Goal: Information Seeking & Learning: Learn about a topic

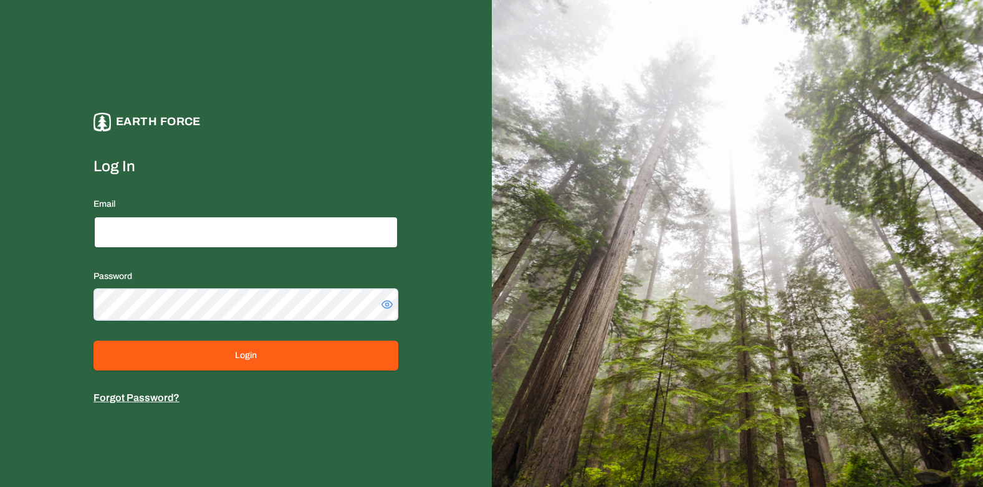
click at [113, 242] on input "Email" at bounding box center [245, 232] width 305 height 32
type input "**********"
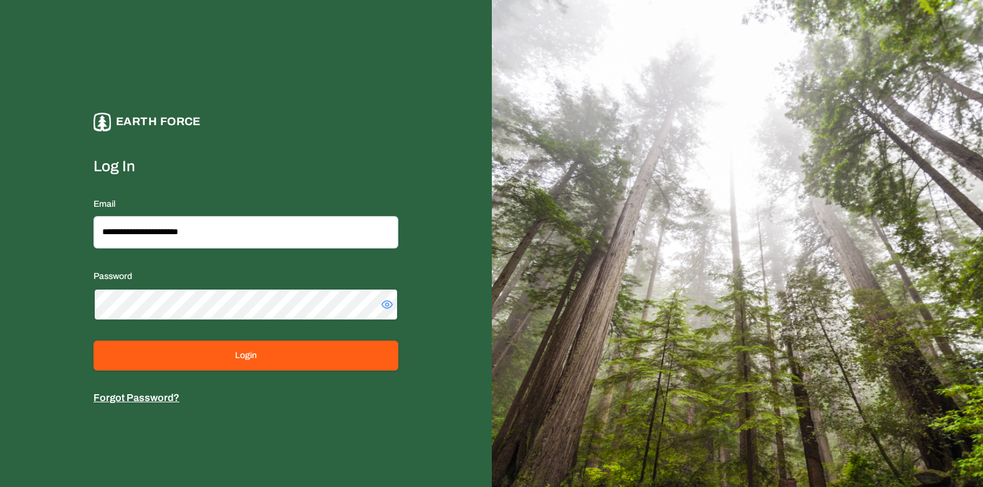
click at [93, 341] on button "Login" at bounding box center [245, 356] width 305 height 30
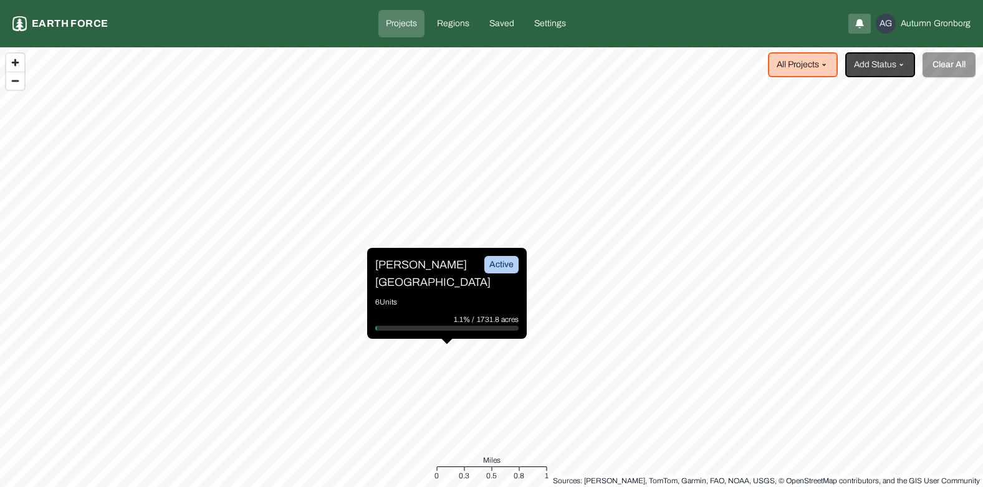
click at [406, 22] on p "Projects" at bounding box center [401, 23] width 31 height 12
click at [822, 64] on html "Projects Earth force Projects Regions Saved Settings AG [PERSON_NAME] All Proje…" at bounding box center [491, 243] width 983 height 487
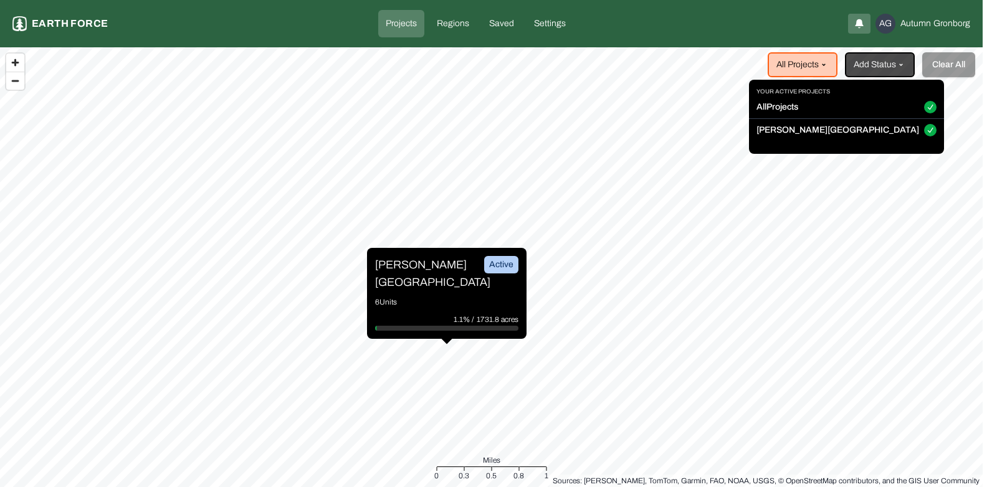
click at [924, 106] on button "All Projects" at bounding box center [930, 107] width 12 height 12
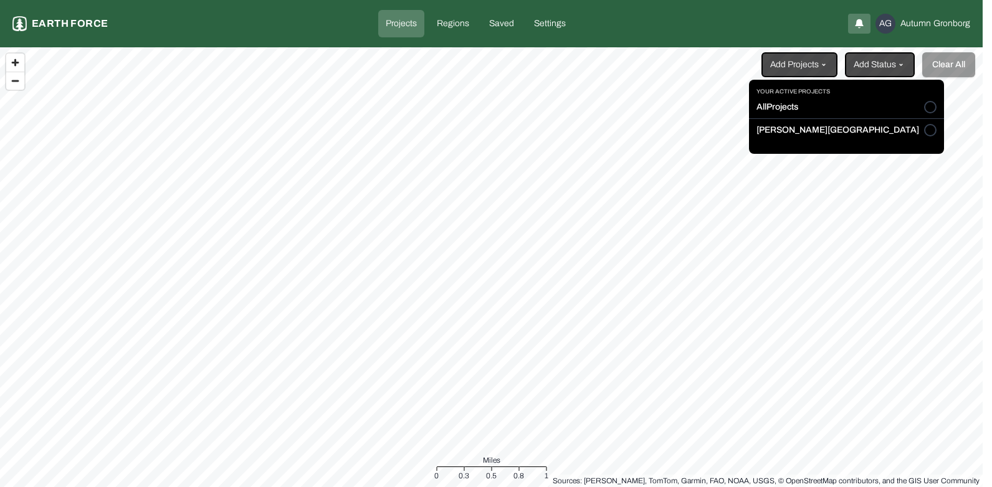
click at [924, 131] on button "[PERSON_NAME][GEOGRAPHIC_DATA]" at bounding box center [930, 130] width 12 height 12
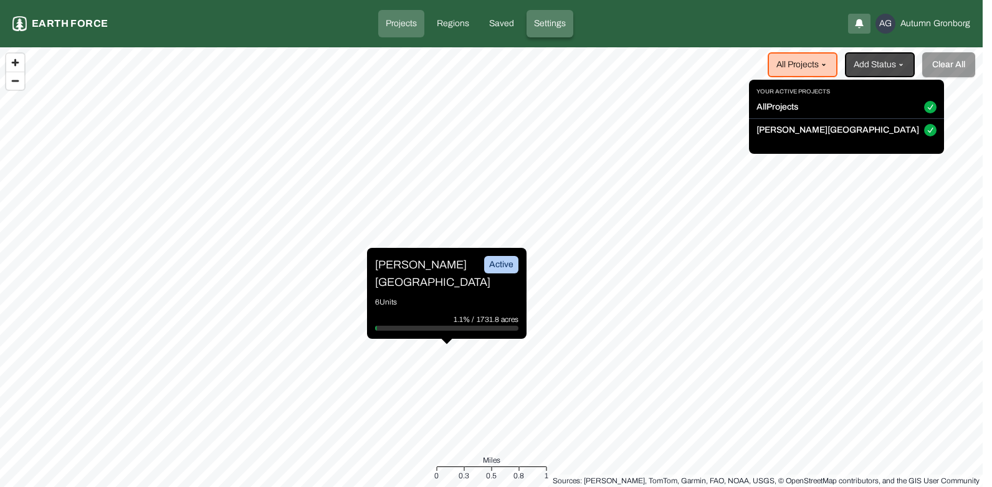
click at [544, 20] on html "Projects Earth force Projects Regions Saved Settings AG [PERSON_NAME] All Proje…" at bounding box center [496, 243] width 992 height 487
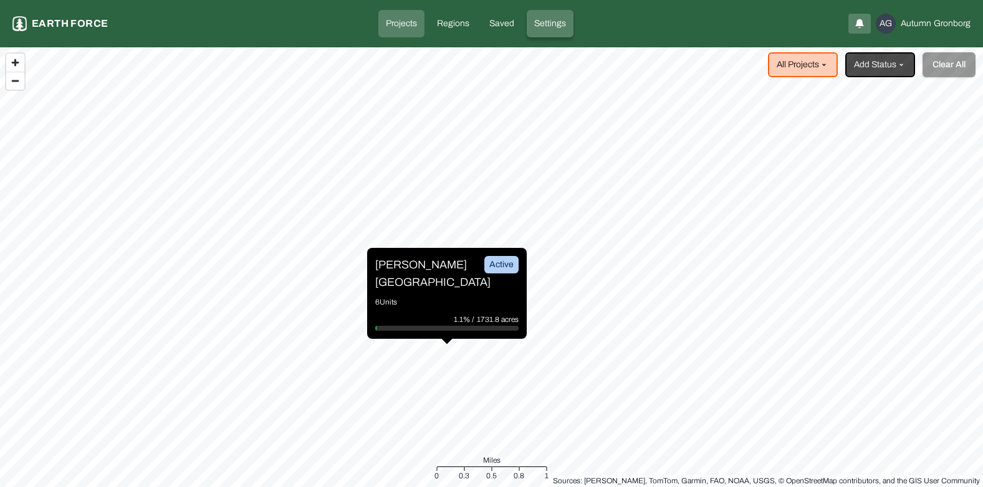
click at [544, 20] on p "Settings" at bounding box center [550, 23] width 32 height 12
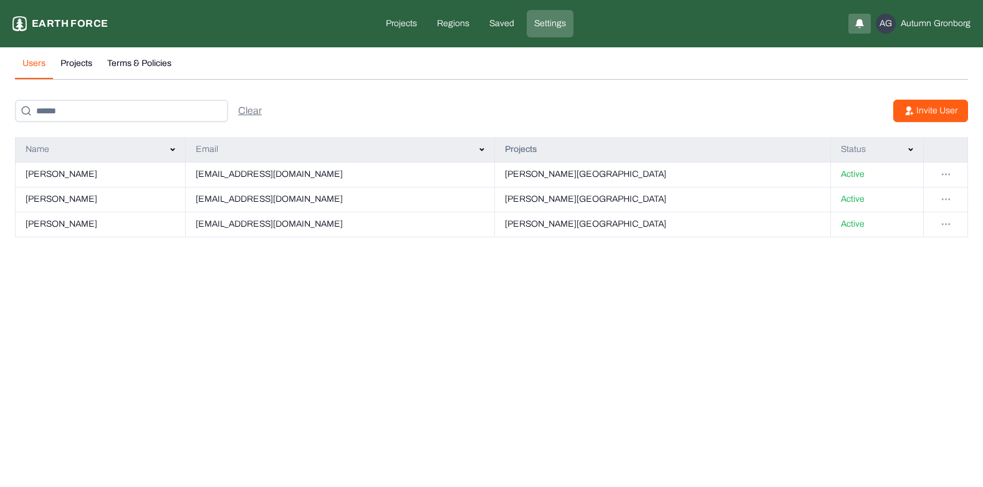
click at [922, 110] on p "Invite User" at bounding box center [936, 111] width 41 height 12
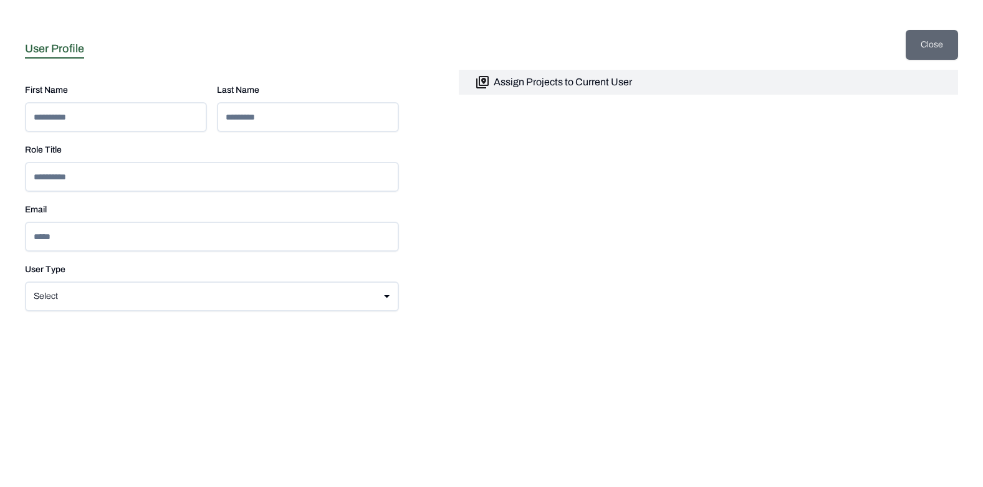
click at [921, 44] on button "Close" at bounding box center [932, 45] width 52 height 30
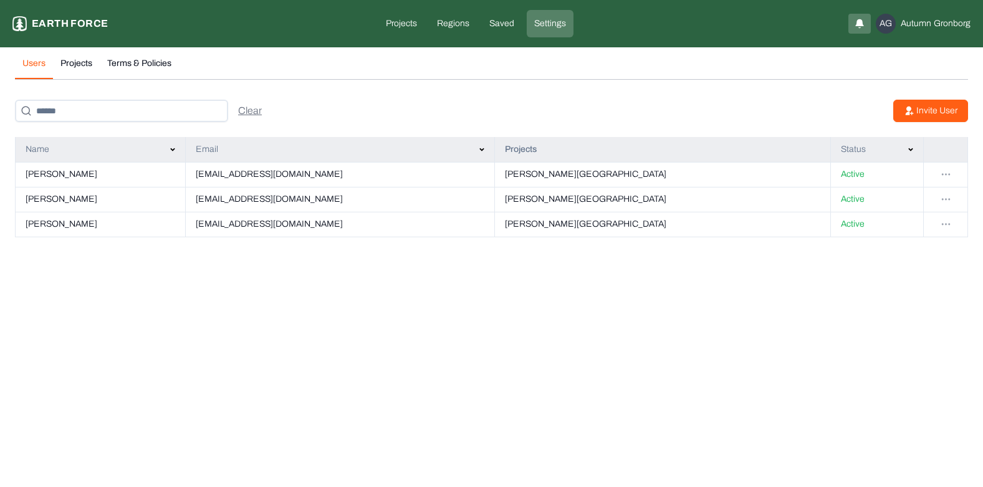
click at [919, 115] on p "Invite User" at bounding box center [936, 111] width 41 height 12
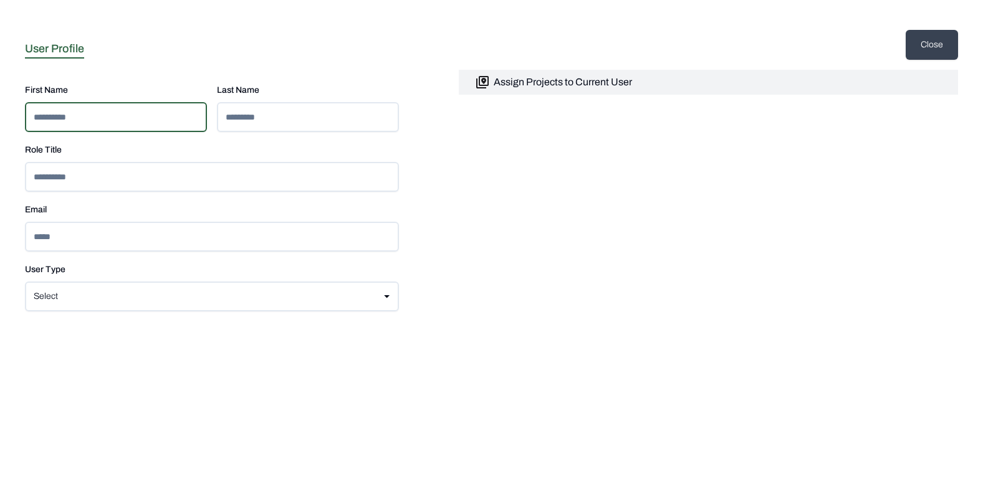
click at [118, 122] on input at bounding box center [116, 117] width 182 height 30
type input "*******"
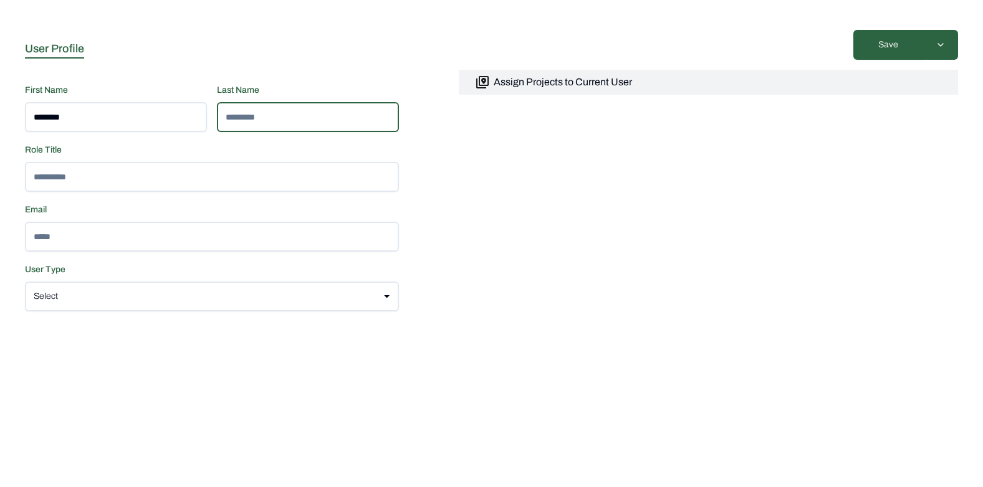
click at [297, 116] on input at bounding box center [308, 117] width 182 height 30
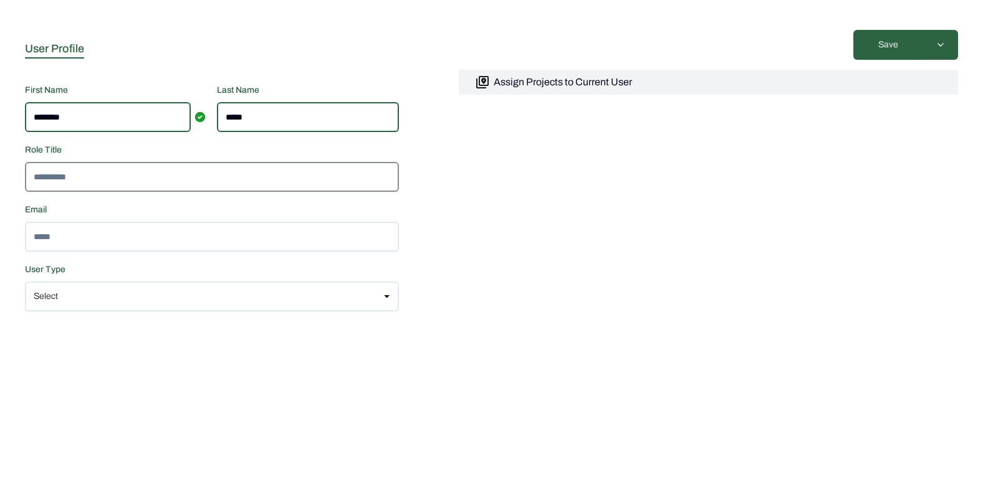
type input "*****"
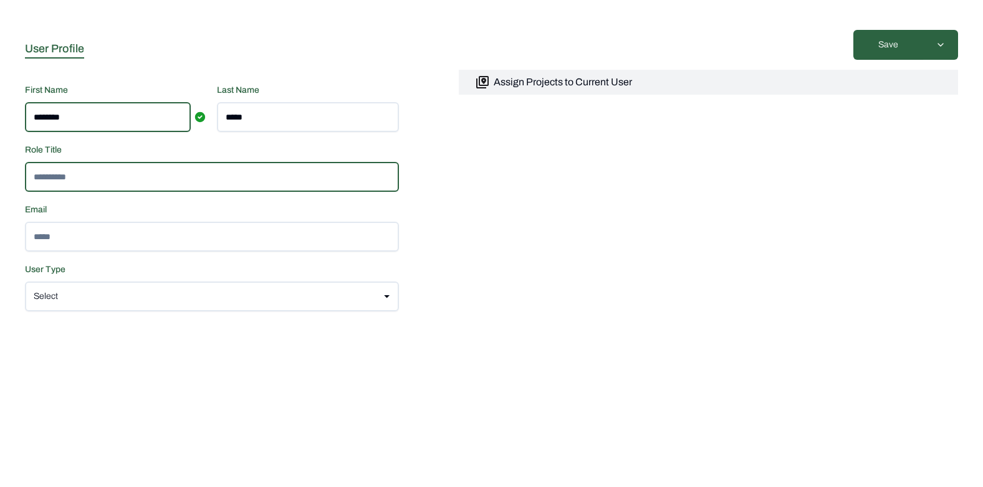
click at [108, 175] on input at bounding box center [212, 177] width 374 height 30
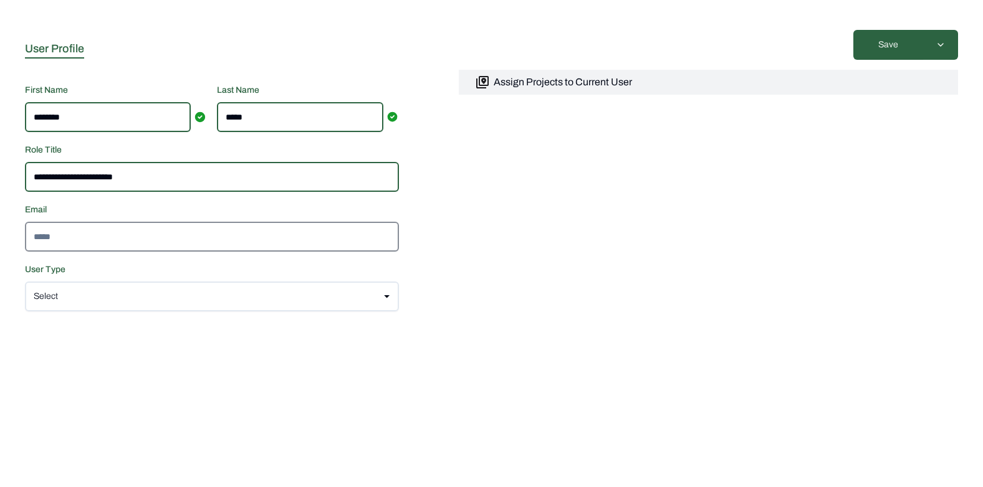
type input "**********"
click at [77, 231] on input at bounding box center [212, 237] width 374 height 30
type input "**********"
click at [54, 110] on html "**********" at bounding box center [491, 55] width 983 height 110
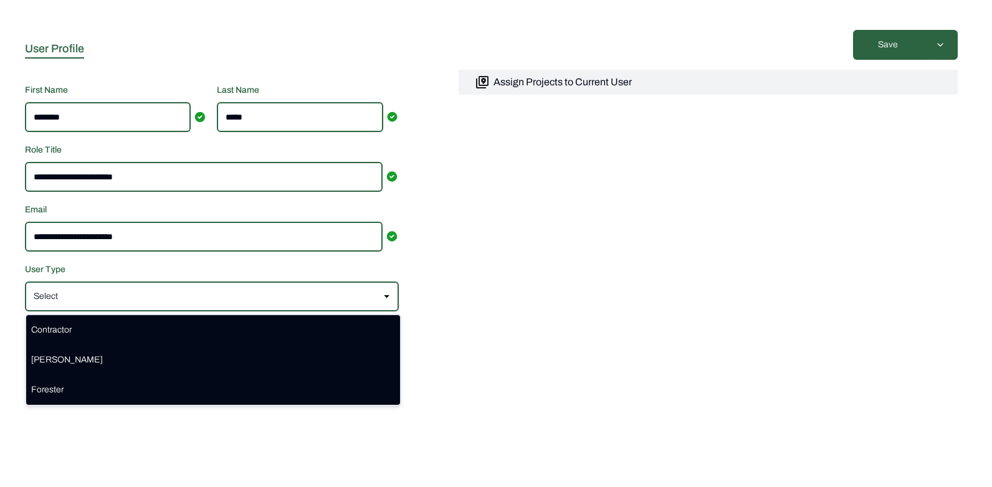
select select "********"
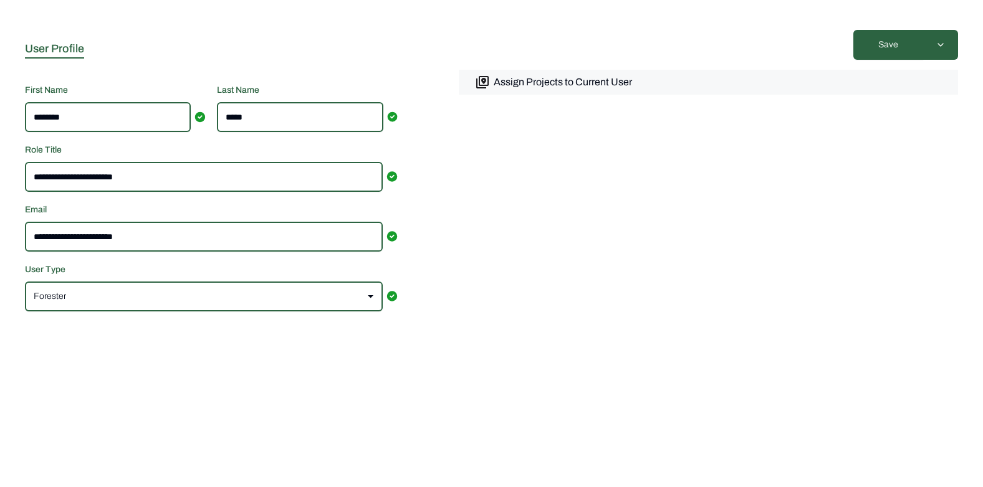
click at [578, 82] on p "Assign Projects to Current User" at bounding box center [563, 82] width 138 height 15
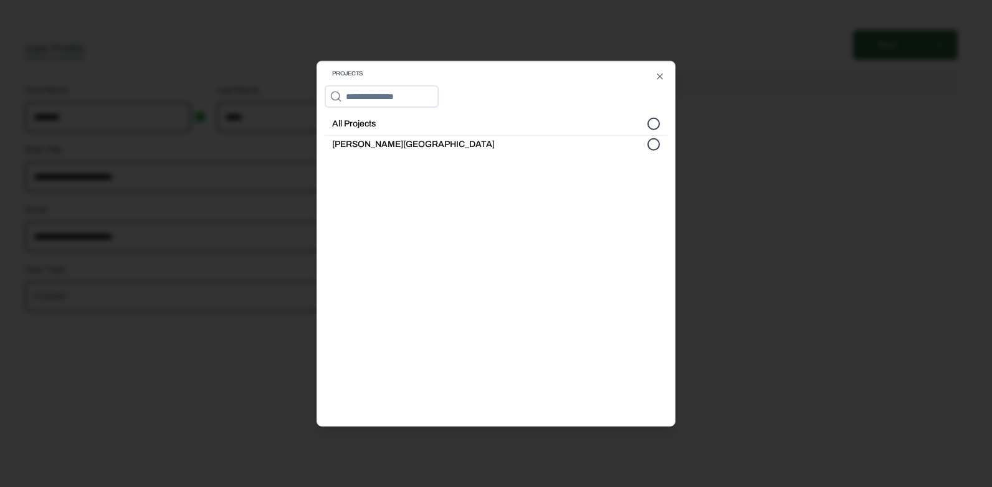
click at [650, 145] on button "[PERSON_NAME][GEOGRAPHIC_DATA]" at bounding box center [654, 144] width 12 height 12
click at [707, 47] on div at bounding box center [496, 243] width 992 height 487
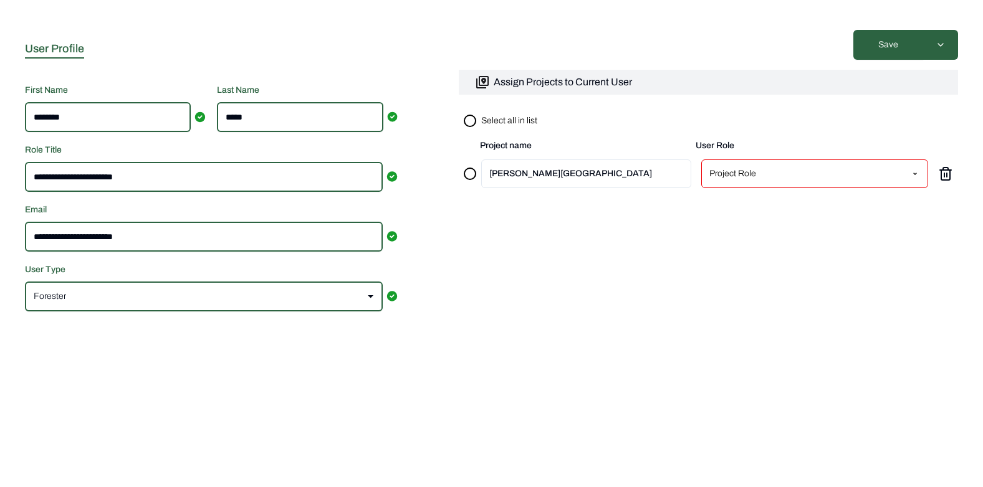
click at [807, 110] on html "**********" at bounding box center [491, 55] width 983 height 110
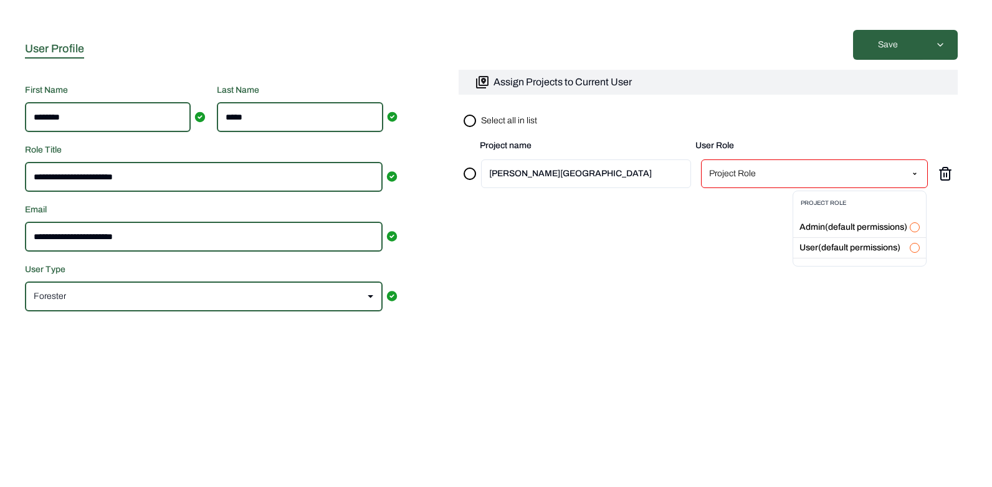
click at [824, 223] on label "Admin(default permissions)" at bounding box center [854, 227] width 108 height 9
click at [915, 226] on button "button" at bounding box center [915, 228] width 10 height 10
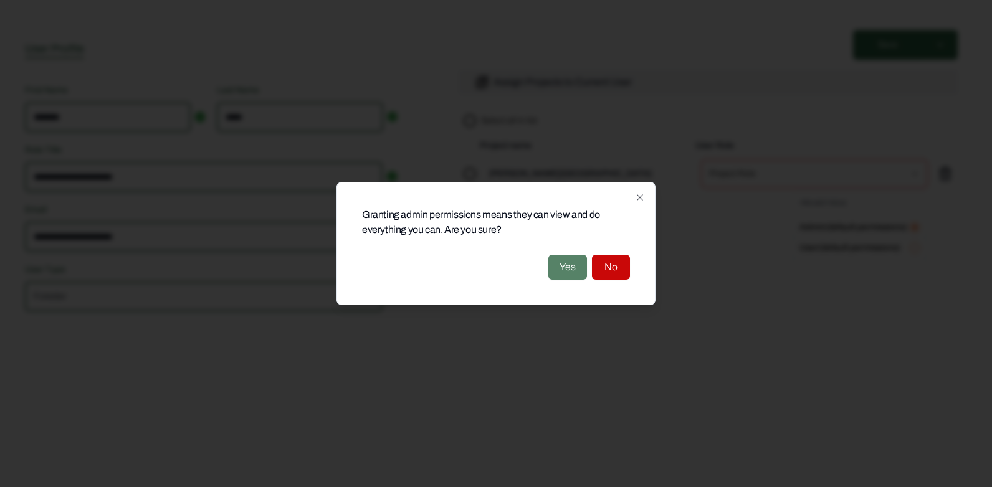
click at [576, 271] on button "Yes" at bounding box center [568, 267] width 39 height 25
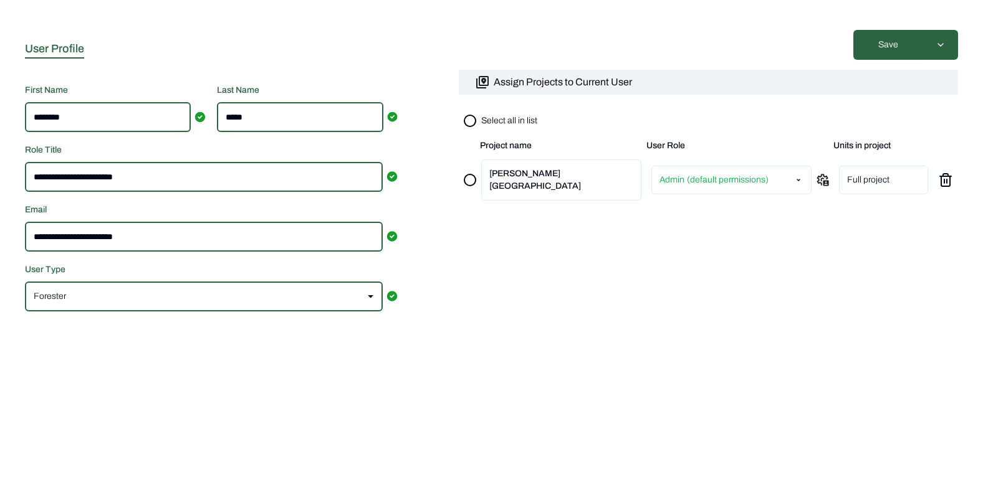
click at [469, 174] on button "button" at bounding box center [470, 180] width 12 height 12
click at [893, 34] on button "Save" at bounding box center [888, 45] width 70 height 30
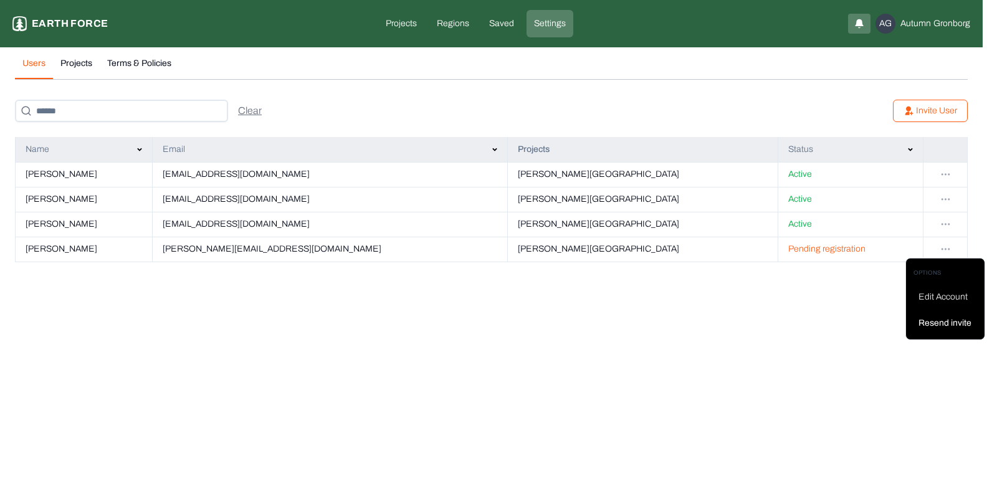
click at [949, 246] on html "Settings Earth force Projects Regions Saved Settings AG [PERSON_NAME] Users Pro…" at bounding box center [496, 138] width 992 height 277
click at [819, 277] on html "Settings Earth force Projects Regions Saved Settings AG [PERSON_NAME] Users Pro…" at bounding box center [496, 138] width 992 height 277
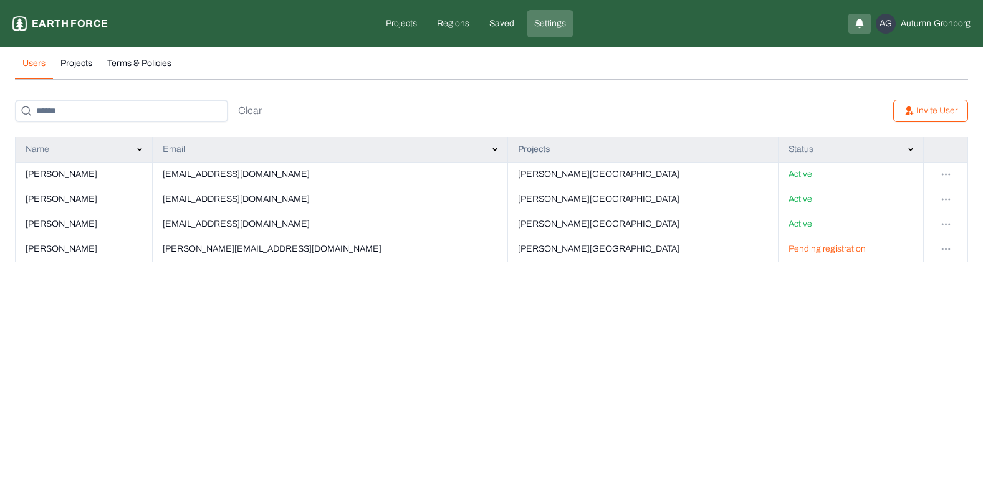
click at [664, 277] on html "Settings Earth force Projects Regions Saved Settings AG [PERSON_NAME] Users Pro…" at bounding box center [491, 138] width 983 height 277
click at [392, 17] on link "Projects" at bounding box center [401, 23] width 46 height 27
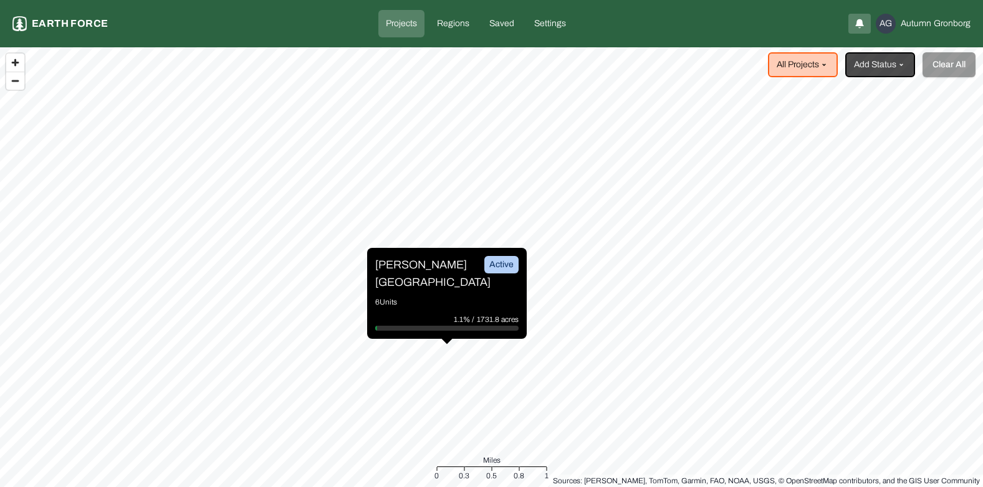
click at [420, 274] on p "[PERSON_NAME][GEOGRAPHIC_DATA]" at bounding box center [421, 273] width 93 height 35
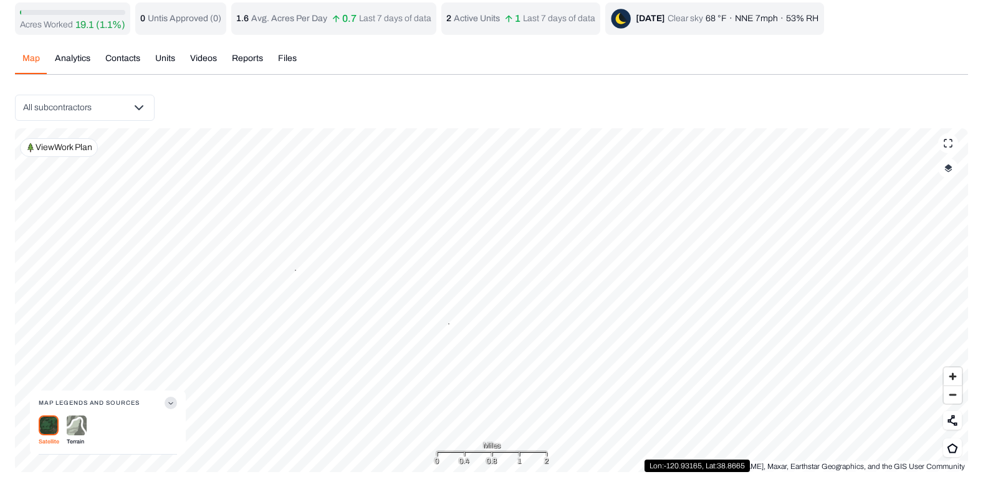
scroll to position [36, 0]
click at [949, 178] on button "button" at bounding box center [948, 168] width 20 height 20
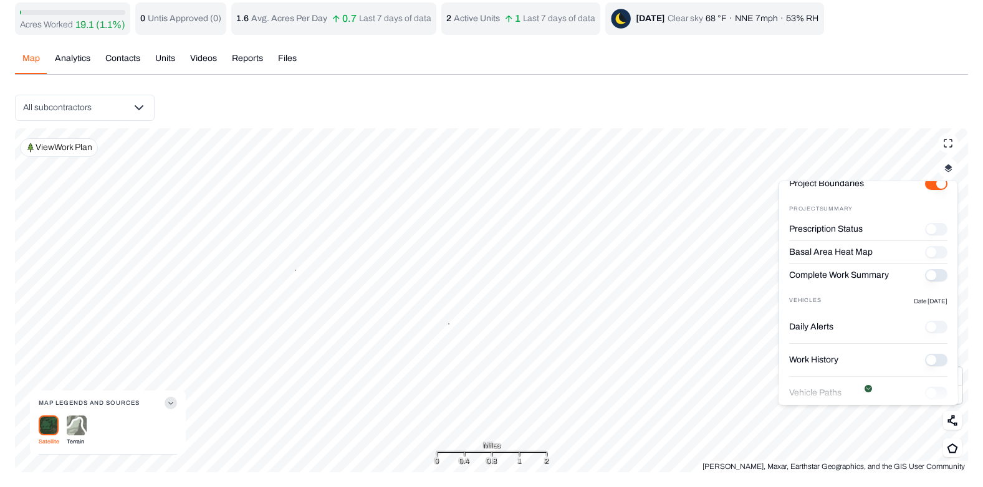
scroll to position [42, 0]
click at [925, 272] on button "Complete Work Summary" at bounding box center [936, 275] width 22 height 12
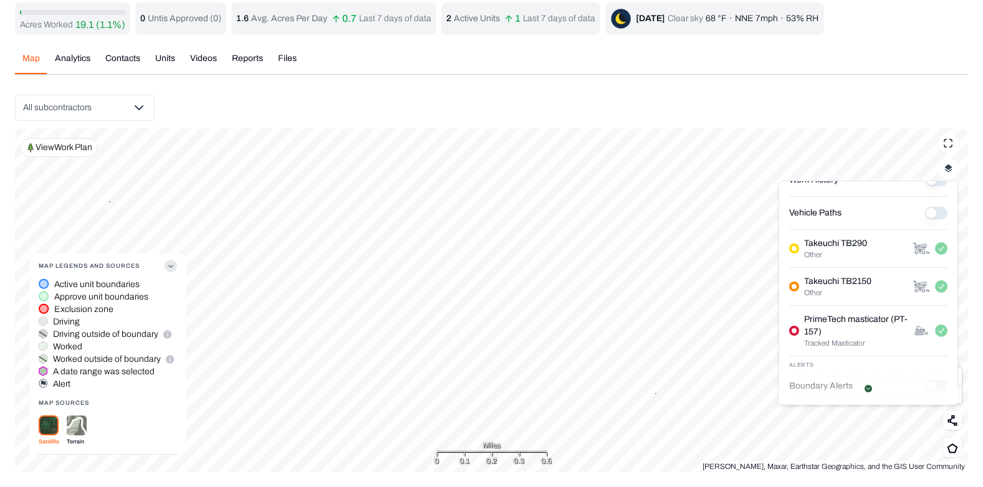
scroll to position [223, 0]
click at [842, 324] on p "PrimeTech masticator (PT-157)" at bounding box center [858, 326] width 108 height 25
click at [925, 213] on Paths "Vehicle Paths" at bounding box center [936, 211] width 22 height 12
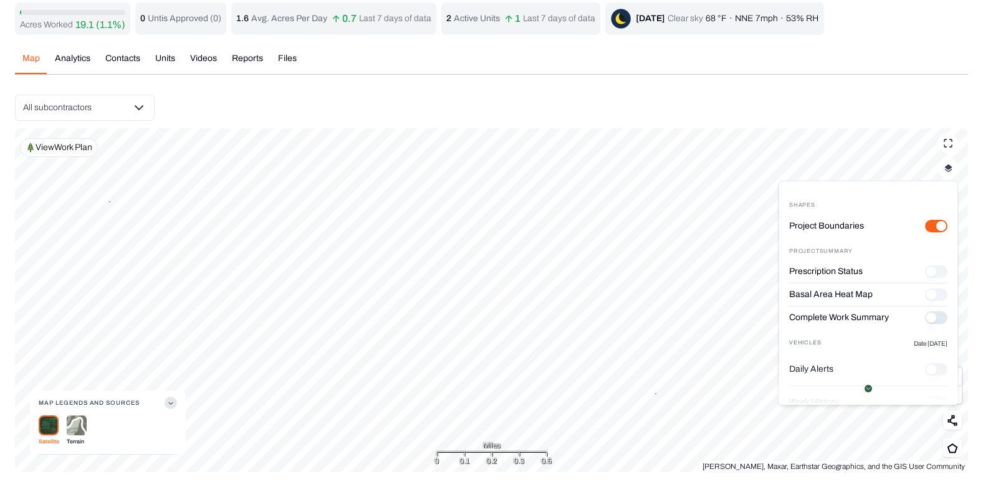
scroll to position [1, 0]
click at [841, 316] on label "Complete Work Summary" at bounding box center [839, 317] width 100 height 12
click at [925, 316] on button "Complete Work Summary" at bounding box center [936, 317] width 22 height 12
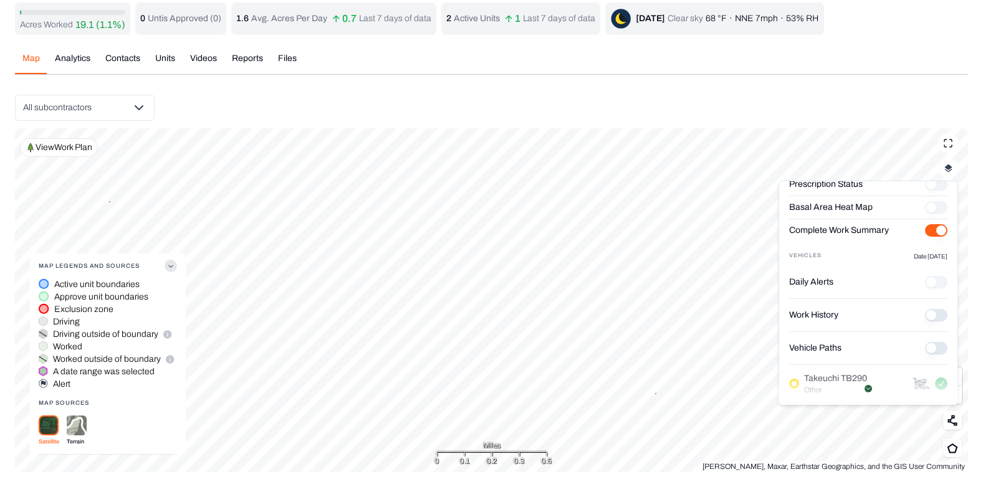
scroll to position [153, 0]
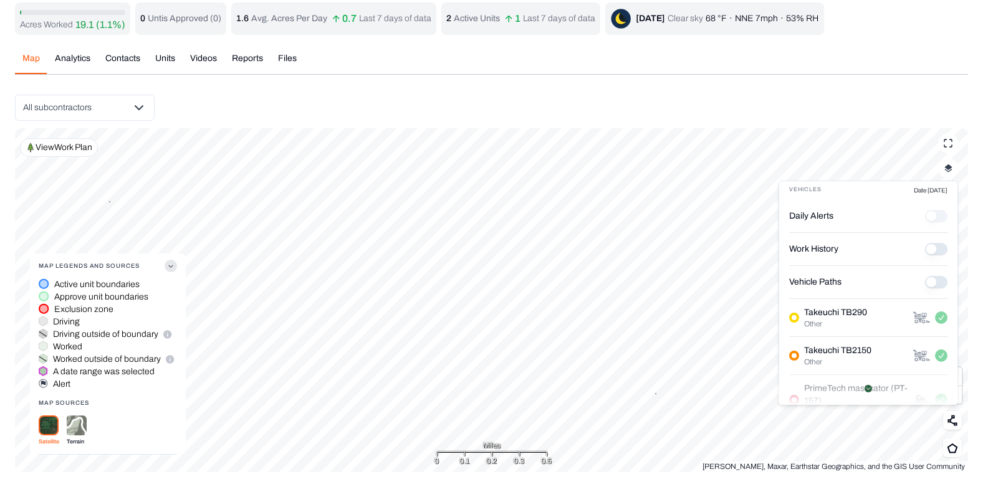
click at [926, 282] on Paths "Vehicle Paths" at bounding box center [936, 282] width 22 height 12
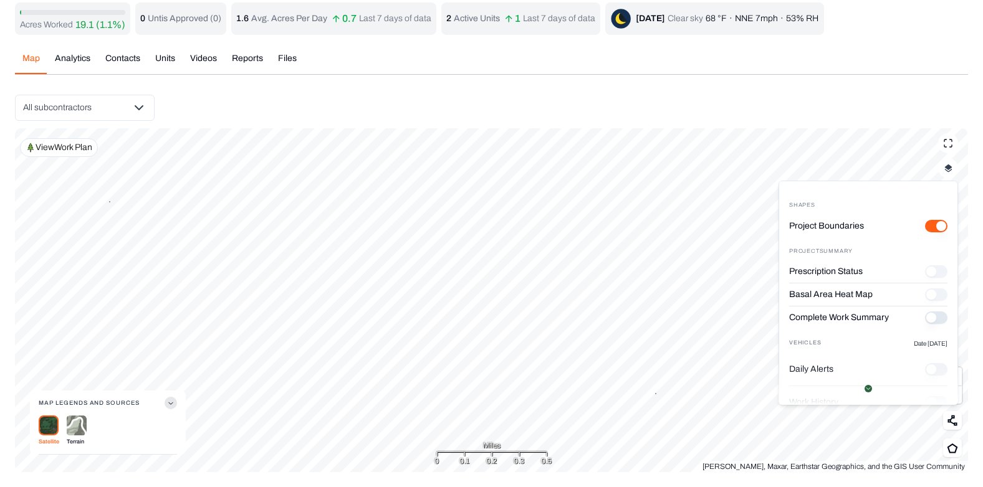
scroll to position [1, 0]
click at [909, 317] on div "Complete Work Summary" at bounding box center [868, 321] width 158 height 32
click at [926, 315] on button "Complete Work Summary" at bounding box center [936, 316] width 22 height 12
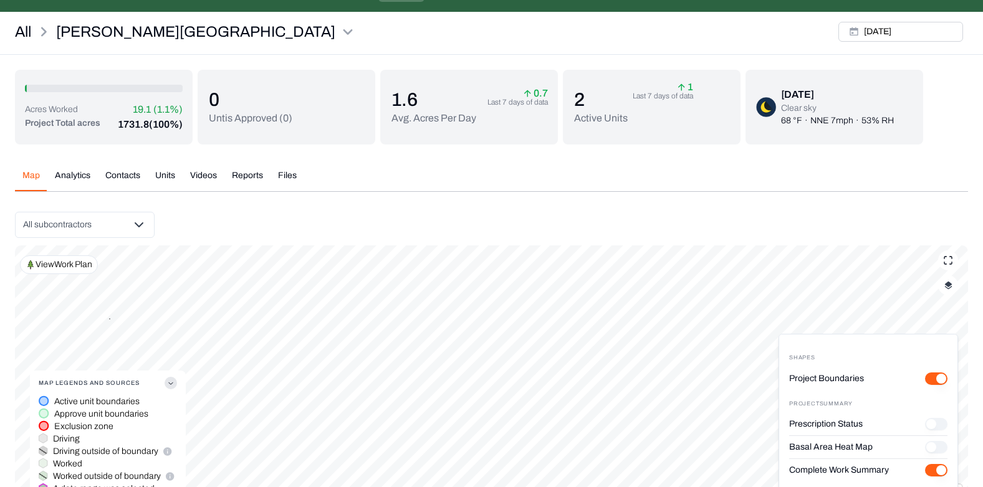
scroll to position [0, 0]
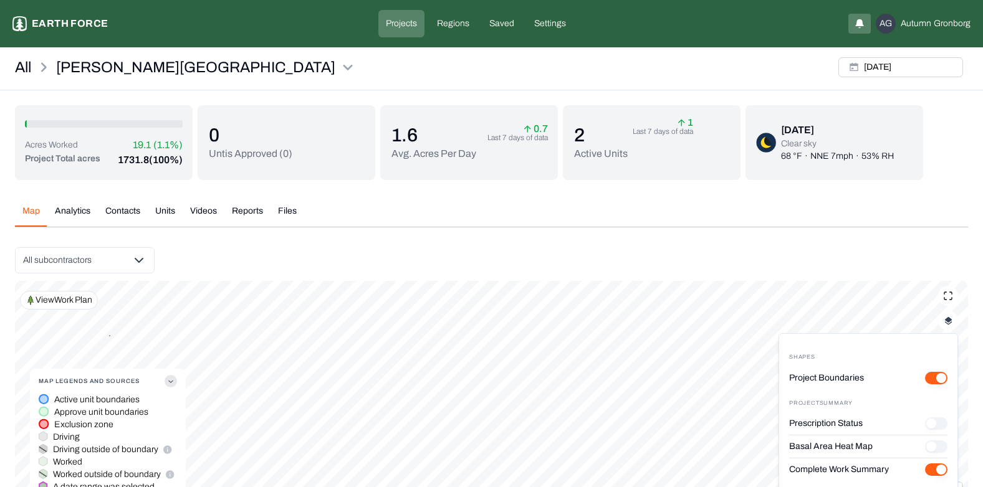
click at [828, 120] on div "[DATE] Clear sky 68 °F · NNE 7mph · 53% RH" at bounding box center [834, 142] width 178 height 75
click at [770, 146] on img at bounding box center [766, 143] width 20 height 20
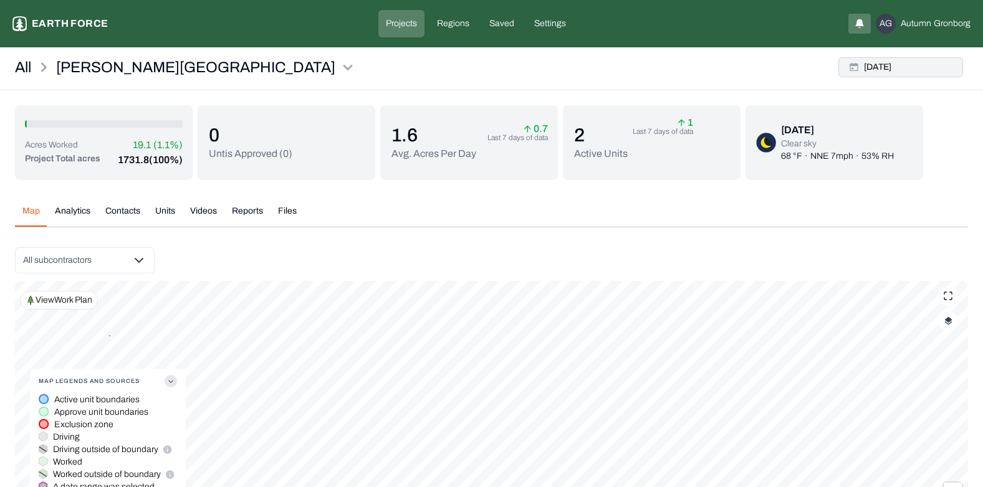
click at [884, 66] on button "[DATE]" at bounding box center [900, 67] width 125 height 20
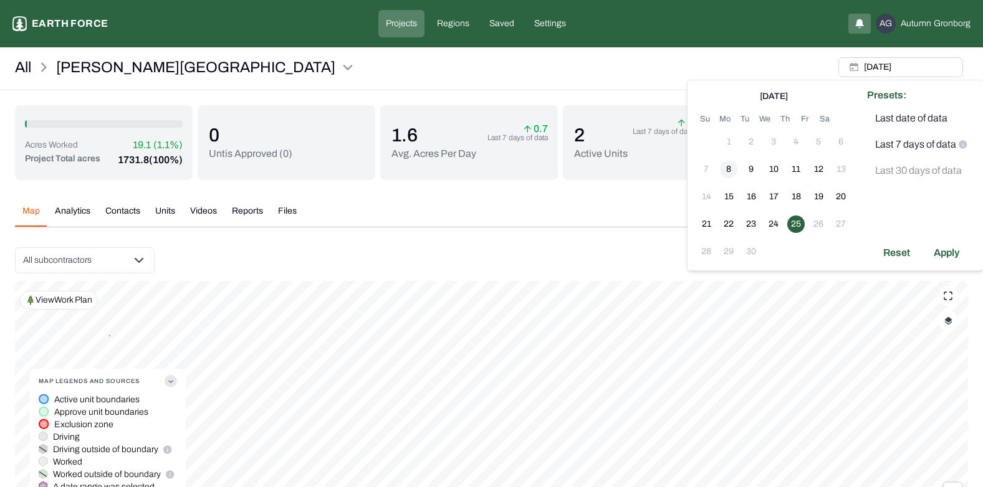
click at [728, 164] on button "8" at bounding box center [728, 169] width 17 height 17
click at [797, 221] on button "25" at bounding box center [795, 224] width 17 height 17
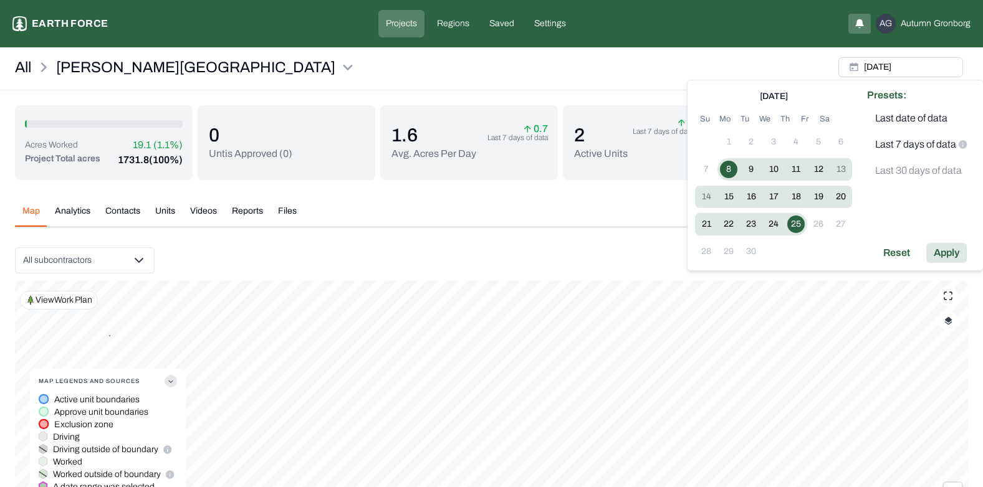
click at [952, 251] on div "Apply" at bounding box center [946, 253] width 41 height 20
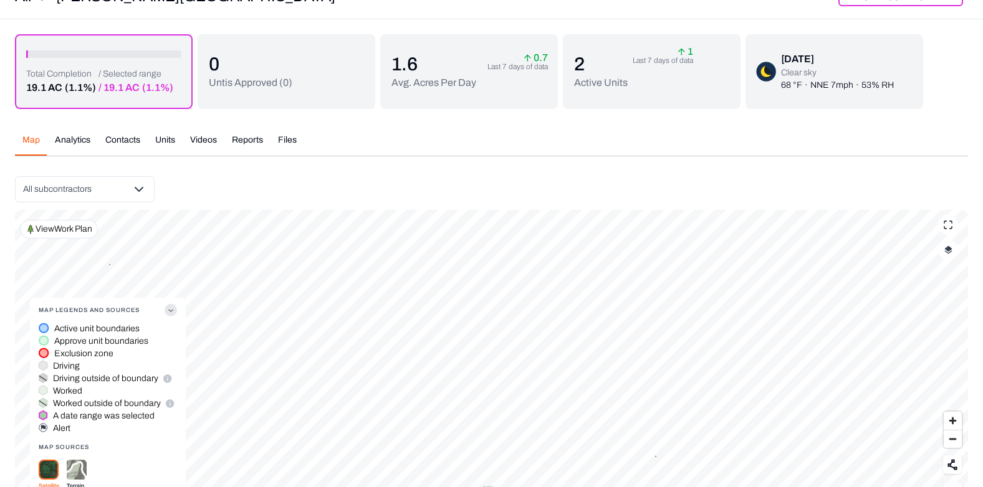
scroll to position [76, 0]
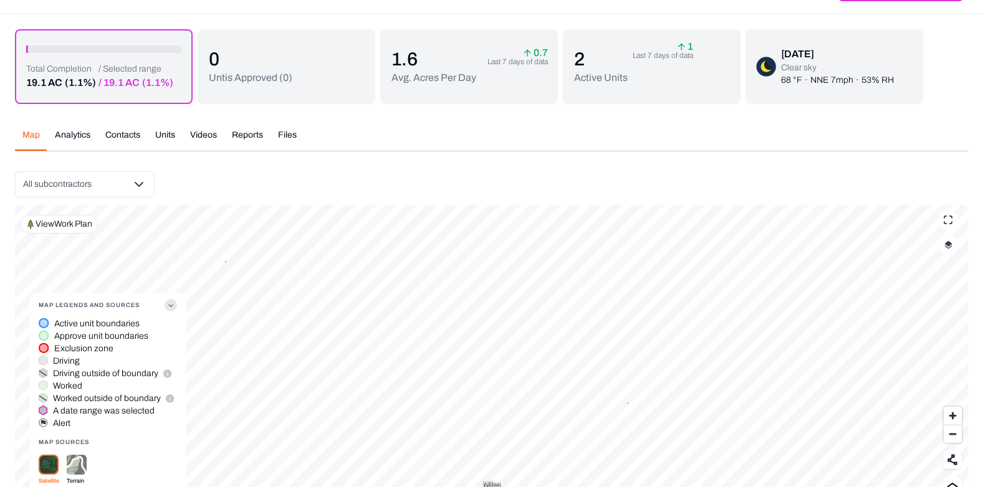
click at [951, 252] on button "button" at bounding box center [948, 245] width 20 height 20
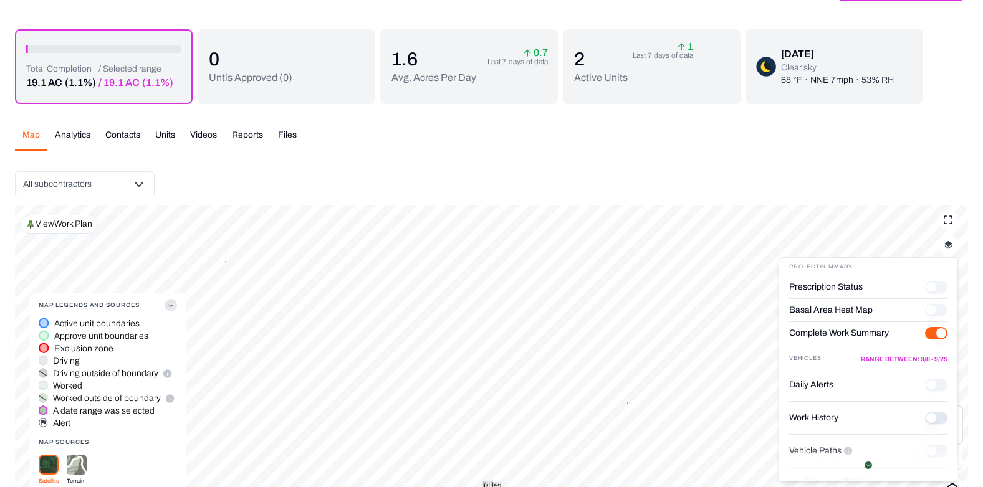
scroll to position [62, 0]
click at [925, 419] on History "Work History" at bounding box center [936, 417] width 22 height 12
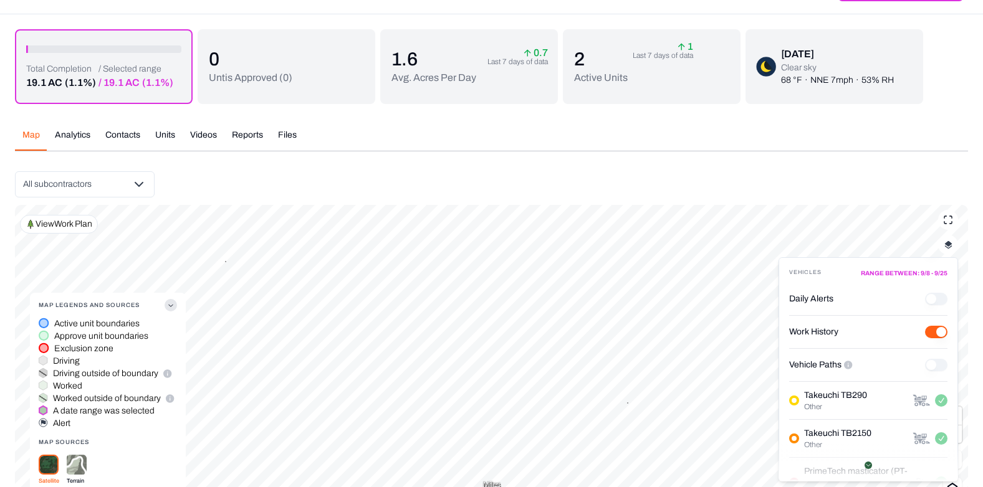
scroll to position [145, 0]
click at [872, 367] on div "Vehicle Paths" at bounding box center [868, 367] width 158 height 33
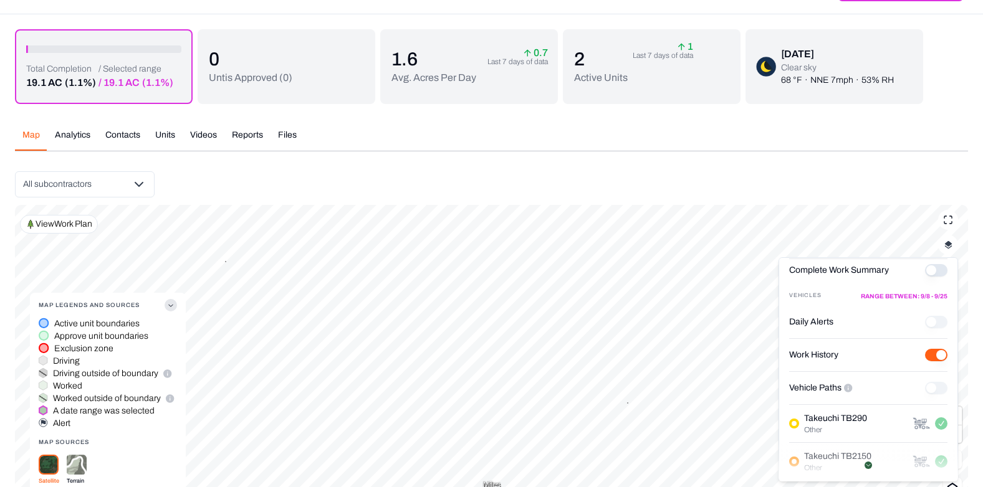
scroll to position [123, 0]
click at [80, 230] on p "View Work Plan" at bounding box center [64, 224] width 57 height 12
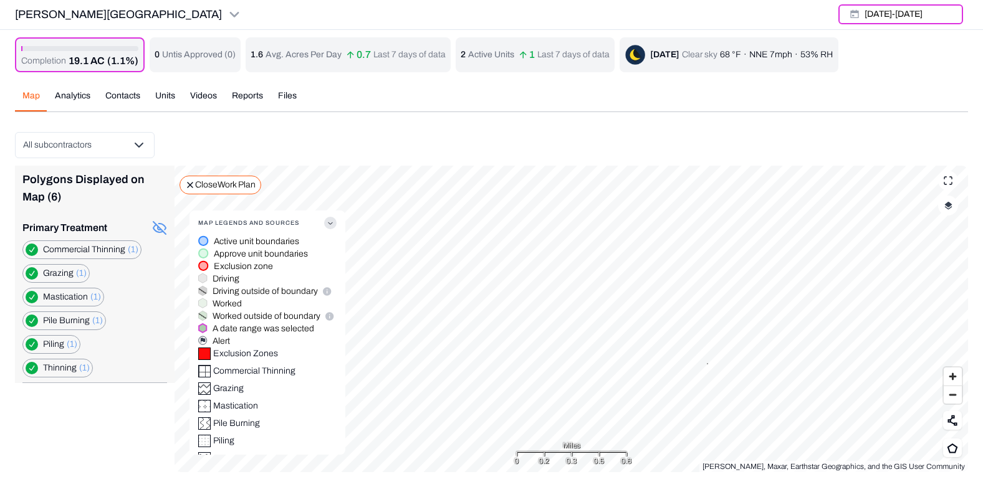
scroll to position [1, 0]
click at [31, 248] on Thinning "button" at bounding box center [32, 250] width 12 height 12
click at [32, 272] on button "button" at bounding box center [32, 273] width 12 height 12
click at [34, 322] on Burning "button" at bounding box center [32, 321] width 12 height 12
click at [29, 345] on button "button" at bounding box center [32, 344] width 12 height 12
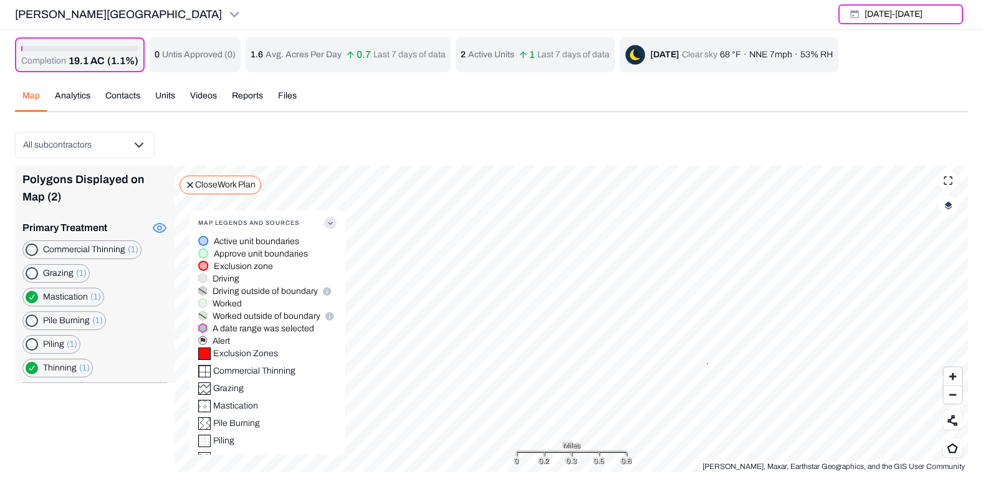
click at [31, 365] on button "button" at bounding box center [32, 368] width 12 height 12
click at [947, 213] on button "button" at bounding box center [948, 206] width 20 height 20
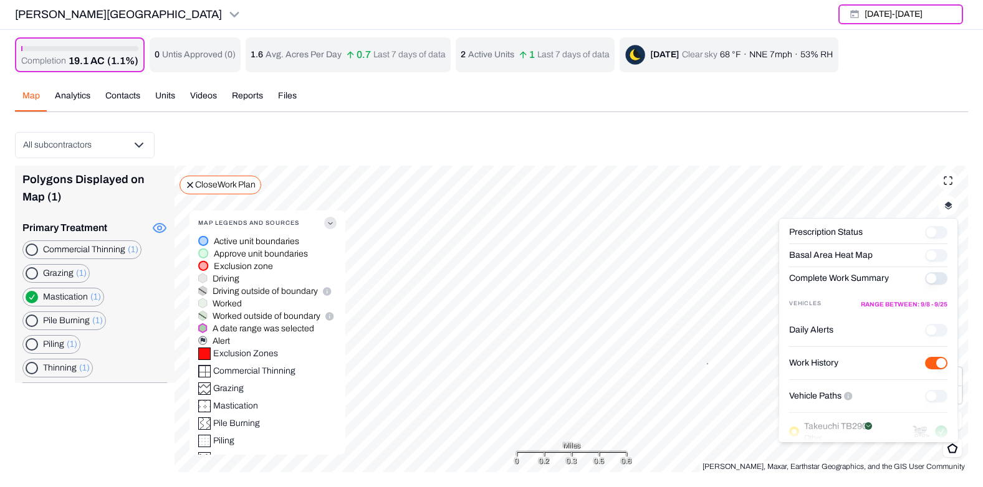
scroll to position [78, 0]
click at [925, 278] on button "Complete Work Summary" at bounding box center [936, 277] width 22 height 12
click at [925, 361] on History "Work History" at bounding box center [936, 362] width 22 height 12
click at [891, 14] on button "[DATE] - [DATE]" at bounding box center [900, 14] width 125 height 20
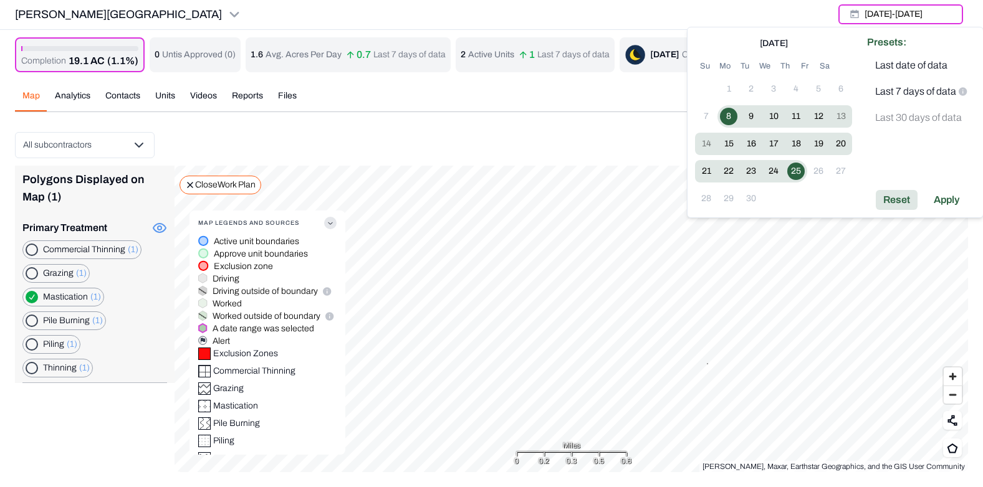
click at [891, 201] on div "Reset" at bounding box center [897, 200] width 42 height 20
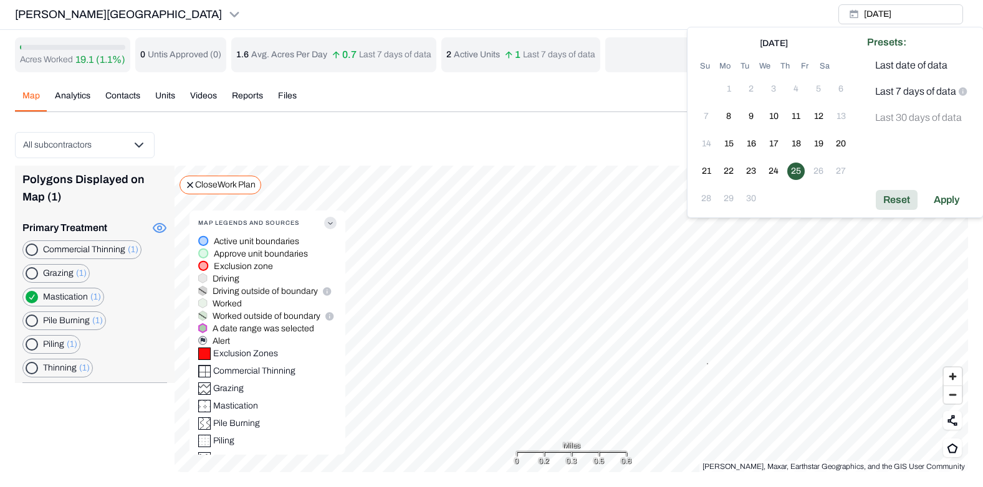
scroll to position [0, 0]
click at [942, 193] on div "Apply" at bounding box center [946, 201] width 41 height 20
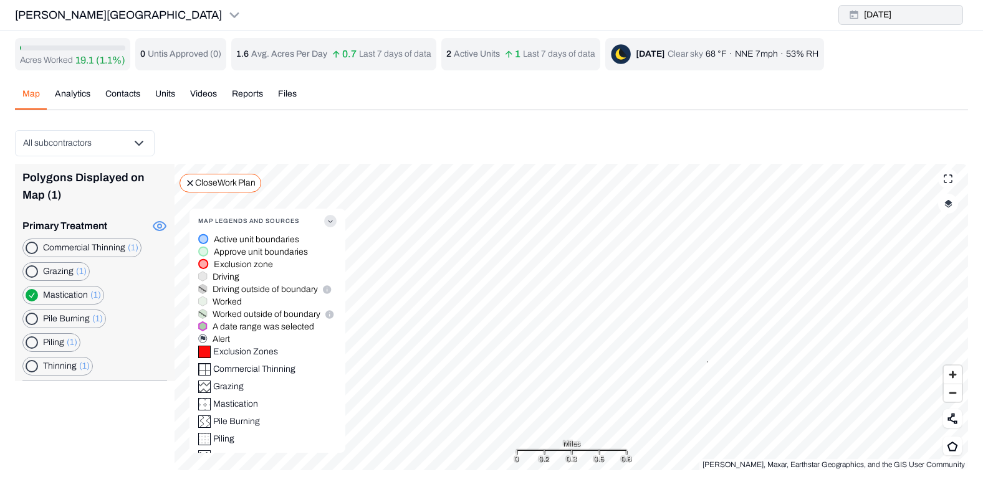
click at [868, 13] on button "[DATE]" at bounding box center [900, 15] width 125 height 20
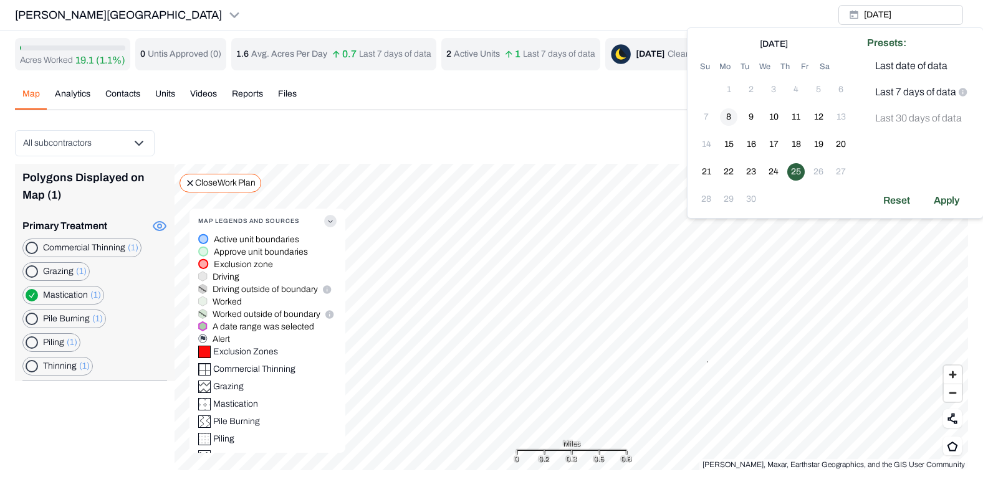
click at [731, 115] on button "8" at bounding box center [728, 116] width 17 height 17
click at [795, 170] on button "25" at bounding box center [795, 171] width 17 height 17
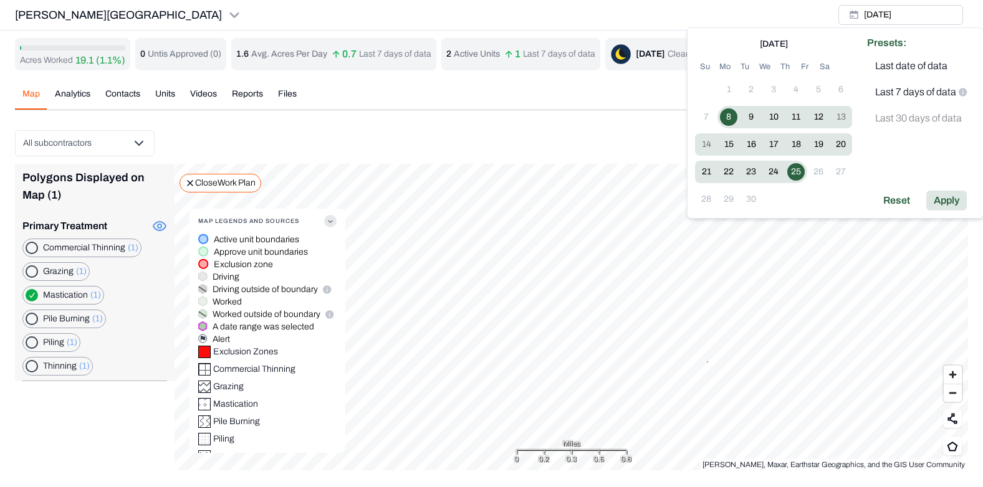
click at [936, 198] on div "Apply" at bounding box center [946, 201] width 41 height 20
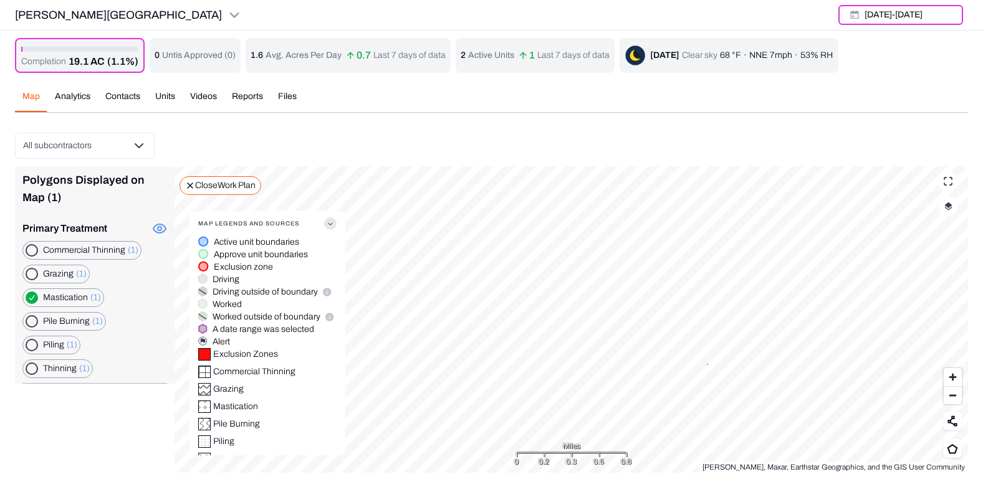
click at [948, 206] on img "button" at bounding box center [948, 206] width 8 height 9
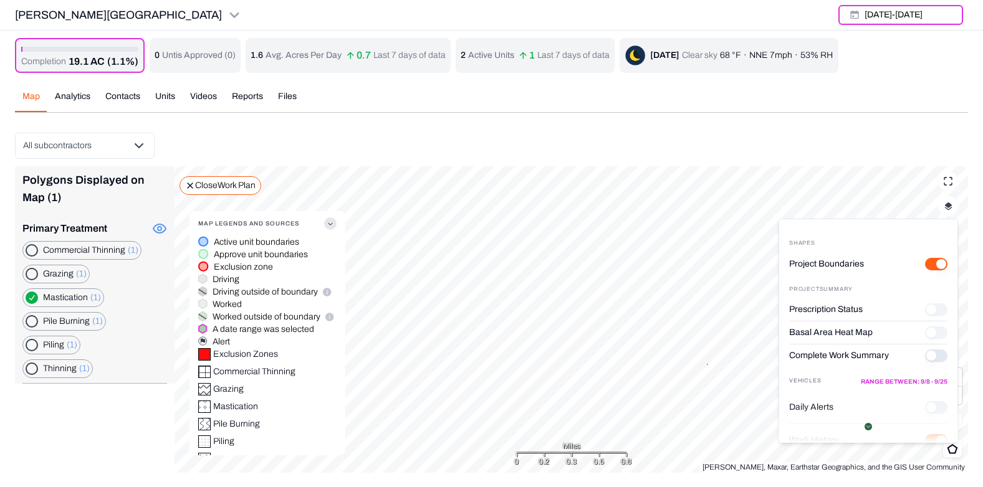
click at [925, 357] on button "Complete Work Summary" at bounding box center [936, 356] width 22 height 12
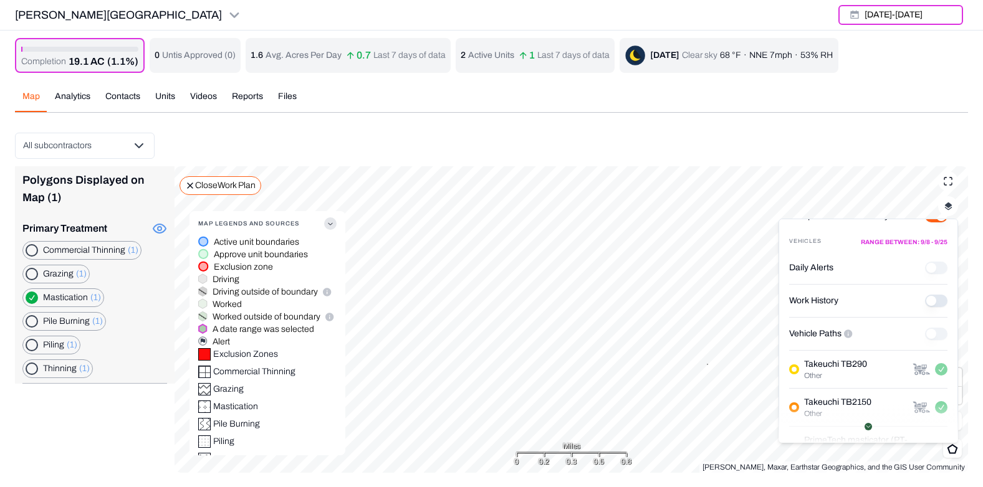
scroll to position [138, 0]
click at [865, 332] on div "Vehicle Paths" at bounding box center [868, 335] width 158 height 33
click at [925, 300] on History "Work History" at bounding box center [936, 302] width 22 height 12
click at [868, 329] on div "Vehicle Paths" at bounding box center [868, 335] width 158 height 33
click at [929, 302] on History "Work History" at bounding box center [936, 302] width 22 height 12
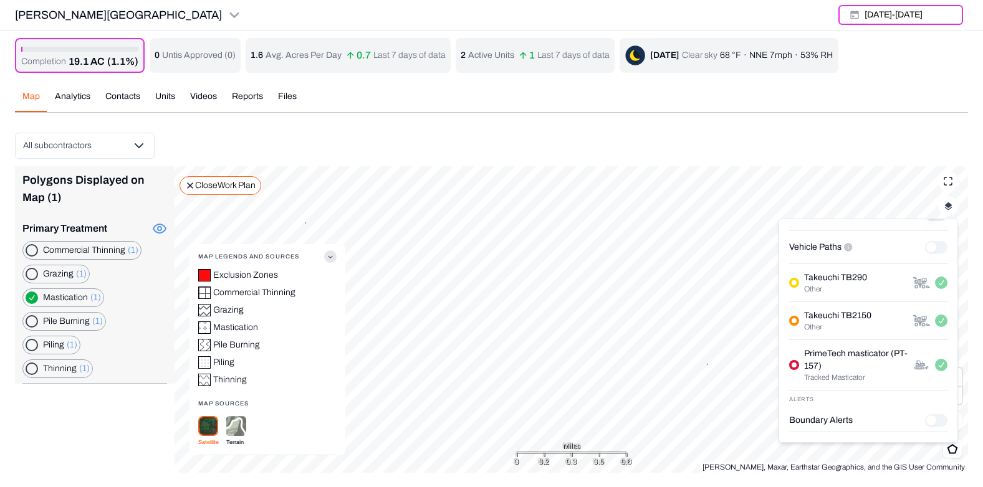
scroll to position [224, 0]
click at [913, 17] on button "[DATE] - [DATE]" at bounding box center [900, 15] width 125 height 20
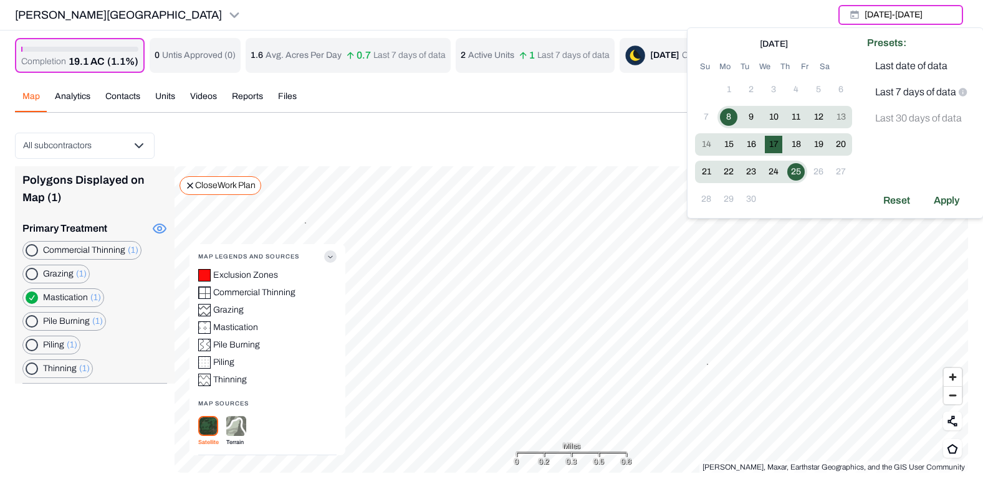
click at [772, 140] on button "17" at bounding box center [773, 144] width 17 height 17
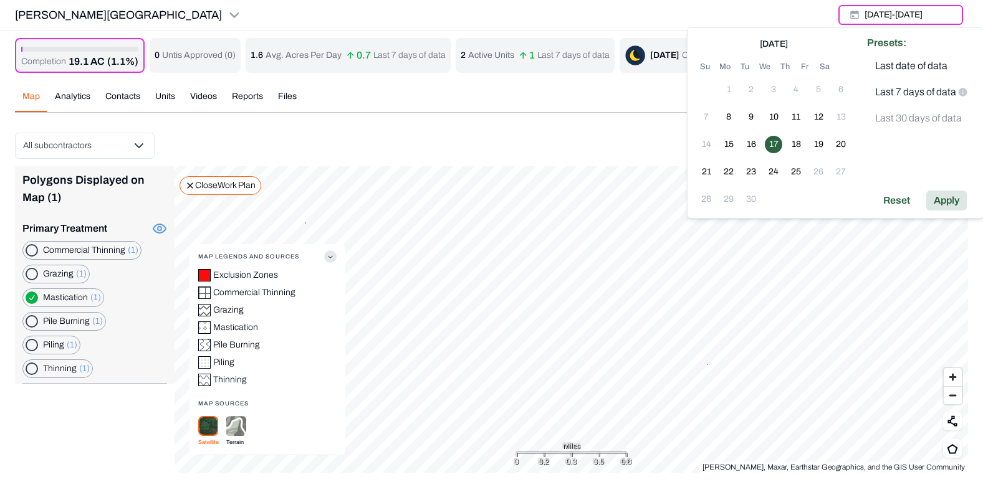
click at [951, 204] on div "Apply" at bounding box center [946, 201] width 41 height 20
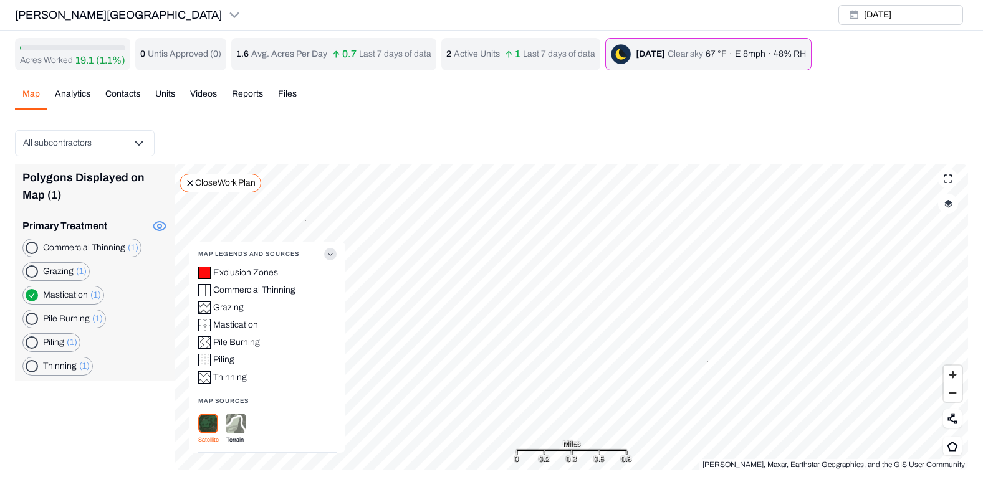
click at [947, 209] on button "button" at bounding box center [948, 204] width 20 height 20
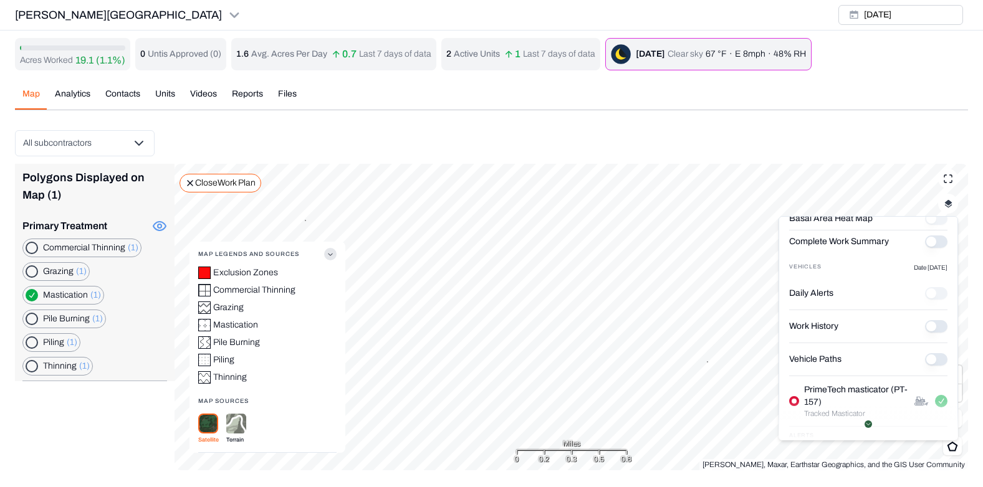
scroll to position [111, 0]
click at [829, 358] on label "Vehicle Paths" at bounding box center [815, 360] width 52 height 12
click at [925, 358] on Paths "Vehicle Paths" at bounding box center [936, 360] width 22 height 12
click at [931, 358] on Paths "Vehicle Paths" at bounding box center [936, 360] width 22 height 12
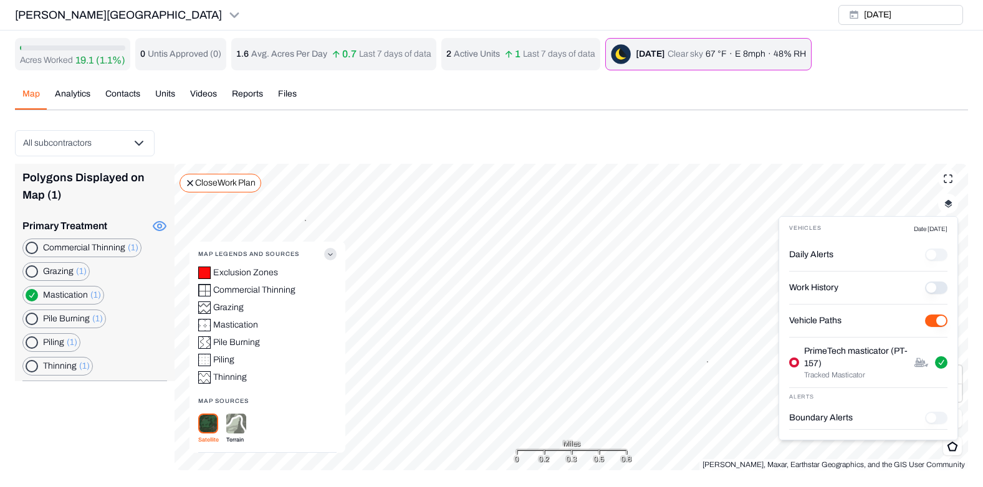
scroll to position [148, 0]
click at [926, 290] on History "Work History" at bounding box center [936, 290] width 22 height 12
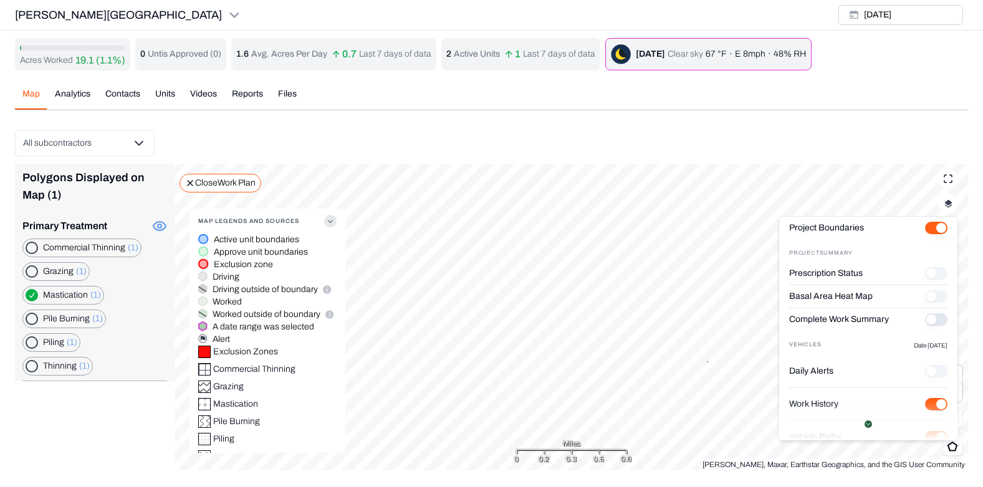
scroll to position [33, 0]
click at [925, 319] on button "Complete Work Summary" at bounding box center [936, 320] width 22 height 12
click at [31, 295] on button "button" at bounding box center [32, 295] width 12 height 12
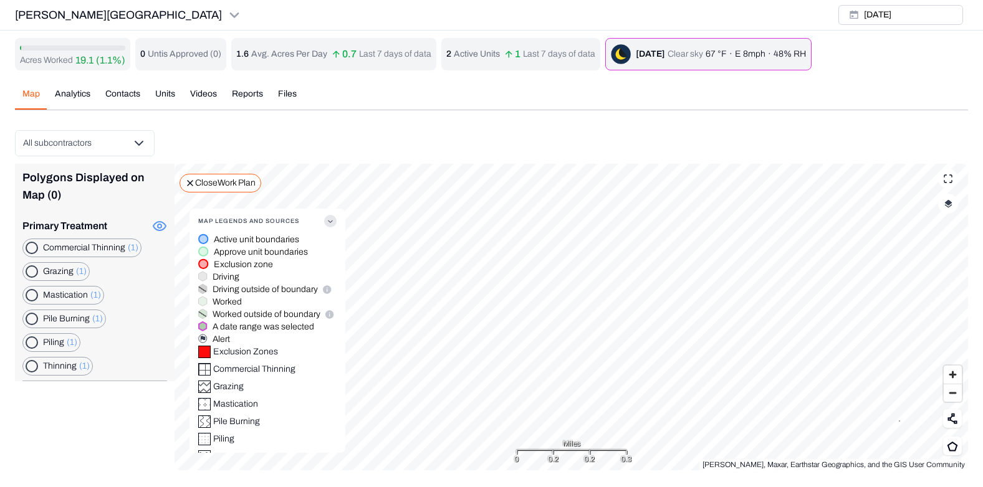
click at [191, 179] on icon at bounding box center [190, 183] width 10 height 10
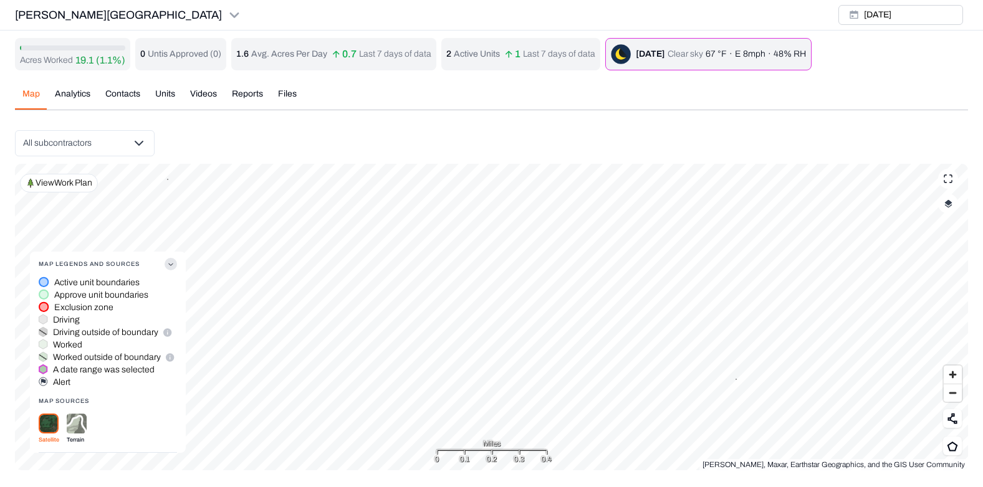
click at [81, 187] on p "View Work Plan" at bounding box center [64, 183] width 57 height 12
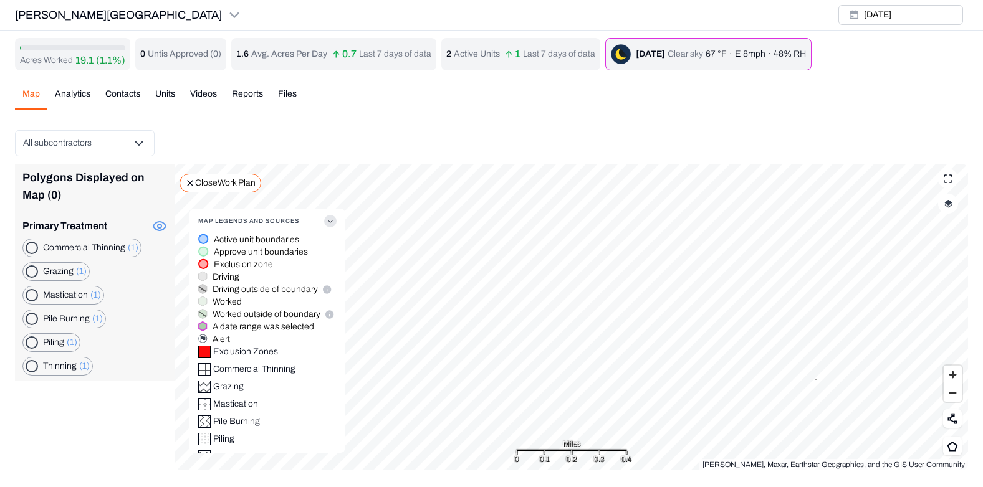
click at [193, 181] on icon at bounding box center [190, 183] width 10 height 10
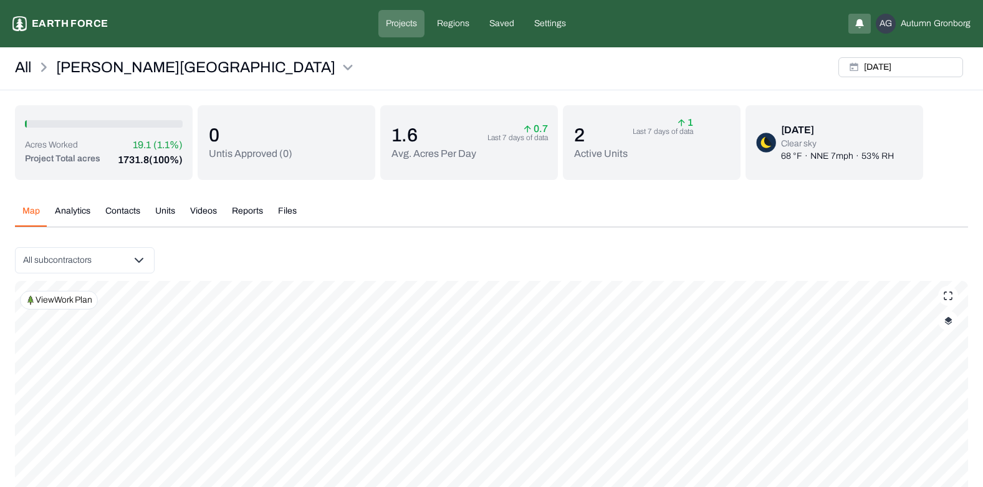
scroll to position [87, 0]
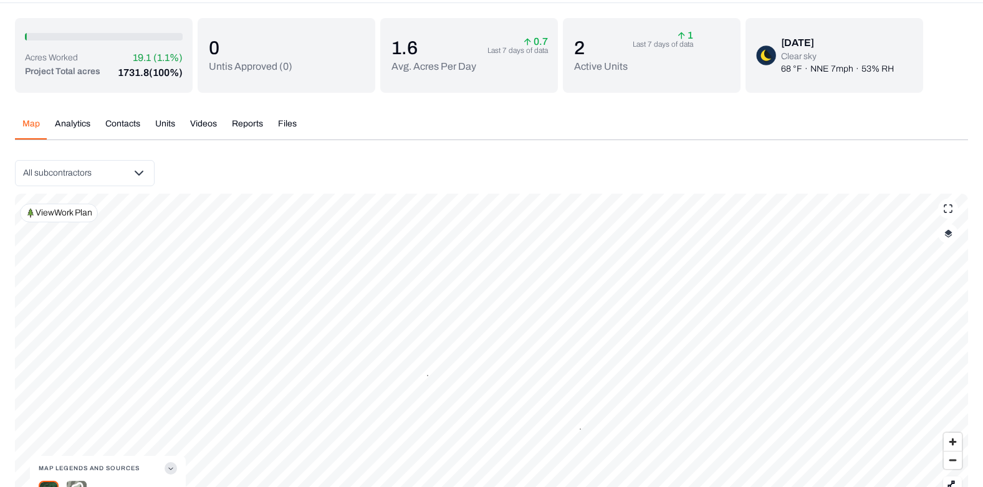
click at [140, 178] on html "[PERSON_NAME] Ranch Earth force Projects Regions Saved Settings AG [PERSON_NAME…" at bounding box center [491, 233] width 983 height 640
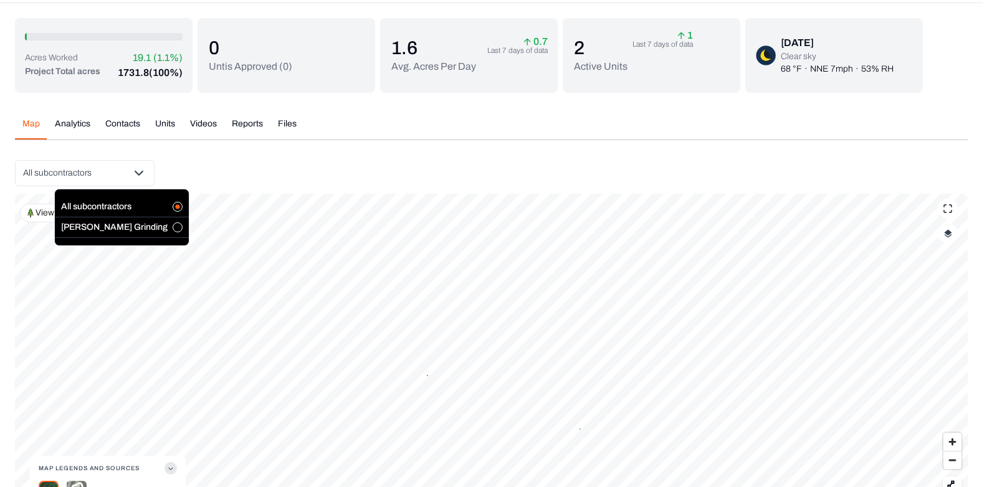
click at [173, 229] on button "button" at bounding box center [178, 228] width 10 height 10
click at [32, 211] on html "Lewis Ranch Earth force Projects Regions Saved Settings AG Autumn Gronborg All …" at bounding box center [496, 238] width 992 height 650
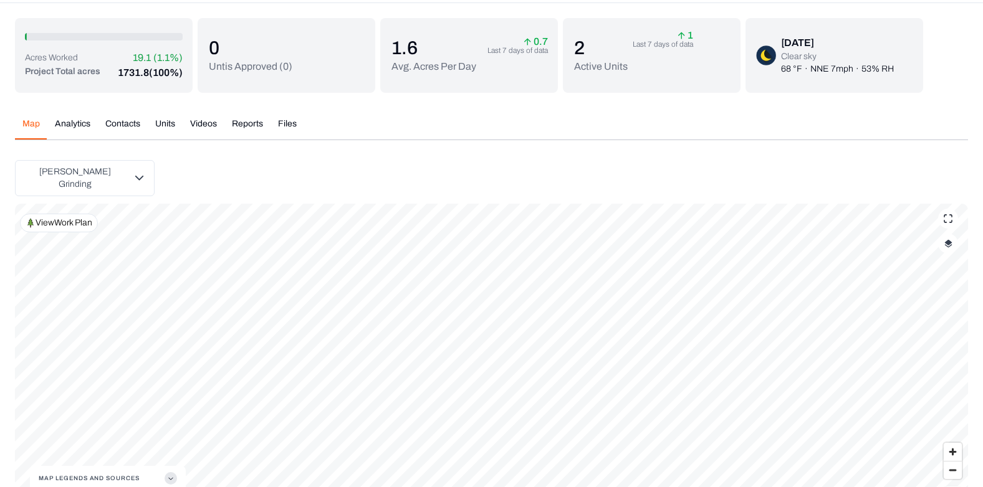
click at [32, 218] on rect at bounding box center [31, 223] width 10 height 10
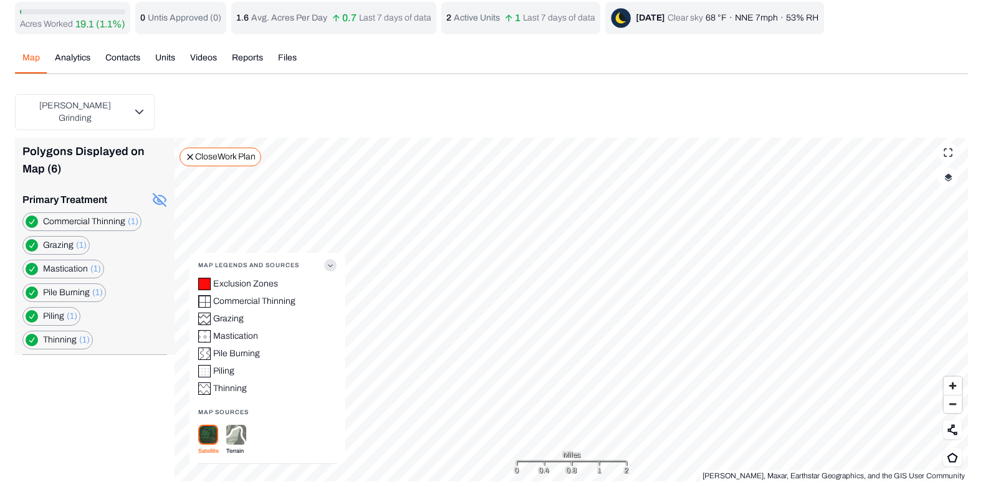
scroll to position [36, 0]
click at [34, 216] on Thinning "button" at bounding box center [32, 222] width 12 height 12
click at [32, 240] on button "button" at bounding box center [32, 246] width 12 height 12
click at [36, 287] on Burning "button" at bounding box center [32, 293] width 12 height 12
click at [33, 311] on button "button" at bounding box center [32, 317] width 12 height 12
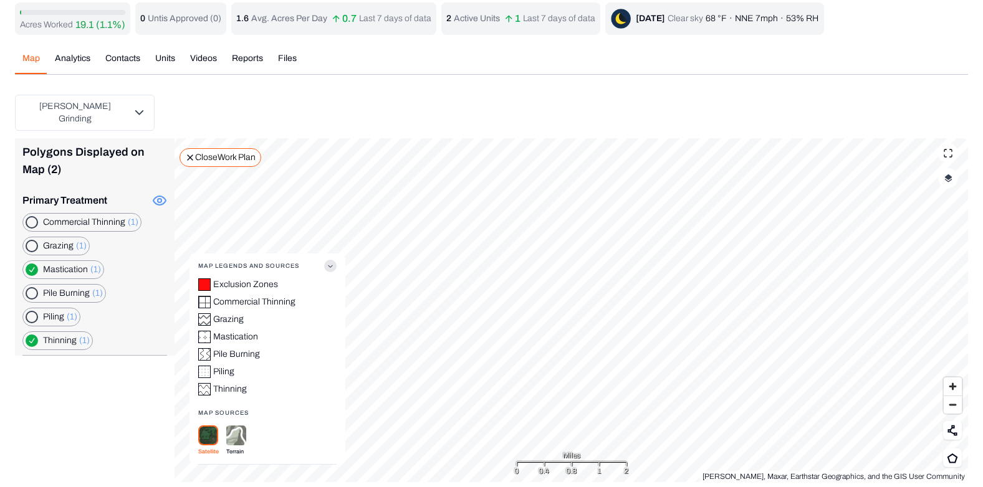
click at [31, 335] on button "button" at bounding box center [32, 341] width 12 height 12
click at [950, 174] on img "button" at bounding box center [948, 178] width 8 height 9
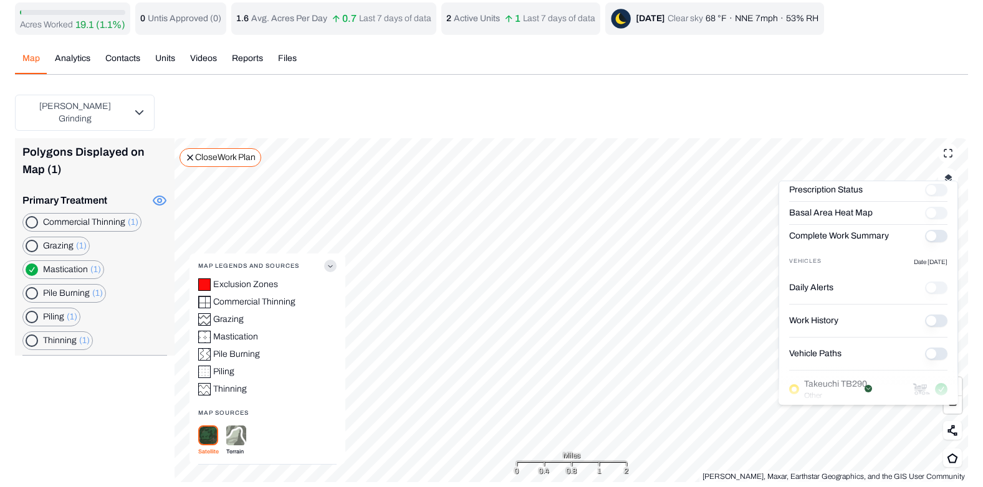
scroll to position [180, 0]
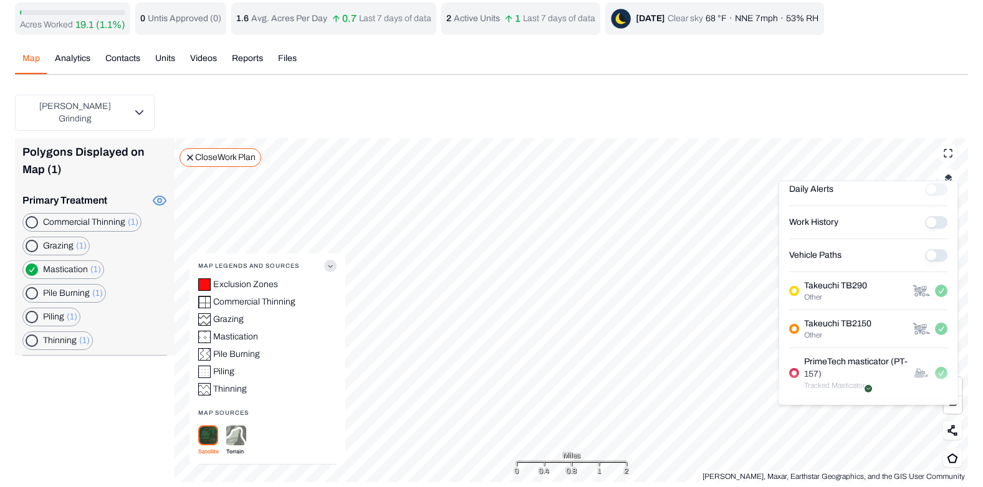
click at [925, 253] on Paths "Vehicle Paths" at bounding box center [936, 255] width 22 height 12
click at [929, 223] on History "Work History" at bounding box center [936, 222] width 22 height 12
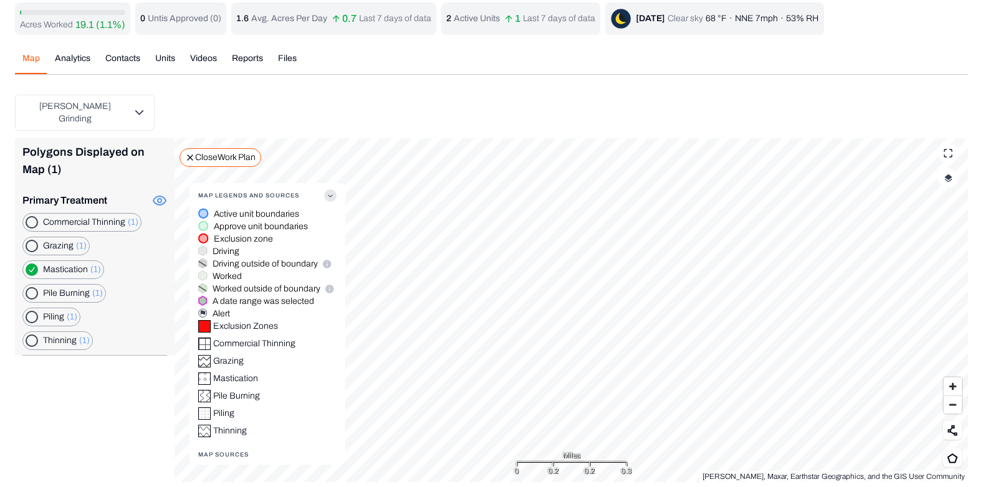
click at [952, 176] on button "button" at bounding box center [948, 178] width 20 height 20
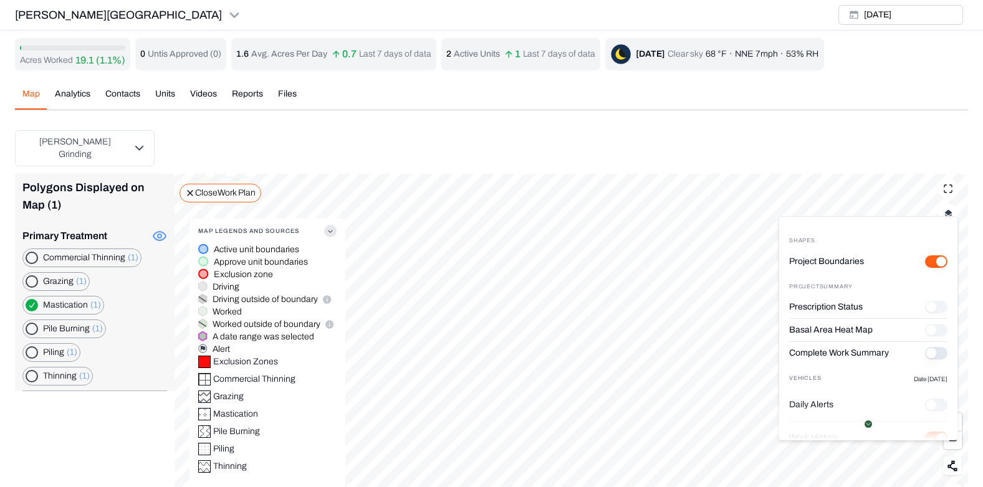
scroll to position [36, 0]
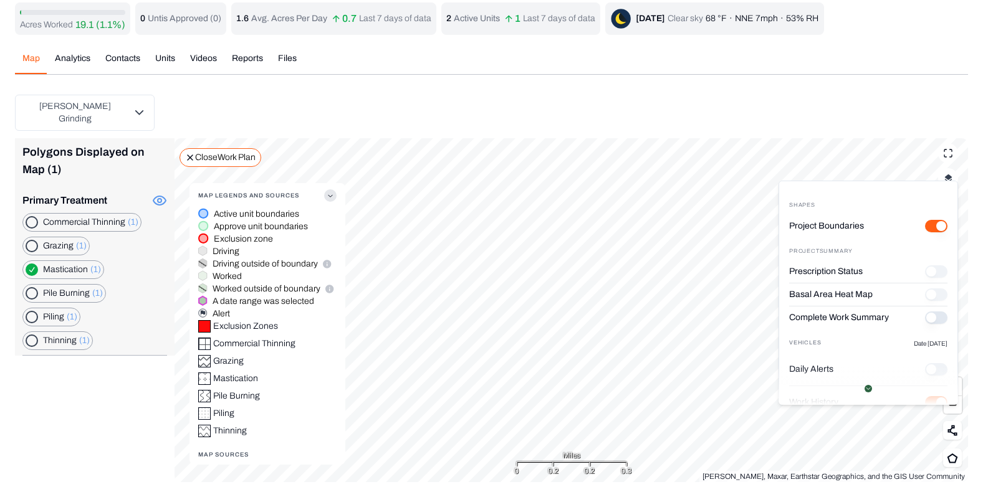
click at [925, 318] on button "Complete Work Summary" at bounding box center [936, 318] width 22 height 12
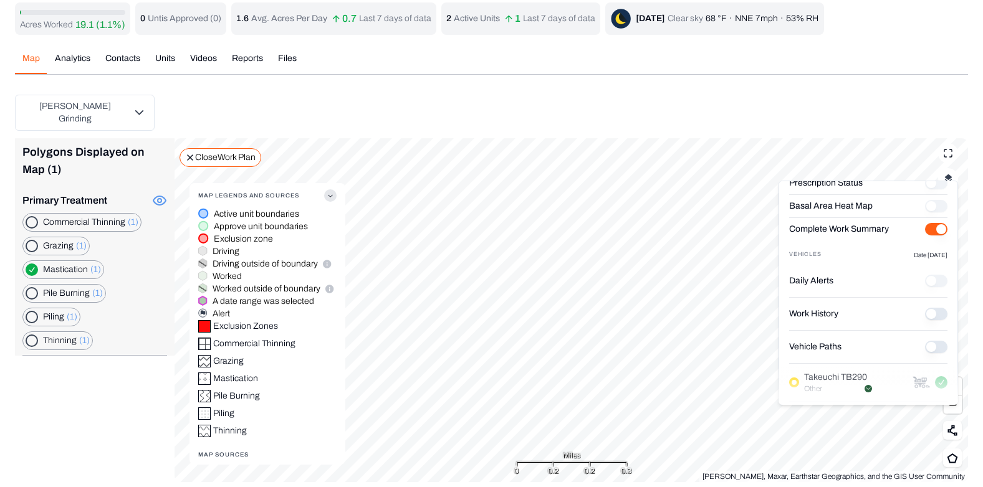
scroll to position [88, 0]
click at [929, 228] on button "Complete Work Summary" at bounding box center [936, 230] width 22 height 12
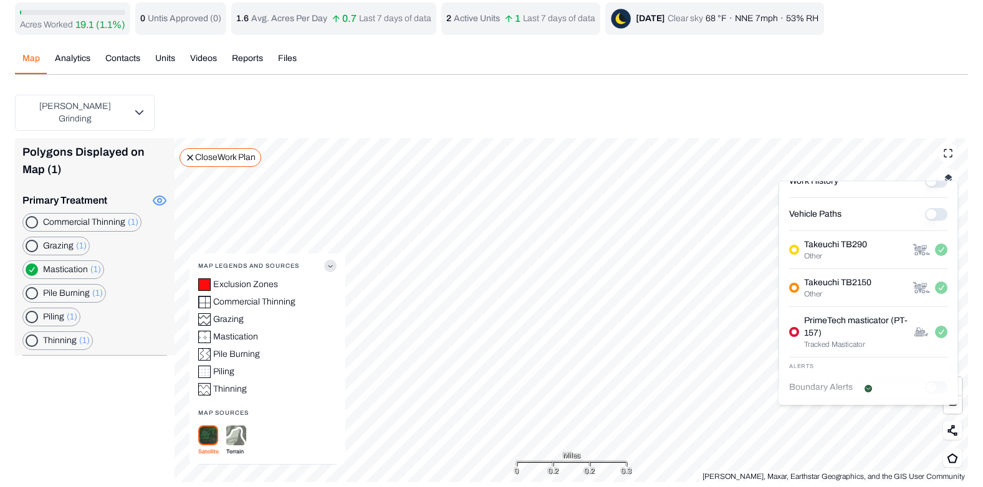
scroll to position [220, 0]
click at [926, 216] on Paths "Vehicle Paths" at bounding box center [936, 215] width 22 height 12
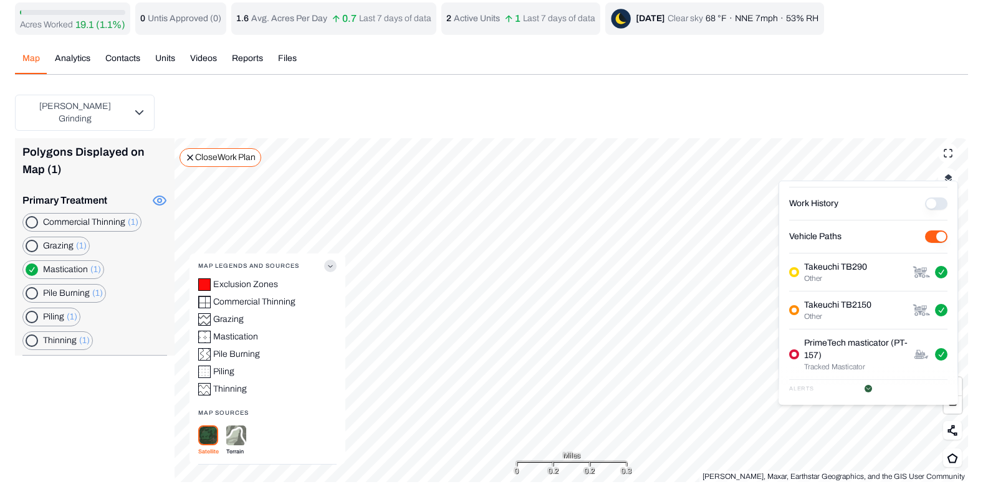
scroll to position [198, 0]
click at [925, 202] on History "Work History" at bounding box center [936, 204] width 22 height 12
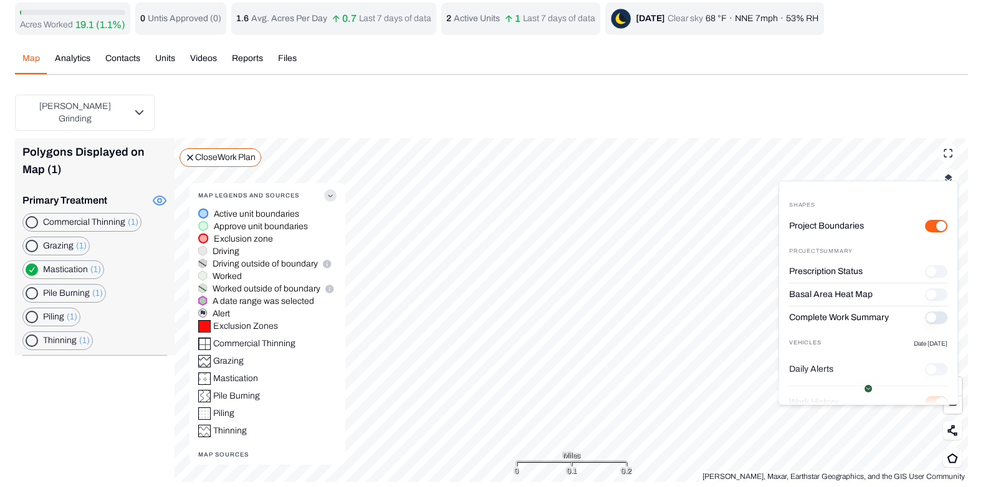
scroll to position [0, 0]
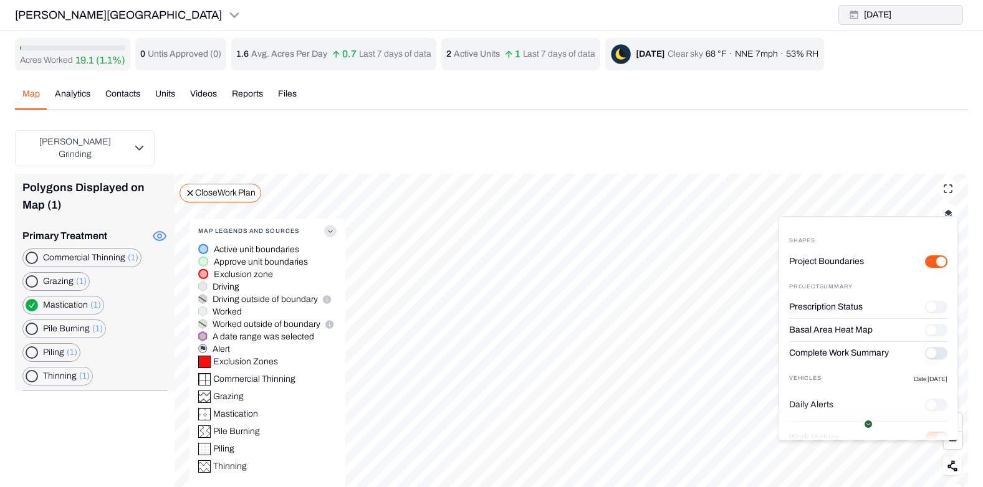
click at [871, 13] on button "[DATE]" at bounding box center [900, 15] width 125 height 20
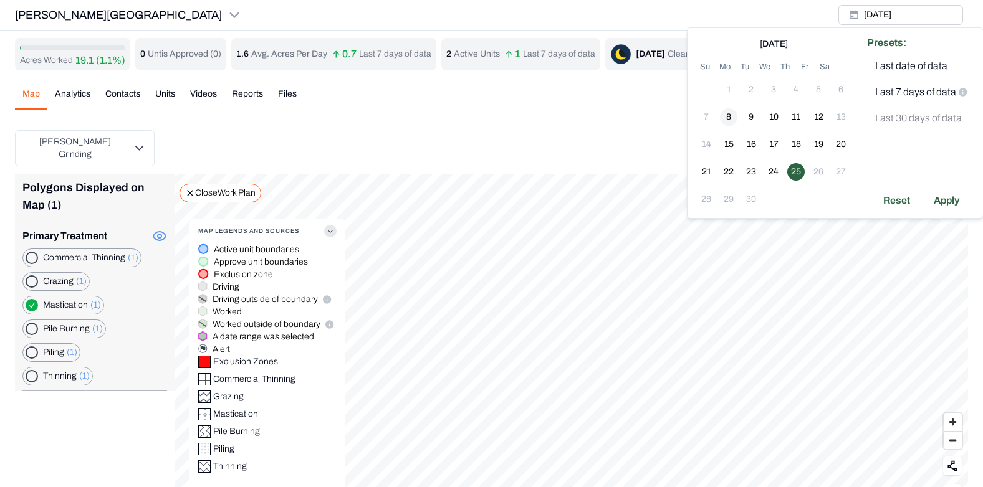
click at [729, 116] on button "8" at bounding box center [728, 116] width 17 height 17
click at [796, 168] on button "25" at bounding box center [795, 171] width 17 height 17
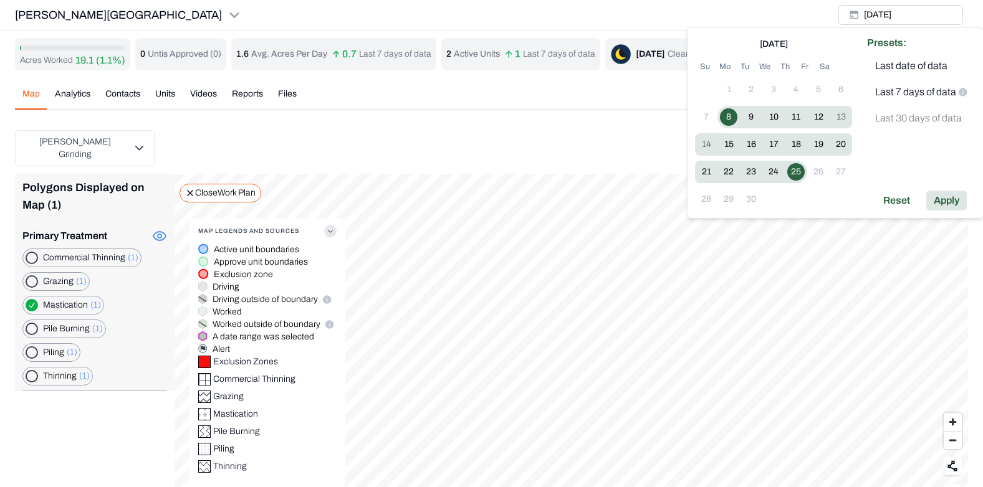
click at [951, 196] on div "Apply" at bounding box center [946, 201] width 41 height 20
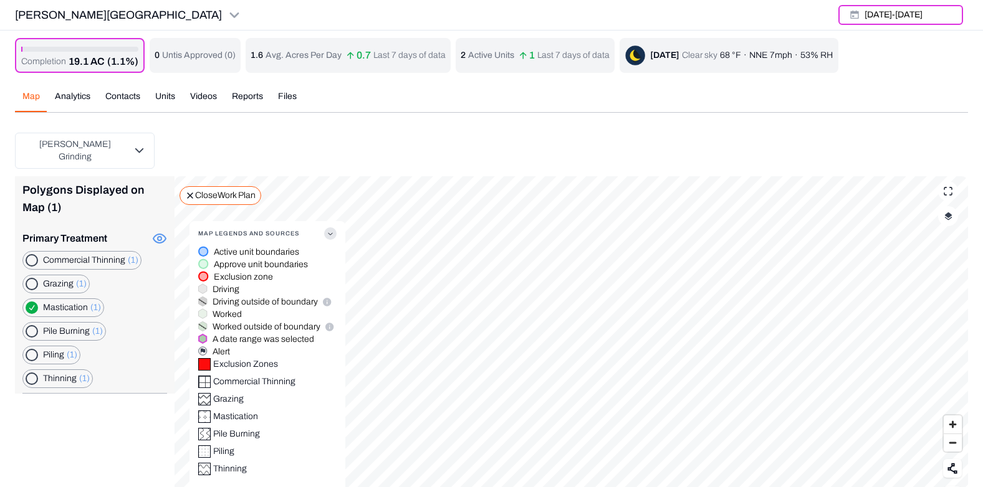
click at [947, 211] on button "button" at bounding box center [948, 216] width 20 height 20
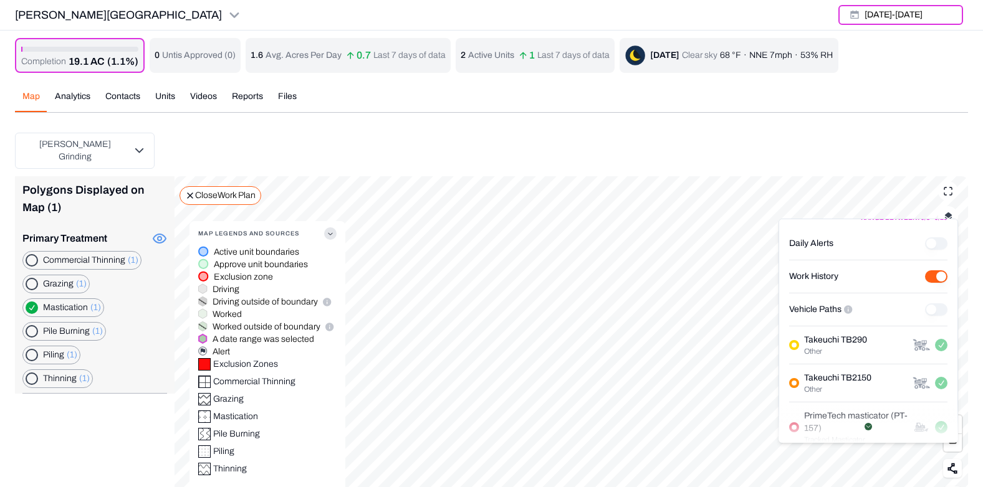
scroll to position [163, 0]
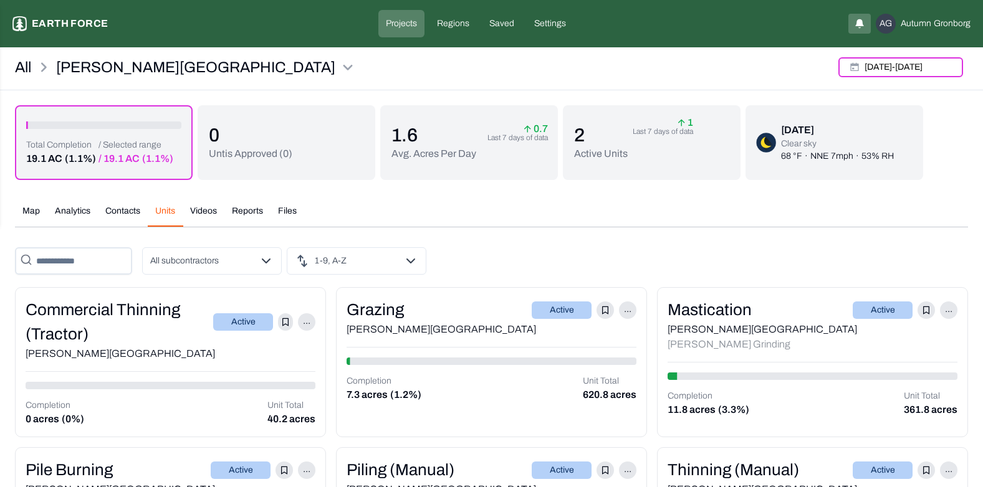
click at [163, 97] on div "All Lewis Ranch 8 Sep 25 - 25 Sep 25 Total Completion 19.1 AC (1.1%) / Selected…" at bounding box center [491, 312] width 983 height 521
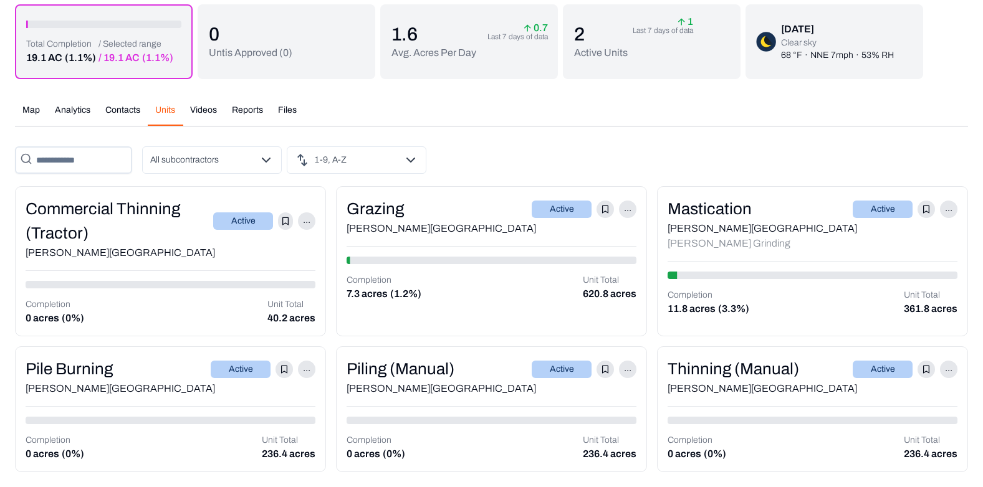
click at [191, 342] on div "Commercial Thinning (Tractor) Active ... Lewis Ranch Completion 0 acres (0%) Un…" at bounding box center [491, 329] width 953 height 286
click at [375, 219] on div "Grazing" at bounding box center [375, 209] width 57 height 24
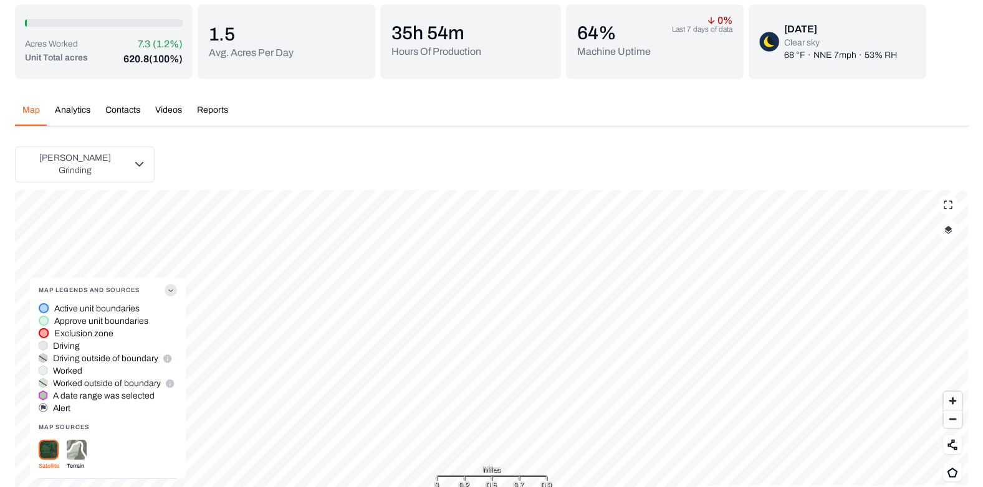
click at [81, 110] on button "Analytics" at bounding box center [72, 115] width 50 height 22
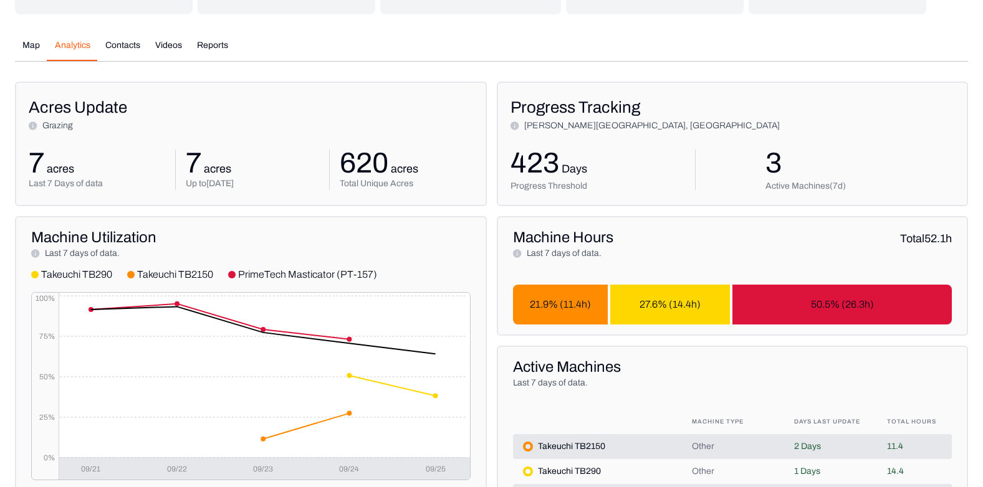
click at [267, 210] on div "Acres Update Grazing 7 acres Last 7 Days of data 7 acres Up to 9/25/2025 620 ac…" at bounding box center [491, 444] width 953 height 724
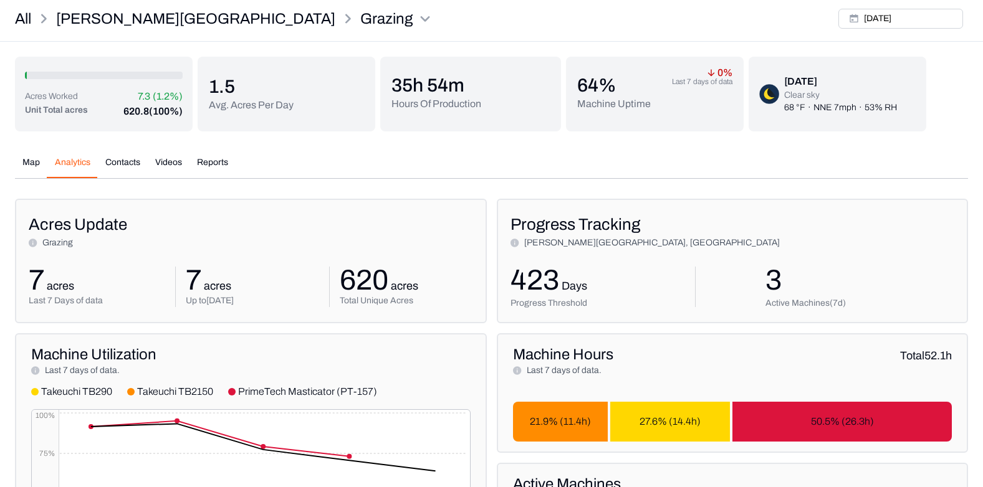
scroll to position [49, 0]
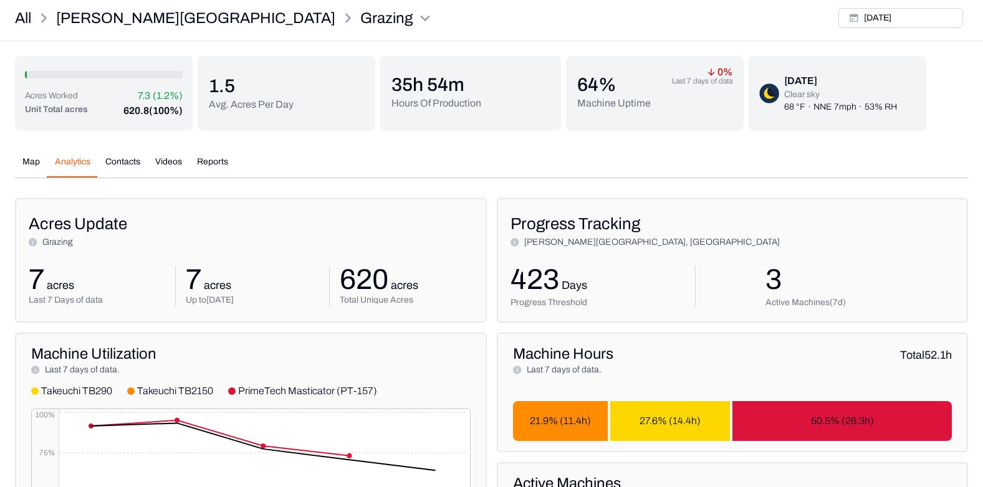
click at [228, 95] on p "1.5" at bounding box center [251, 86] width 85 height 22
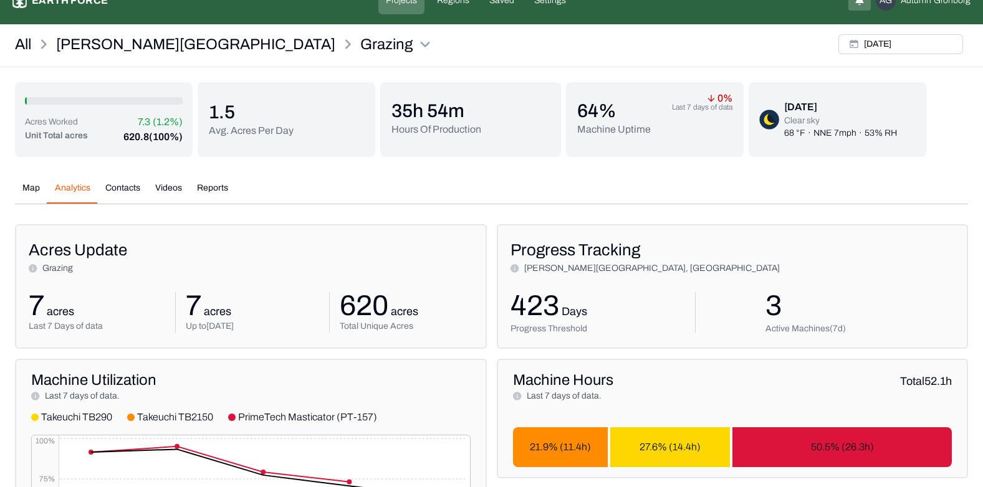
click at [29, 186] on button "Map" at bounding box center [31, 193] width 32 height 22
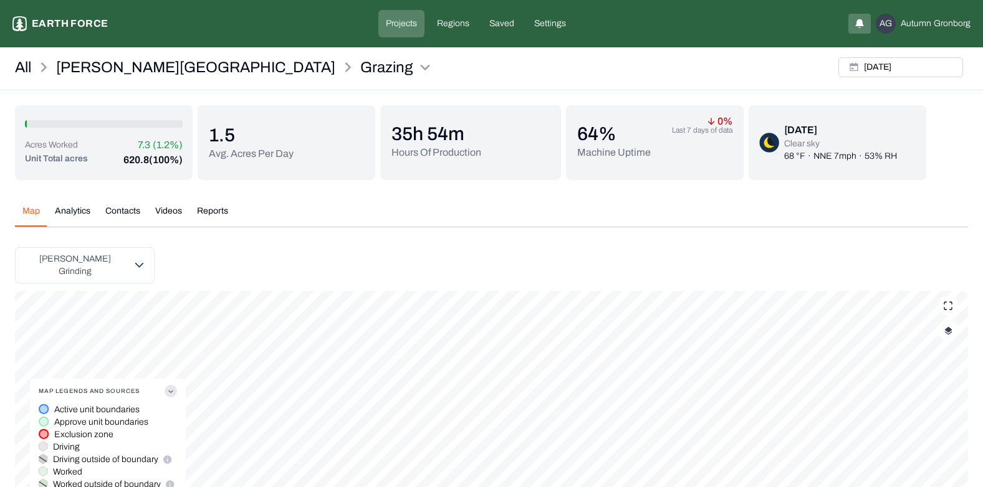
click at [31, 209] on button "Map" at bounding box center [31, 216] width 32 height 22
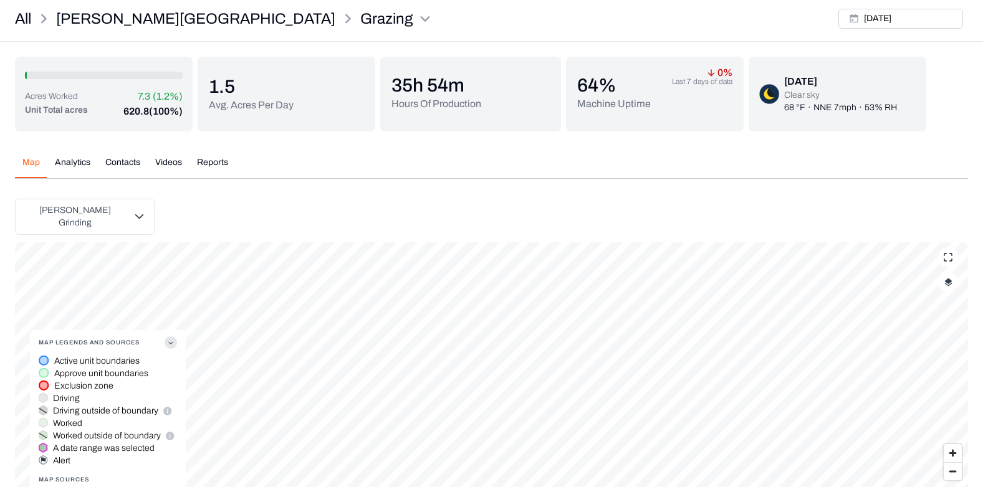
scroll to position [48, 0]
click at [32, 159] on button "Map" at bounding box center [31, 168] width 32 height 22
click at [27, 163] on button "Map" at bounding box center [31, 168] width 32 height 22
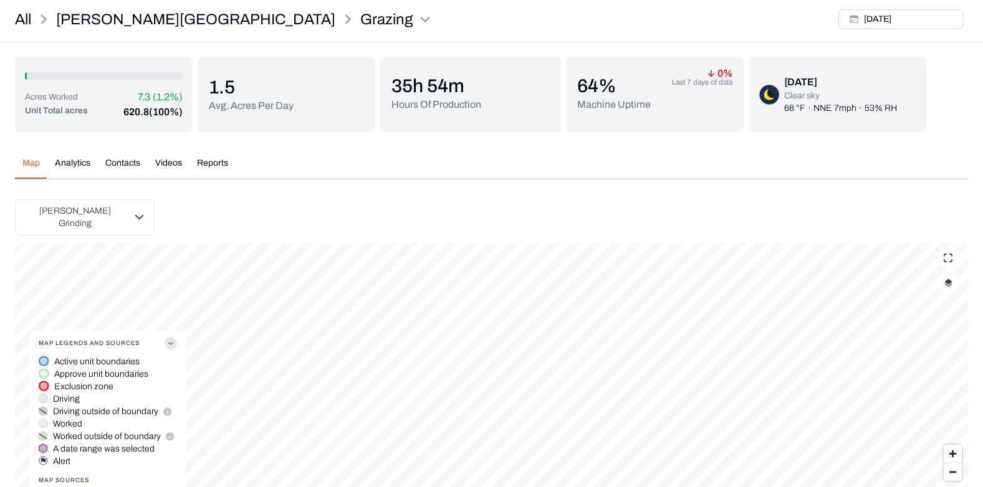
scroll to position [0, 0]
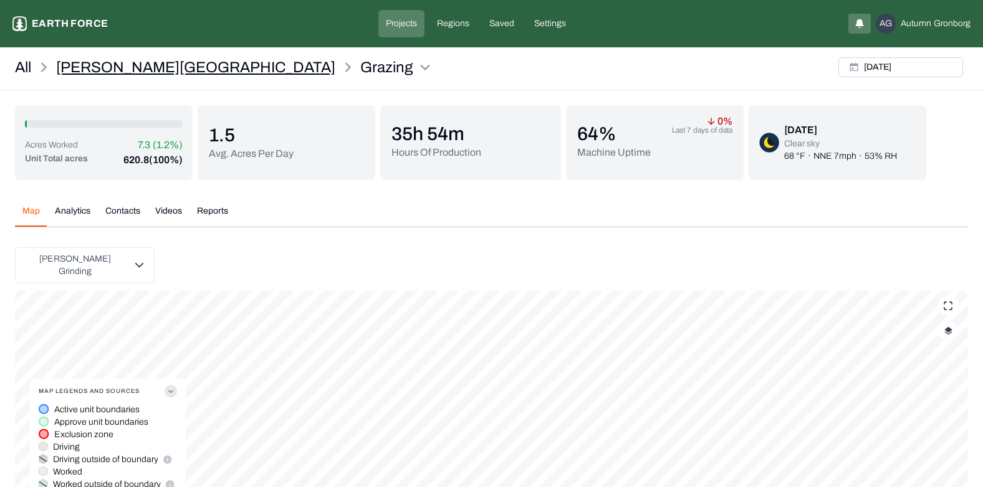
click at [107, 64] on p "[PERSON_NAME][GEOGRAPHIC_DATA]" at bounding box center [195, 67] width 279 height 20
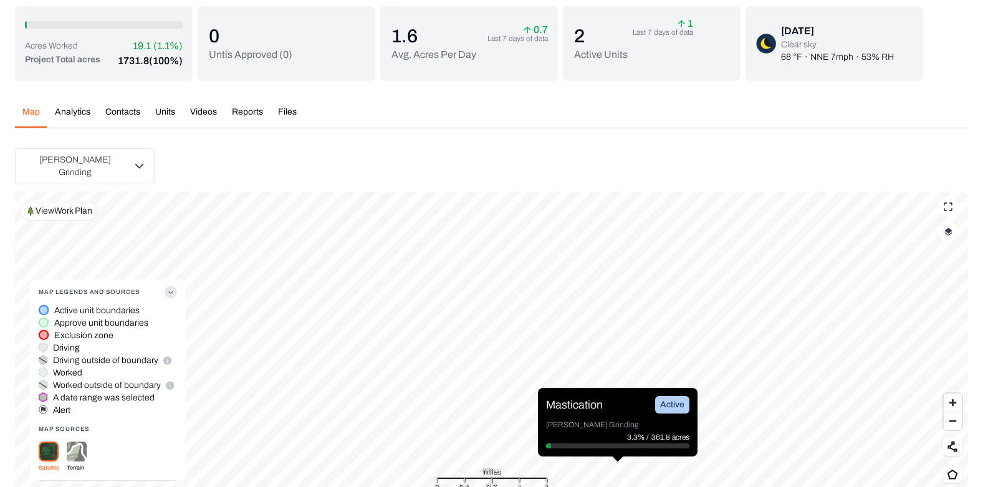
scroll to position [98, 0]
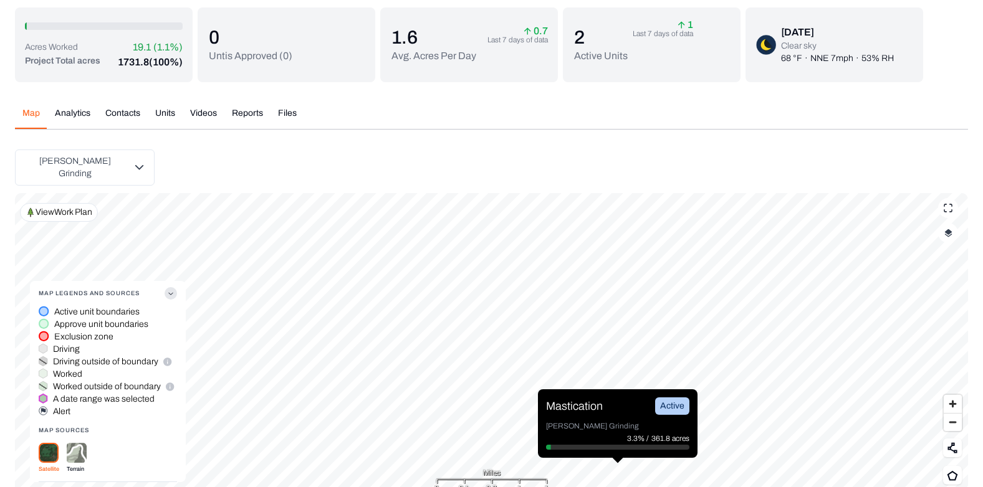
click at [70, 208] on p "View Work Plan" at bounding box center [64, 212] width 57 height 12
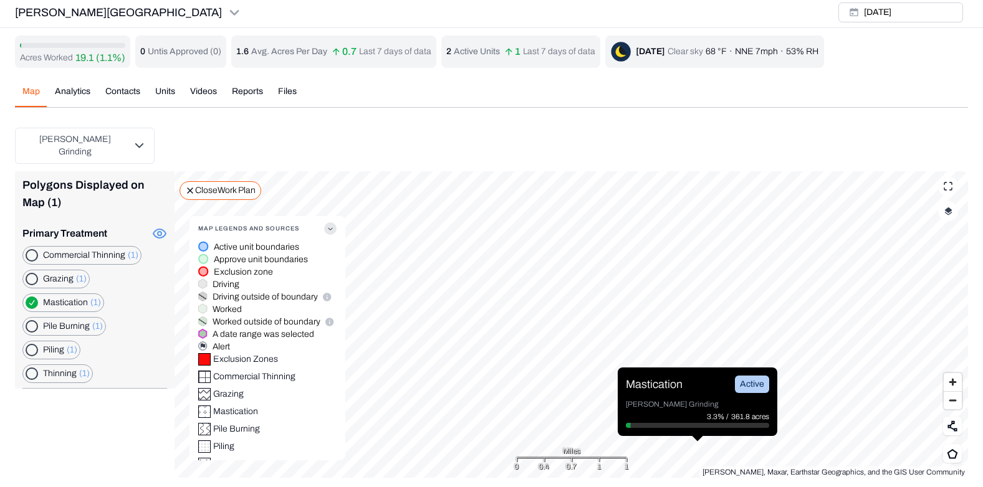
scroll to position [0, 0]
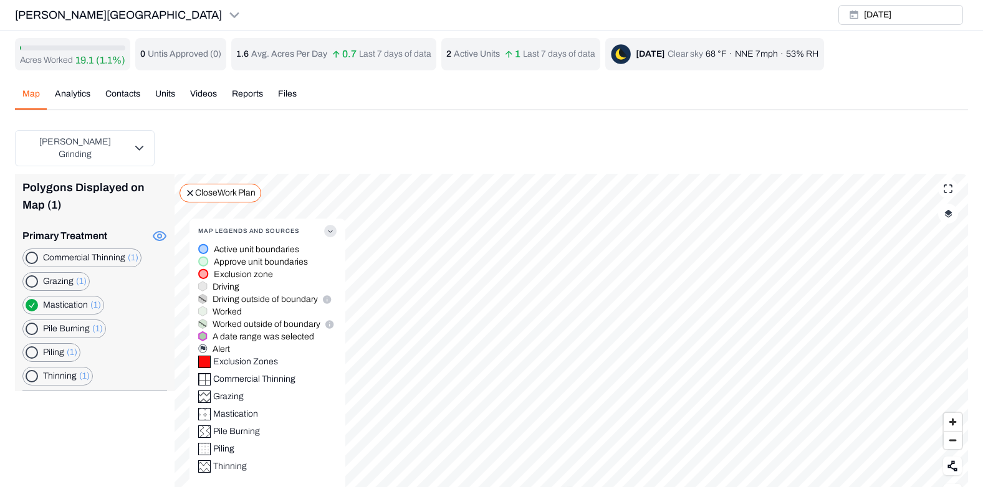
click at [29, 276] on button "button" at bounding box center [32, 282] width 12 height 12
click at [30, 347] on button "button" at bounding box center [32, 353] width 12 height 12
click at [31, 323] on Burning "button" at bounding box center [32, 329] width 12 height 12
click at [32, 276] on button "button" at bounding box center [32, 282] width 12 height 12
click at [30, 323] on Burning "button" at bounding box center [32, 329] width 12 height 12
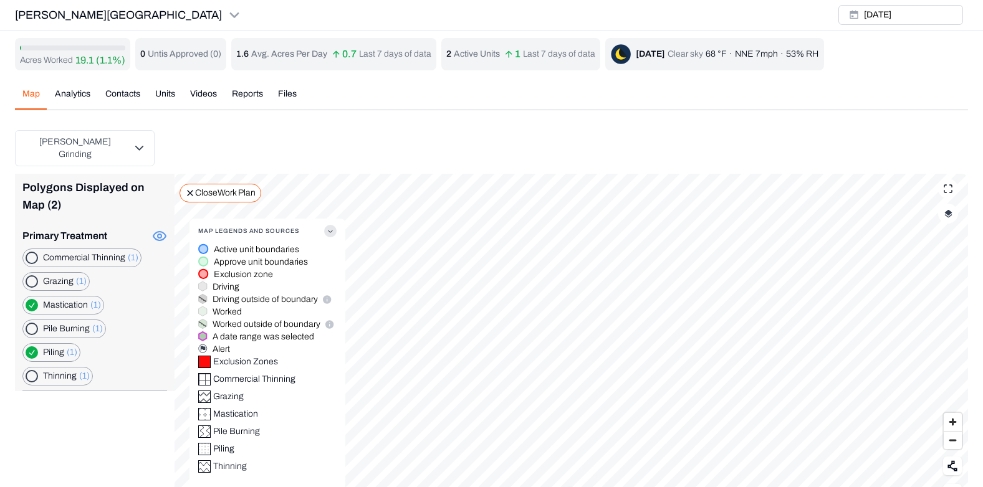
click at [31, 347] on button "button" at bounding box center [32, 353] width 12 height 12
click at [31, 299] on button "button" at bounding box center [32, 305] width 12 height 12
click at [31, 252] on Thinning "button" at bounding box center [32, 258] width 12 height 12
click at [29, 252] on Thinning "button" at bounding box center [32, 258] width 12 height 12
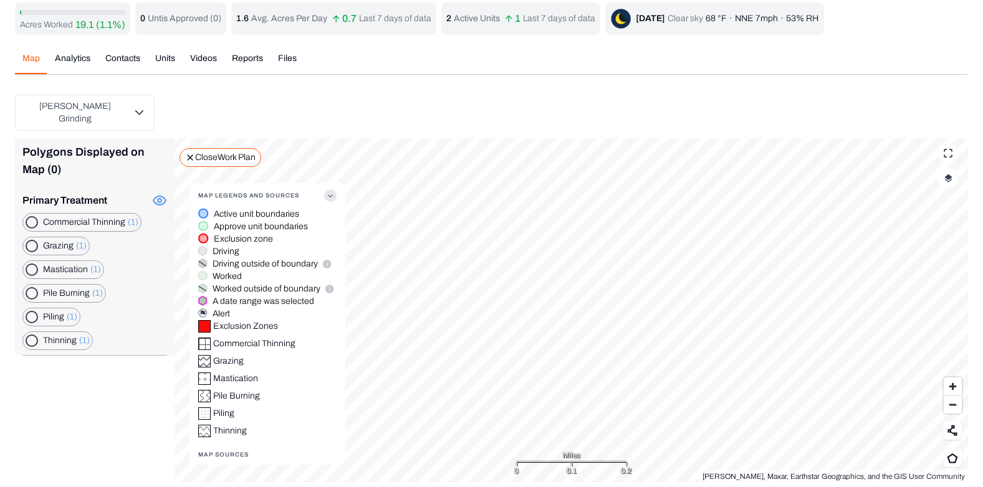
click at [80, 58] on div "Acres Worked 19.1 (1.1%) 0 Untis Approved ( 0 ) 1.6 Avg. Acres Per Day 0.7 Last…" at bounding box center [491, 242] width 953 height 480
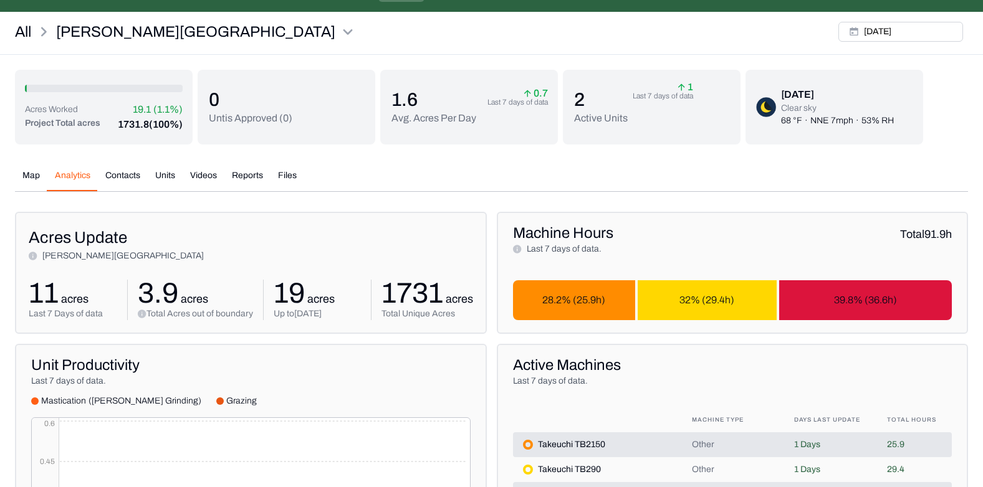
scroll to position [103, 0]
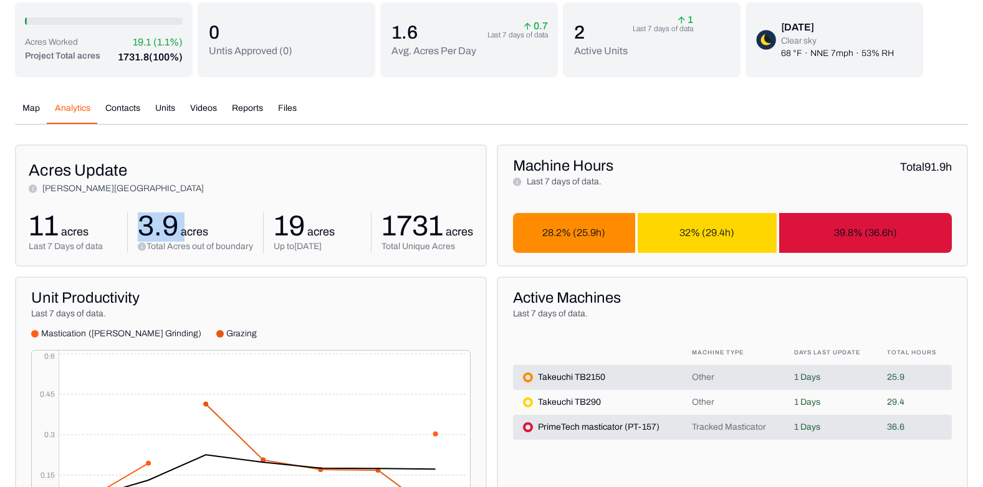
drag, startPoint x: 139, startPoint y: 225, endPoint x: 185, endPoint y: 234, distance: 46.5
click at [185, 234] on div "3.9 acres" at bounding box center [195, 227] width 115 height 28
drag, startPoint x: 185, startPoint y: 234, endPoint x: 192, endPoint y: 246, distance: 13.5
click at [192, 246] on p "Total Acres out of boundary" at bounding box center [199, 247] width 107 height 12
drag, startPoint x: 140, startPoint y: 226, endPoint x: 251, endPoint y: 260, distance: 115.9
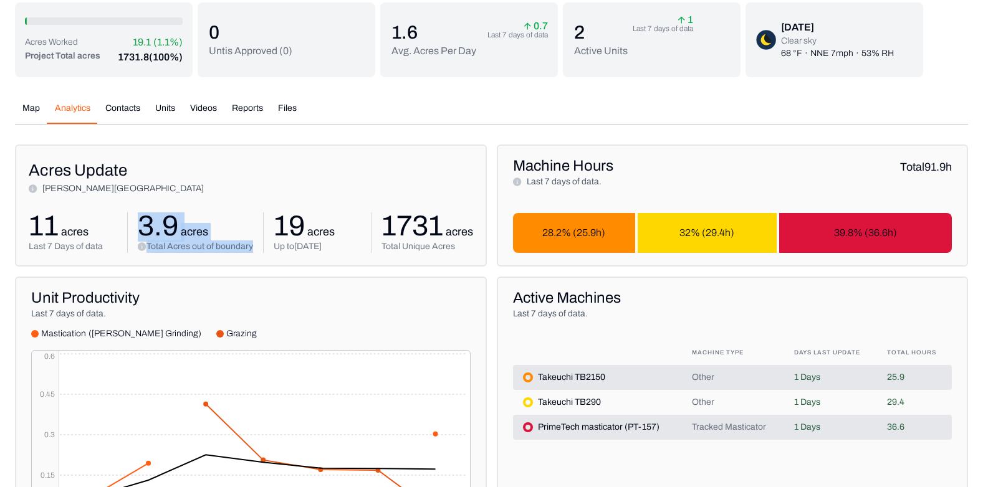
click at [251, 260] on div "Acres Update Lewis Ranch 11 acres Last 7 Days of data 3.9 acres Total Acres out…" at bounding box center [251, 206] width 472 height 122
drag, startPoint x: 251, startPoint y: 260, endPoint x: 203, endPoint y: 206, distance: 72.0
click at [203, 206] on div "Acres Update Lewis Ranch 11 acres Last 7 Days of data 3.9 acres Total Acres out…" at bounding box center [251, 206] width 472 height 122
click at [156, 214] on p "3.9" at bounding box center [158, 227] width 41 height 28
click at [29, 107] on button "Map" at bounding box center [31, 113] width 32 height 22
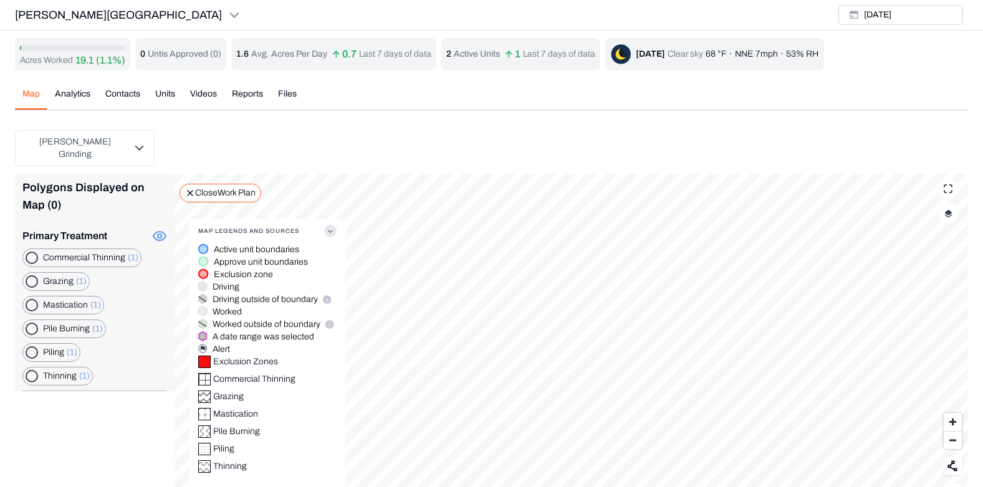
click at [158, 234] on circle at bounding box center [160, 236] width 4 height 4
click at [158, 235] on icon at bounding box center [159, 236] width 3 height 3
drag, startPoint x: 664, startPoint y: 140, endPoint x: 652, endPoint y: 90, distance: 51.9
click at [652, 90] on div "Map Analytics Contacts Units Videos Reports Files Thu, Sep, 25, 2025 Kingsley G…" at bounding box center [491, 298] width 953 height 440
click at [75, 86] on div "Map Analytics Contacts Units Videos Reports Files Thu, Sep, 25, 2025 Kingsley G…" at bounding box center [491, 298] width 953 height 440
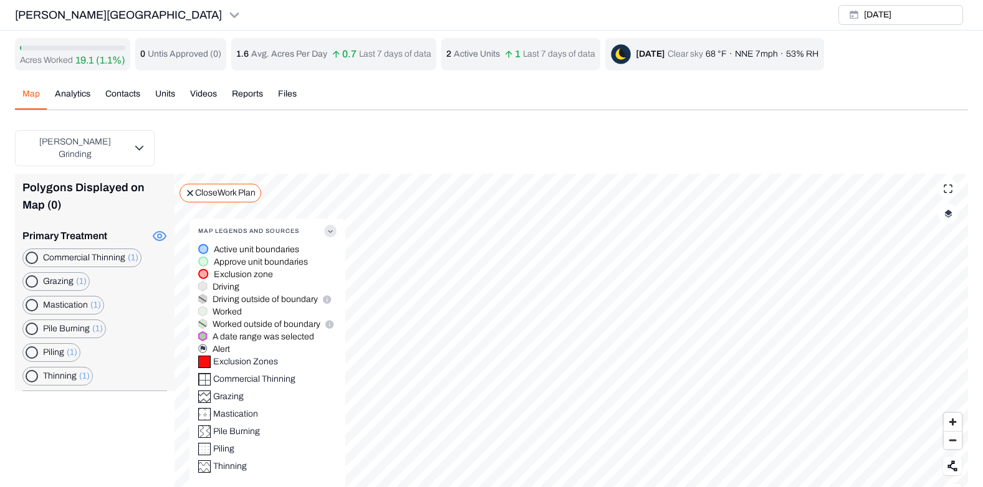
click at [76, 93] on div "Acres Worked 19.1 (1.1%) 0 Untis Approved ( 0 ) 1.6 Avg. Acres Per Day 0.7 Last…" at bounding box center [491, 278] width 953 height 480
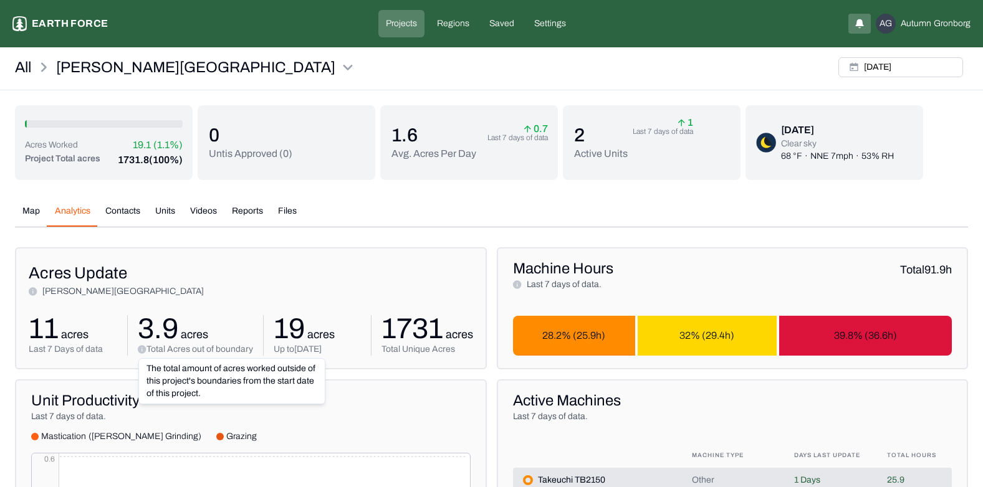
click at [142, 350] on icon at bounding box center [142, 349] width 8 height 8
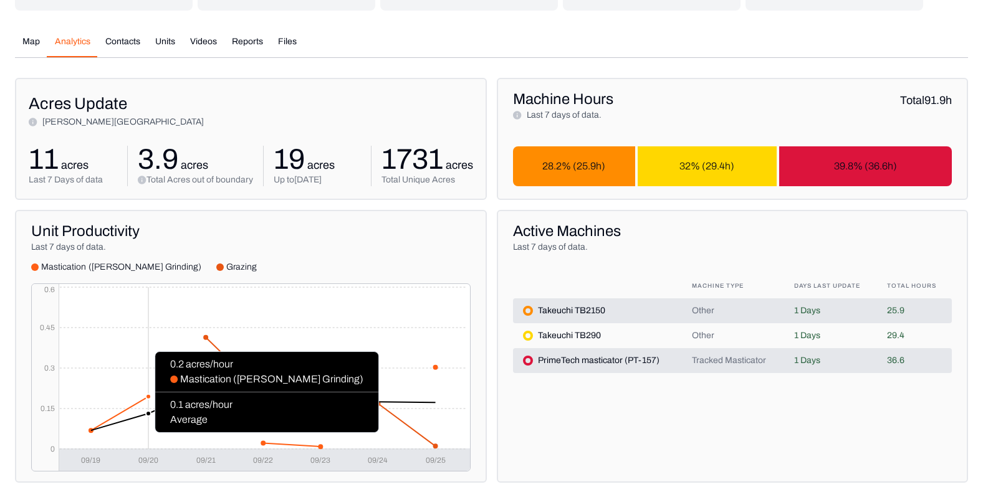
scroll to position [170, 0]
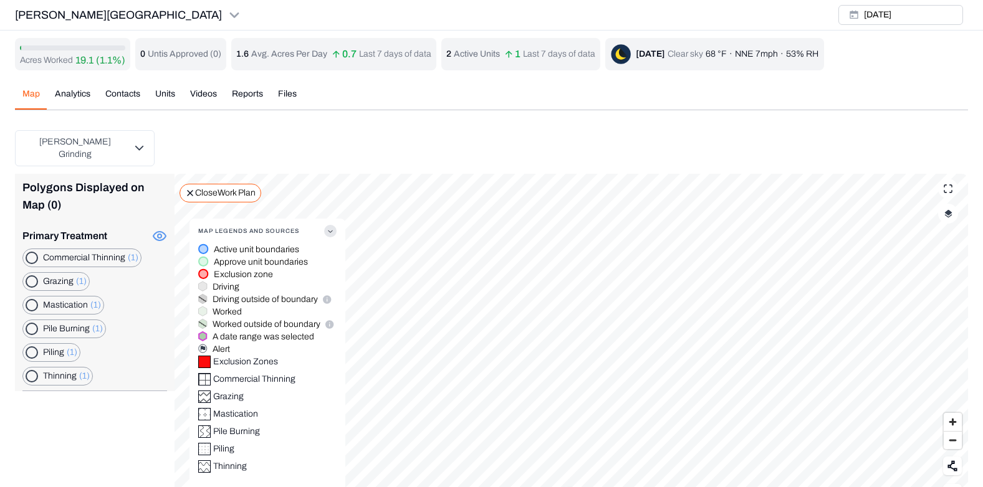
click at [212, 92] on div "Acres Worked 19.1 (1.1%) 0 Untis Approved ( 0 ) 1.6 Avg. Acres Per Day 0.7 Last…" at bounding box center [491, 278] width 953 height 480
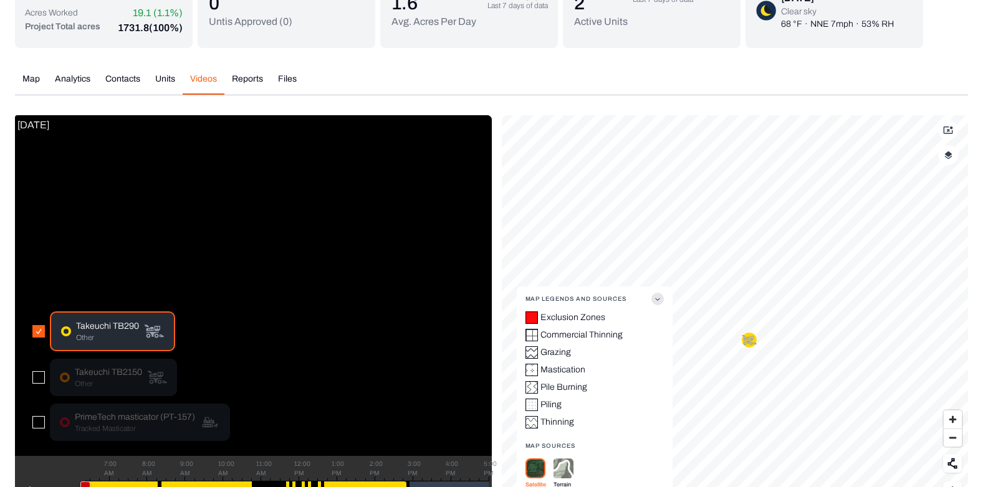
scroll to position [175, 0]
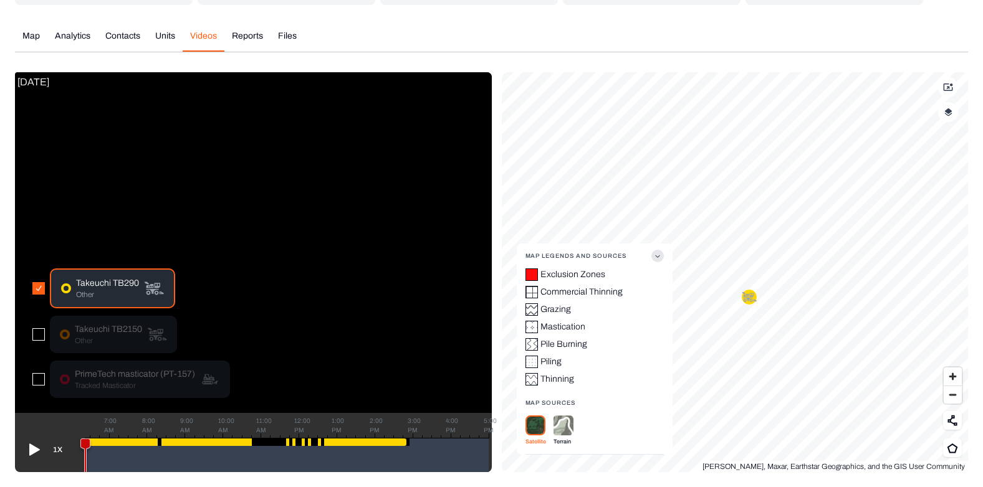
click at [36, 381] on button "button" at bounding box center [38, 379] width 12 height 12
click at [36, 449] on icon at bounding box center [34, 450] width 11 height 12
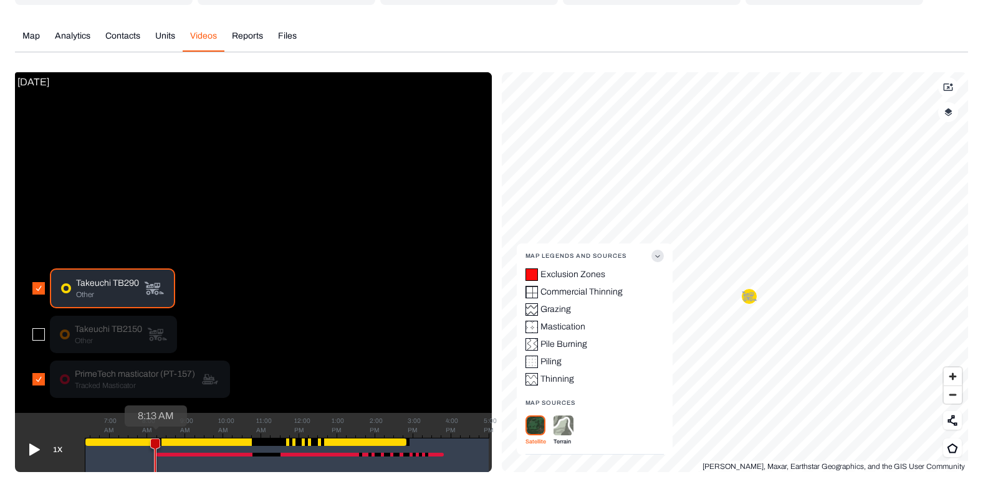
drag, startPoint x: 85, startPoint y: 442, endPoint x: 155, endPoint y: 444, distance: 69.2
click at [155, 444] on icon at bounding box center [155, 459] width 9 height 41
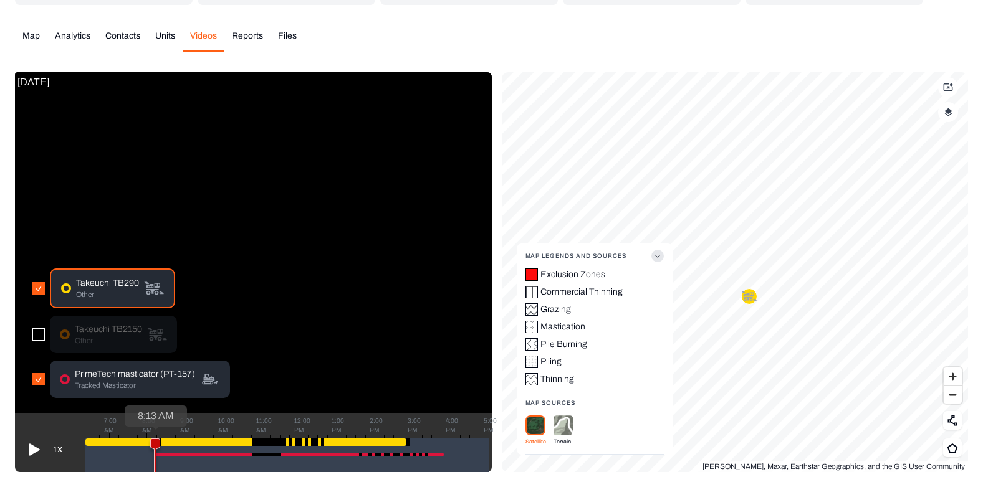
click at [155, 444] on icon at bounding box center [155, 459] width 9 height 41
drag, startPoint x: 155, startPoint y: 444, endPoint x: 204, endPoint y: 444, distance: 49.2
click at [204, 444] on icon at bounding box center [205, 459] width 9 height 41
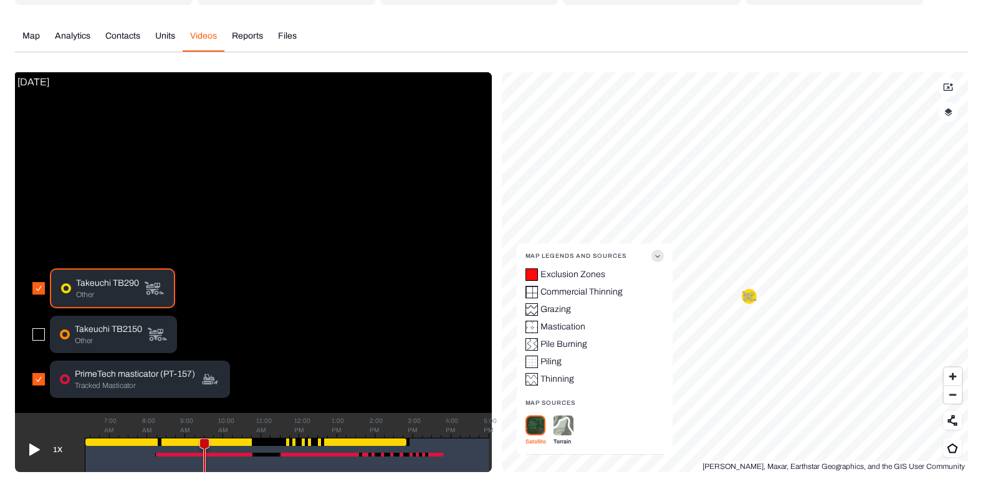
click at [29, 449] on icon at bounding box center [34, 450] width 11 height 12
click at [39, 285] on button "button" at bounding box center [38, 288] width 12 height 12
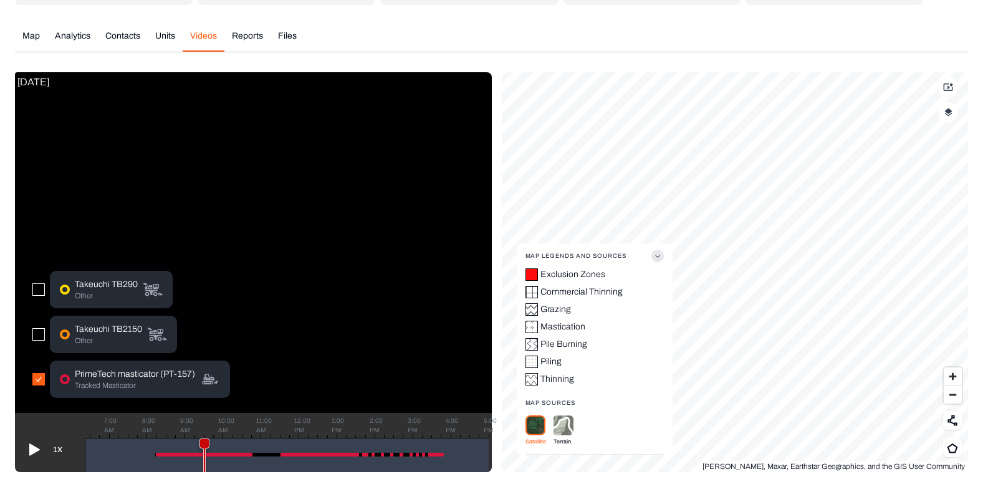
click at [32, 449] on icon at bounding box center [34, 450] width 11 height 12
click at [200, 446] on icon at bounding box center [200, 459] width 9 height 41
click at [30, 448] on icon at bounding box center [34, 450] width 11 height 12
click at [39, 448] on icon at bounding box center [33, 450] width 20 height 20
click at [31, 448] on icon at bounding box center [34, 450] width 11 height 12
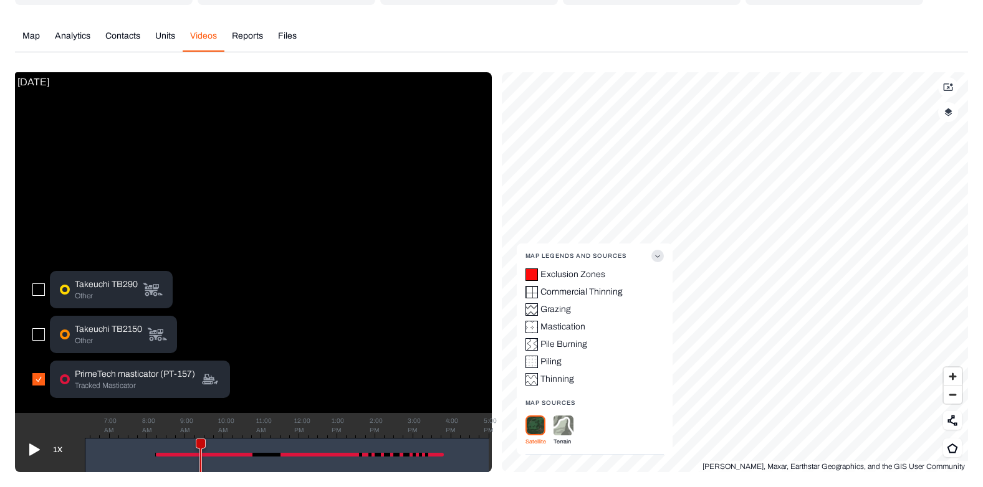
click at [31, 448] on icon at bounding box center [34, 450] width 11 height 12
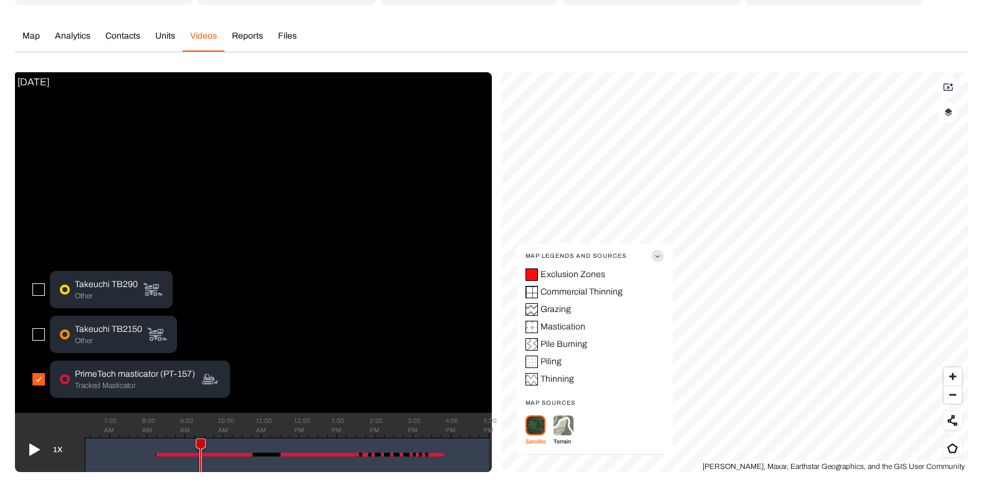
click at [31, 448] on icon at bounding box center [34, 450] width 11 height 12
click at [34, 448] on icon at bounding box center [34, 450] width 11 height 12
click at [37, 333] on button "button" at bounding box center [38, 334] width 12 height 12
click at [37, 287] on button "button" at bounding box center [38, 290] width 12 height 12
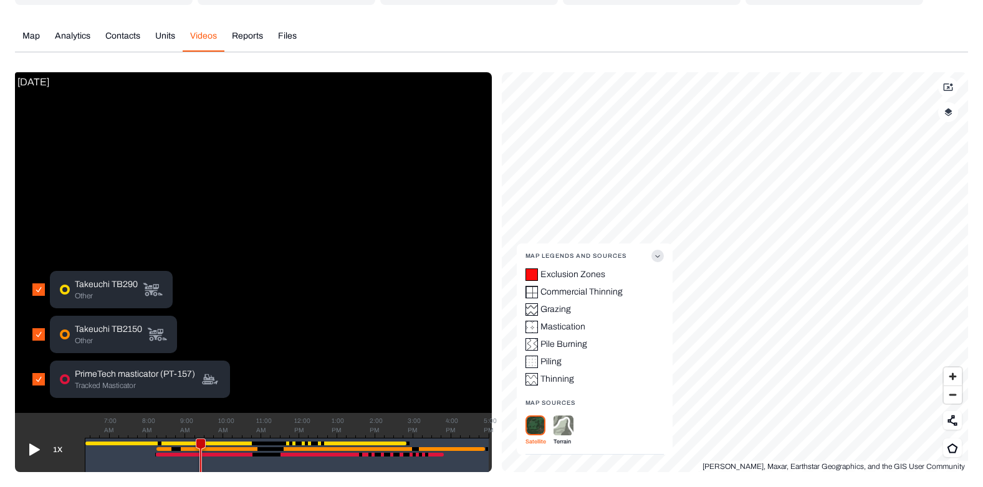
click at [31, 454] on icon at bounding box center [34, 450] width 11 height 12
click at [32, 449] on icon at bounding box center [34, 450] width 11 height 12
click at [164, 36] on div "Acres Worked 19.1 (1.1%) Project Total acres 1731.8 (100%) 0 Untis Approved ( 0…" at bounding box center [491, 201] width 953 height 542
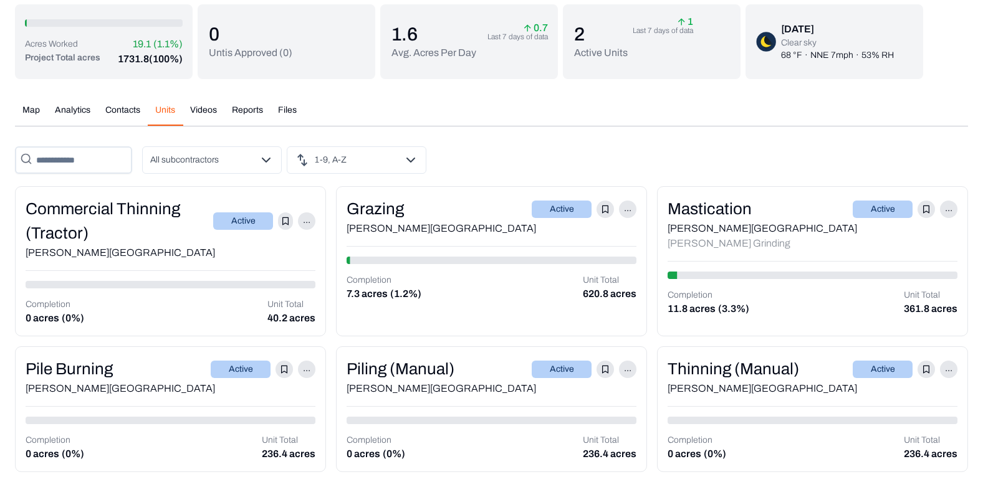
scroll to position [101, 0]
click at [36, 108] on button "Map" at bounding box center [31, 115] width 32 height 22
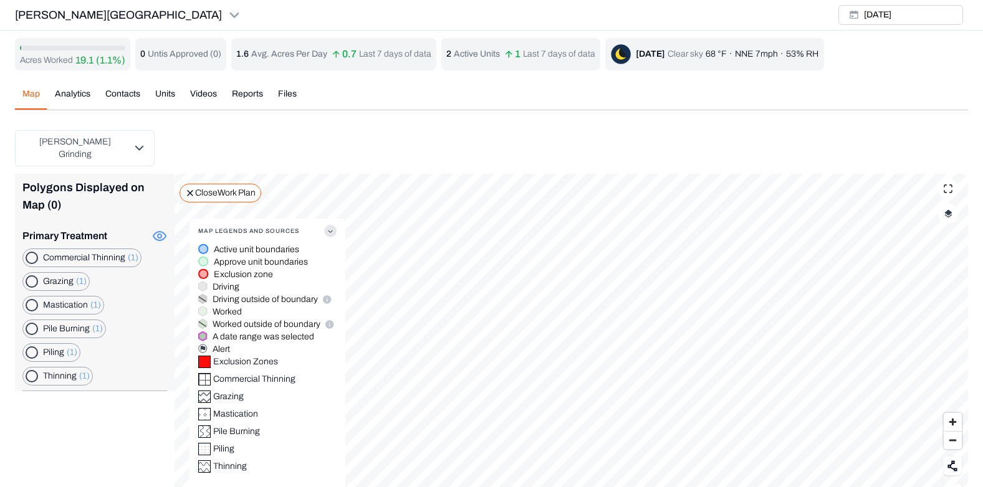
click at [79, 93] on div "Acres Worked 19.1 (1.1%) 0 Untis Approved ( 0 ) 1.6 Avg. Acres Per Day 0.7 Last…" at bounding box center [491, 278] width 953 height 480
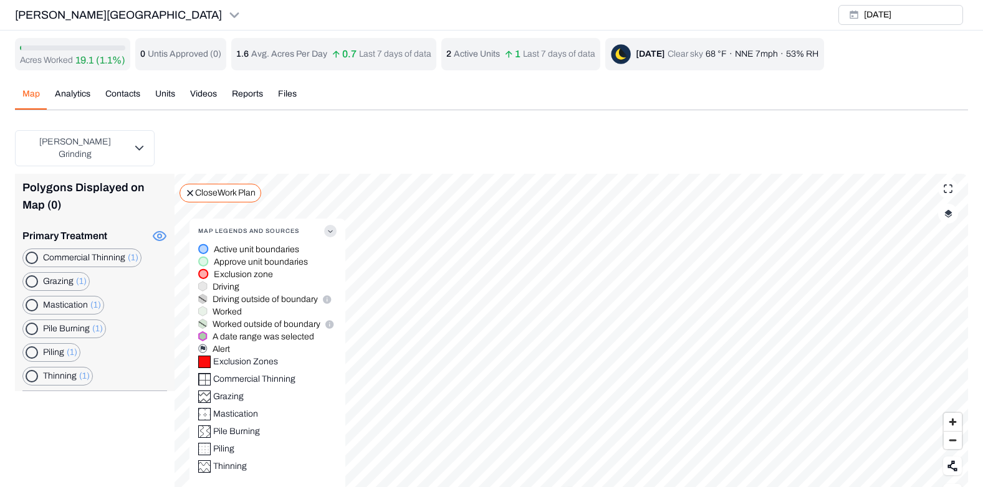
click at [79, 100] on div "Acres Worked 19.1 (1.1%) 0 Untis Approved ( 0 ) 1.6 Avg. Acres Per Day 0.7 Last…" at bounding box center [491, 278] width 953 height 480
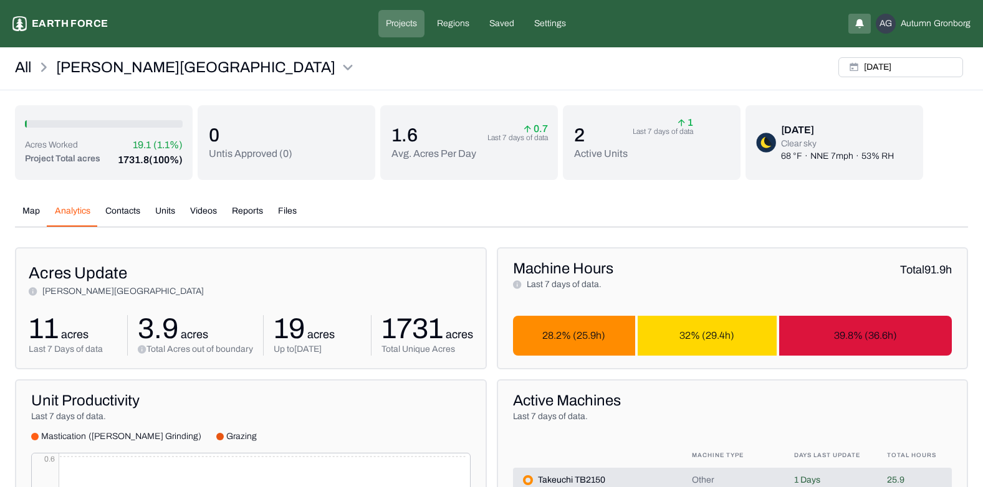
click at [125, 211] on button "Contacts" at bounding box center [123, 216] width 50 height 22
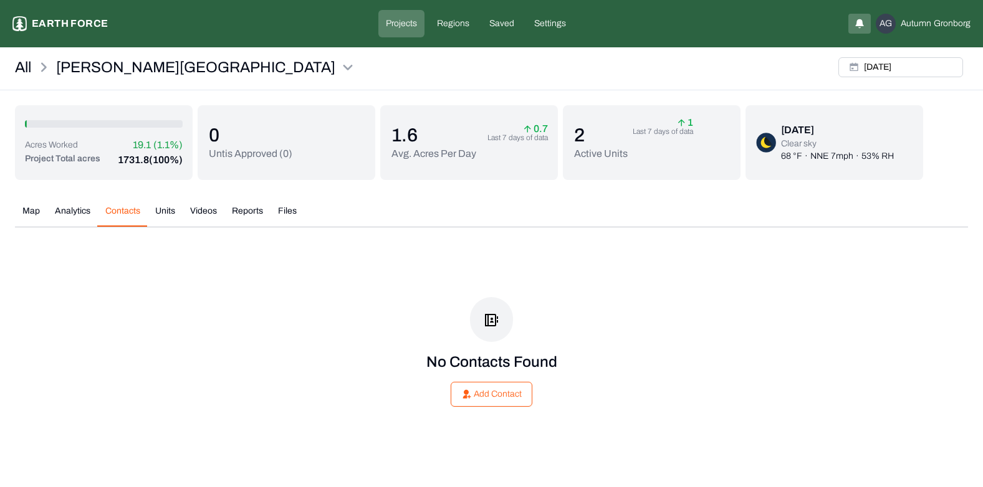
click at [161, 206] on button "Units" at bounding box center [165, 216] width 35 height 22
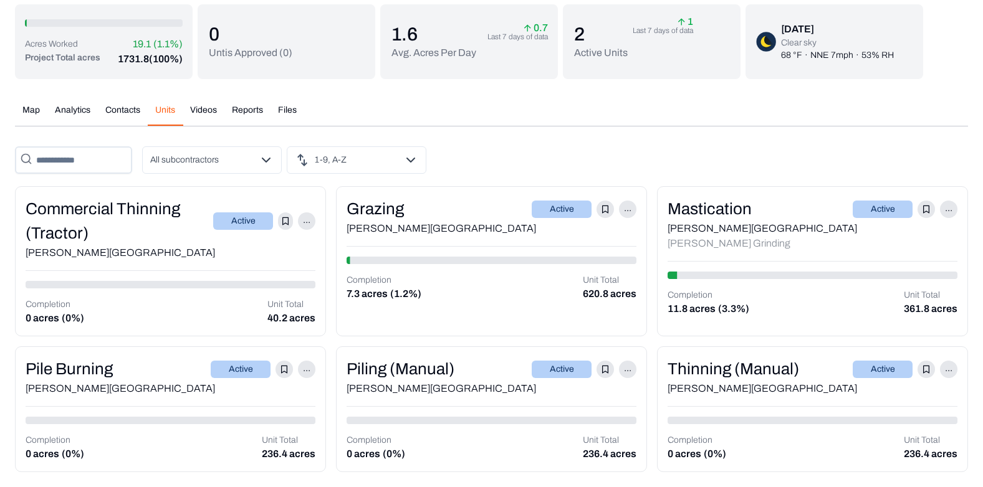
scroll to position [101, 0]
click at [30, 109] on button "Map" at bounding box center [31, 115] width 32 height 22
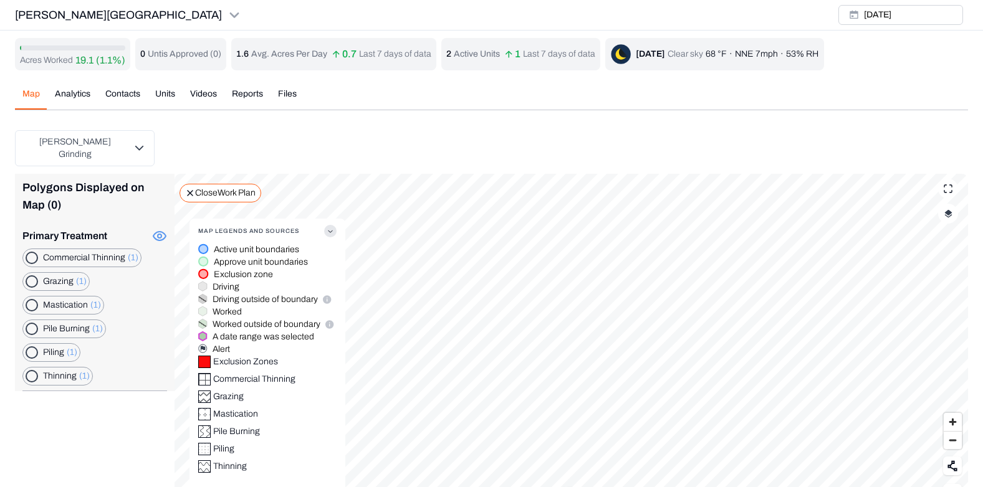
click at [79, 97] on div "Acres Worked 19.1 (1.1%) 0 Untis Approved ( 0 ) 1.6 Avg. Acres Per Day 0.7 Last…" at bounding box center [491, 278] width 953 height 480
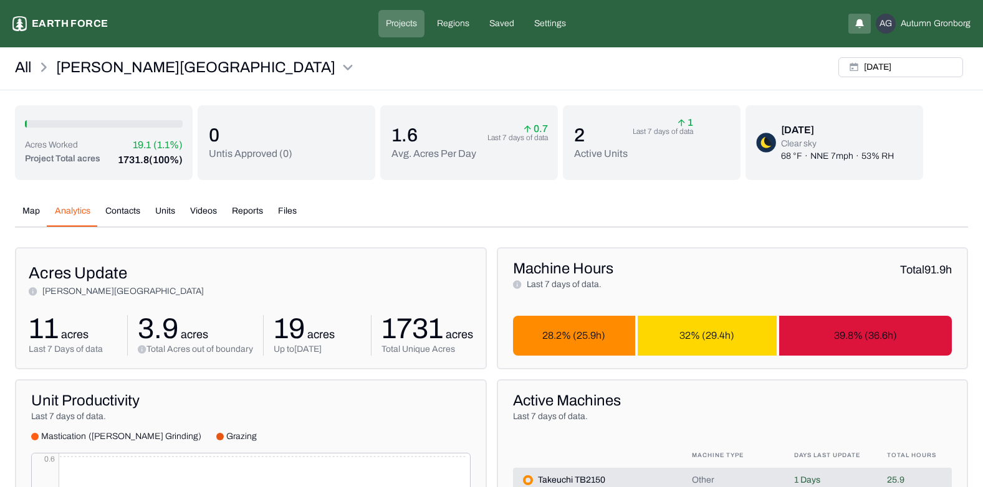
click at [168, 211] on button "Units" at bounding box center [165, 216] width 35 height 22
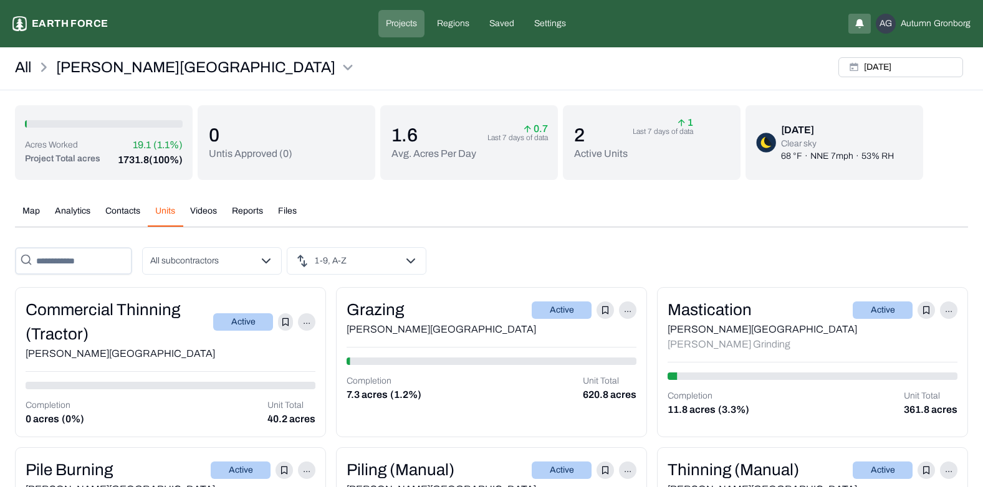
scroll to position [101, 0]
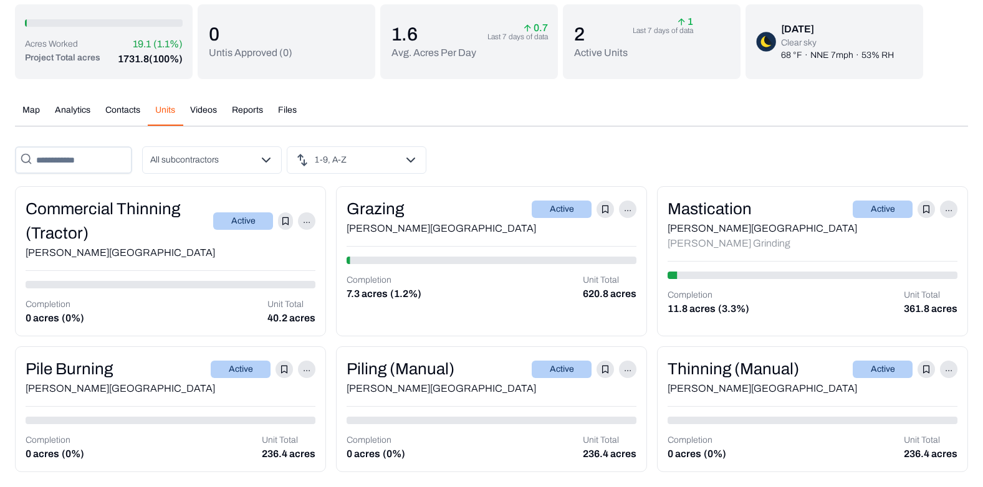
click at [33, 107] on button "Map" at bounding box center [31, 115] width 32 height 22
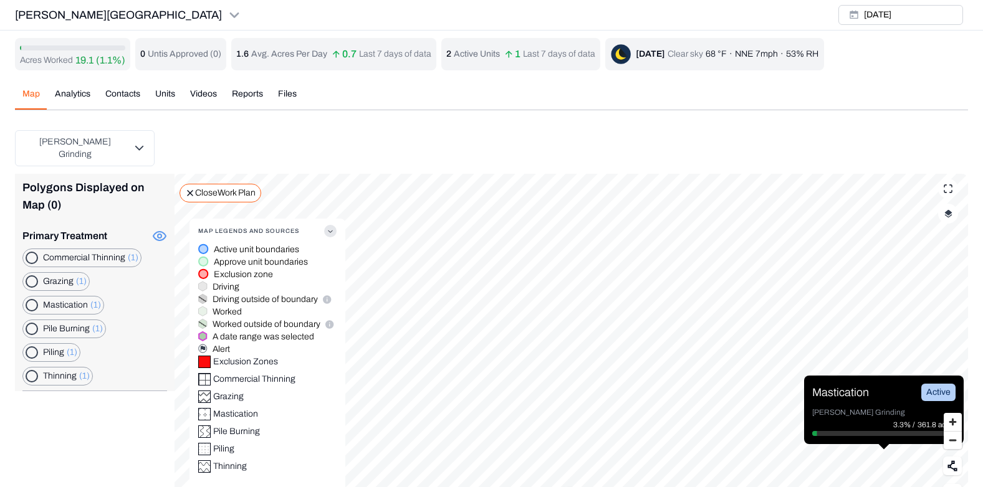
click at [165, 96] on div "Acres Worked 19.1 (1.1%) 0 Untis Approved ( 0 ) 1.6 Avg. Acres Per Day 0.7 Last…" at bounding box center [491, 278] width 953 height 480
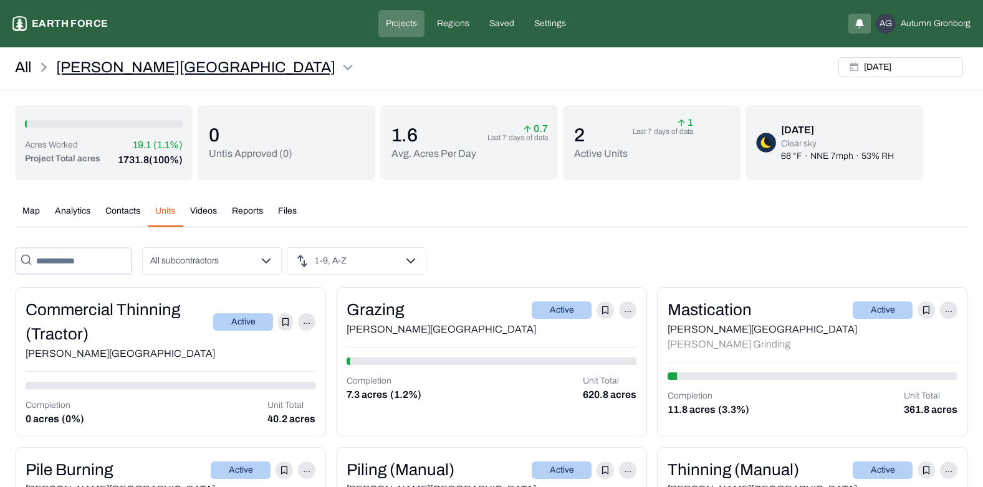
click at [83, 62] on html "Lewis Ranch Earth force Projects Regions Saved Settings AG Autumn Gronborg All …" at bounding box center [491, 294] width 983 height 588
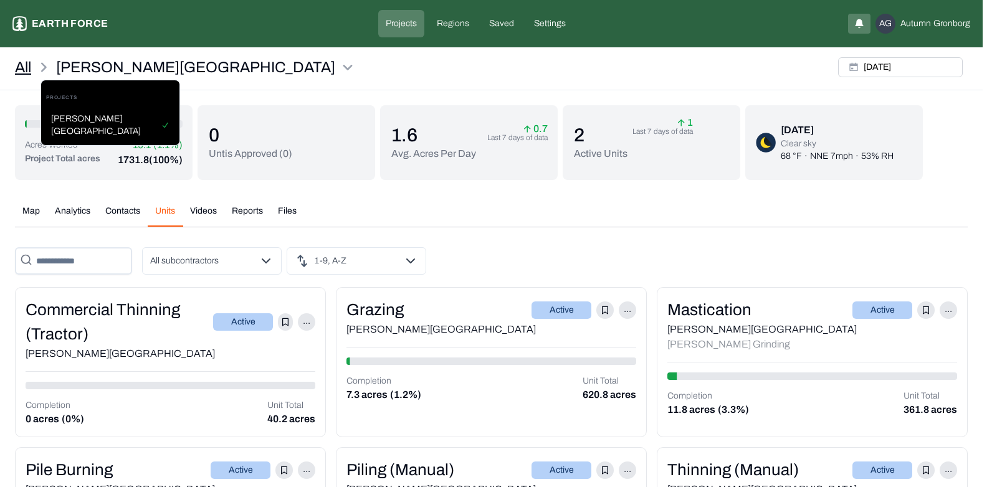
click at [29, 72] on html "Lewis Ranch Earth force Projects Regions Saved Settings AG Autumn Gronborg All …" at bounding box center [496, 294] width 992 height 588
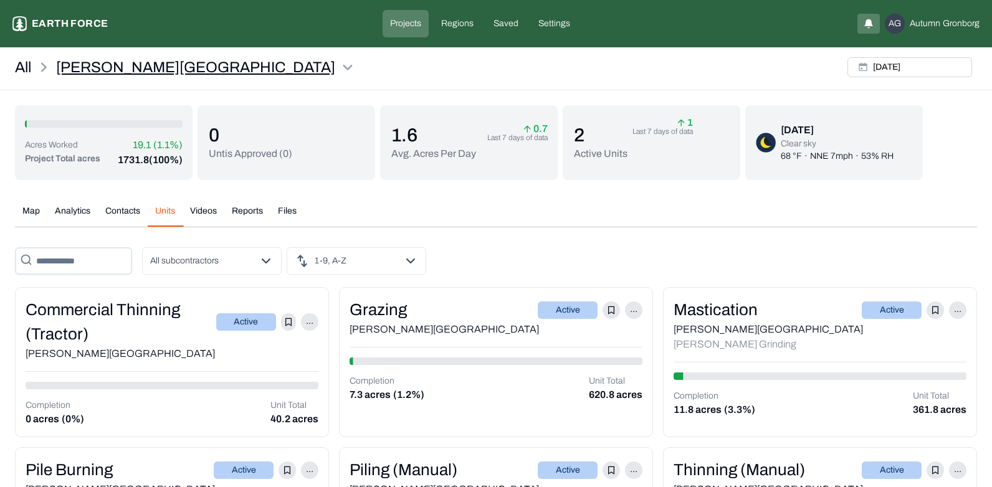
click at [74, 65] on html "Lewis Ranch Earth force Projects Regions Saved Settings AG Autumn Gronborg All …" at bounding box center [496, 294] width 992 height 588
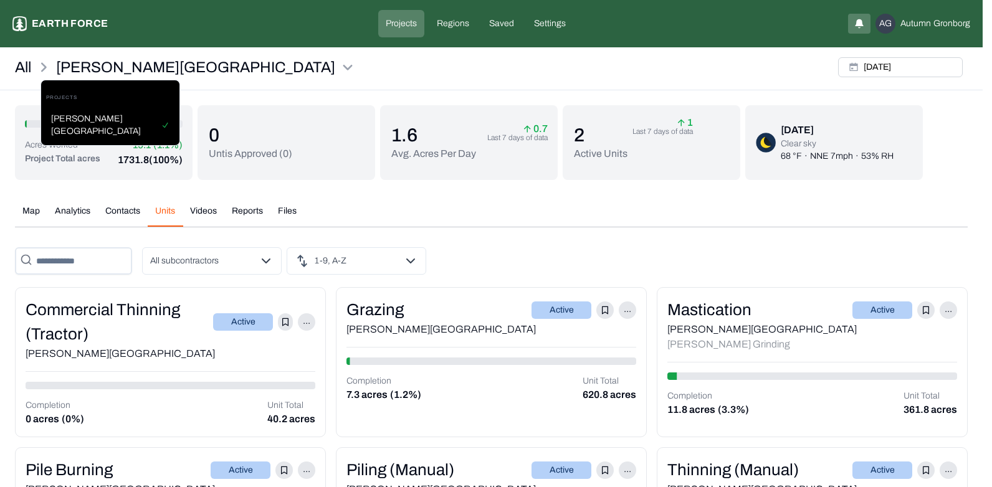
click at [35, 62] on html "Lewis Ranch Earth force Projects Regions Saved Settings AG Autumn Gronborg All …" at bounding box center [496, 294] width 992 height 588
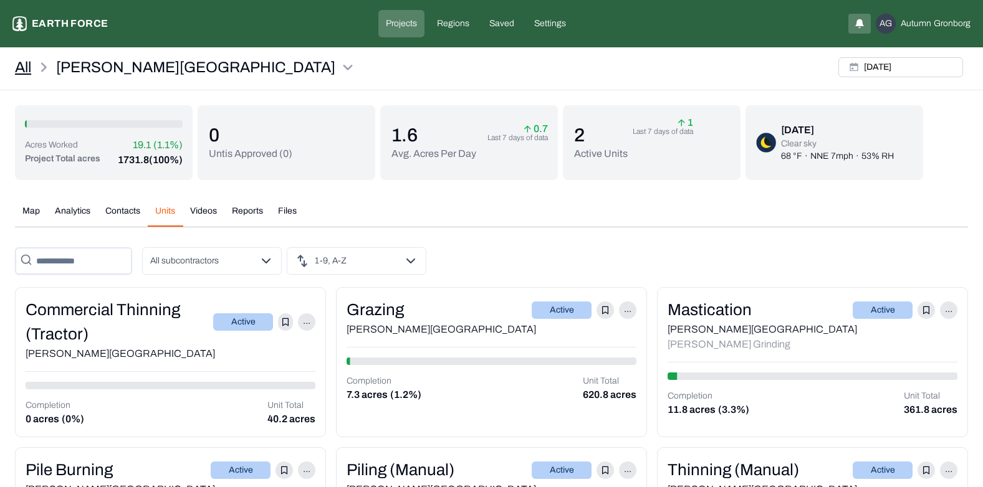
click at [27, 69] on link "All" at bounding box center [23, 67] width 16 height 20
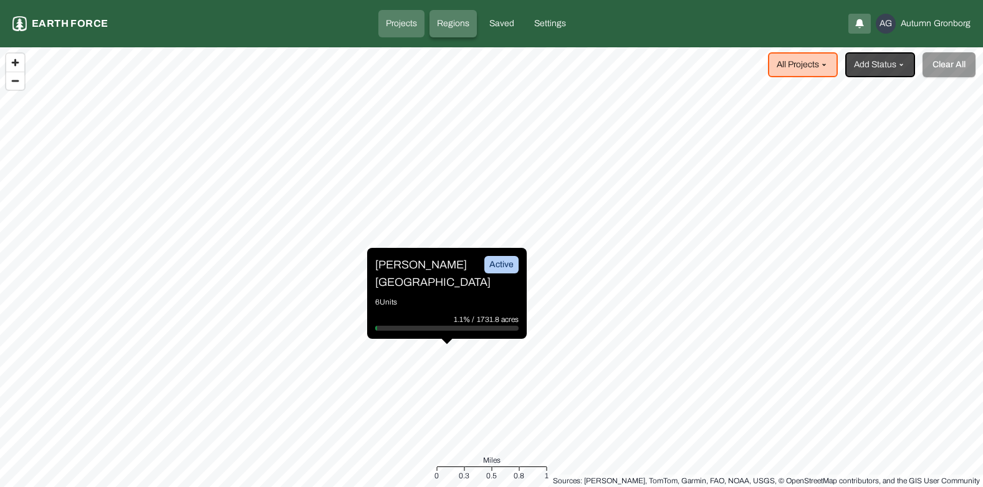
click at [451, 32] on link "Regions" at bounding box center [452, 23] width 47 height 27
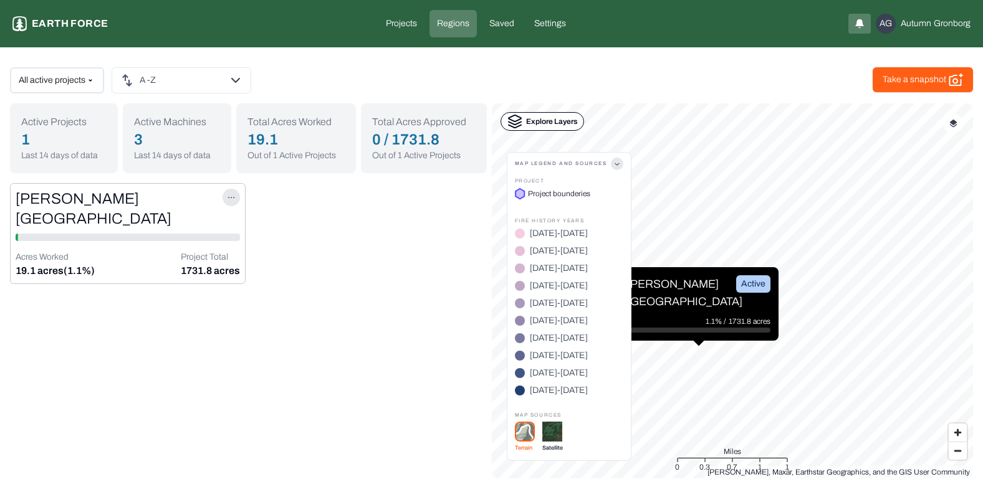
scroll to position [1, 0]
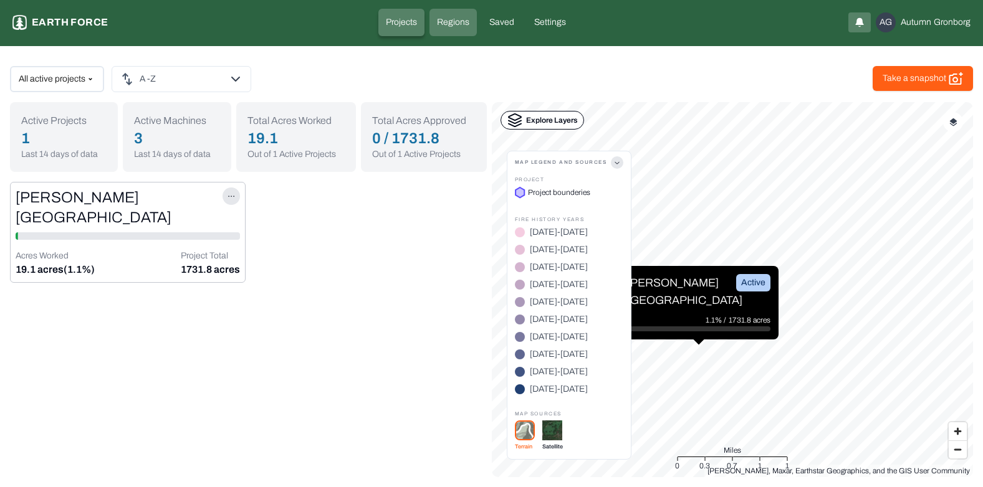
click at [406, 15] on link "Projects" at bounding box center [401, 22] width 46 height 27
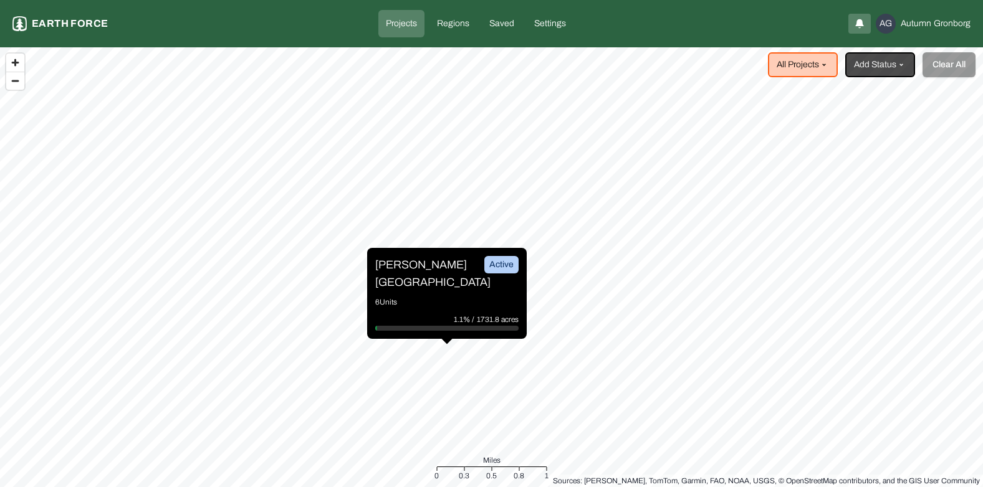
click at [480, 276] on div "Lewis Ranch Active" at bounding box center [446, 273] width 143 height 35
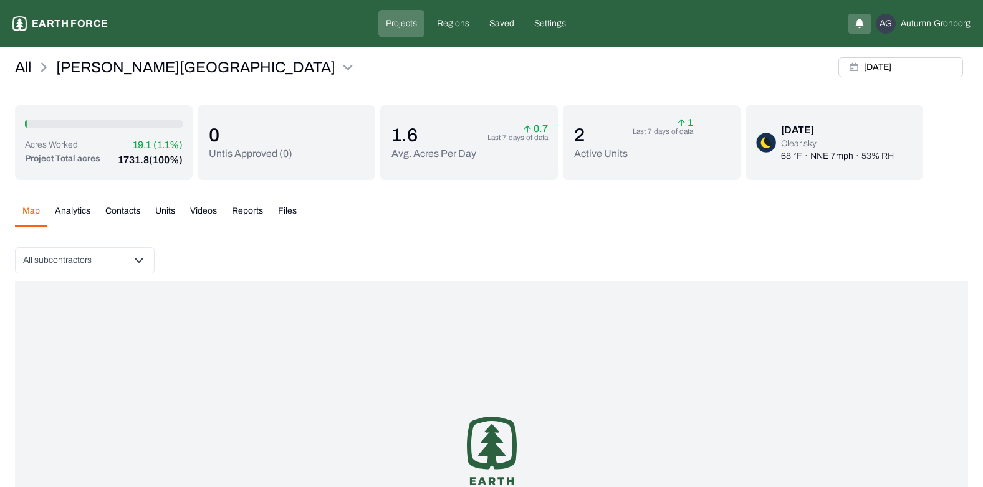
click at [203, 208] on button "Videos" at bounding box center [204, 216] width 42 height 22
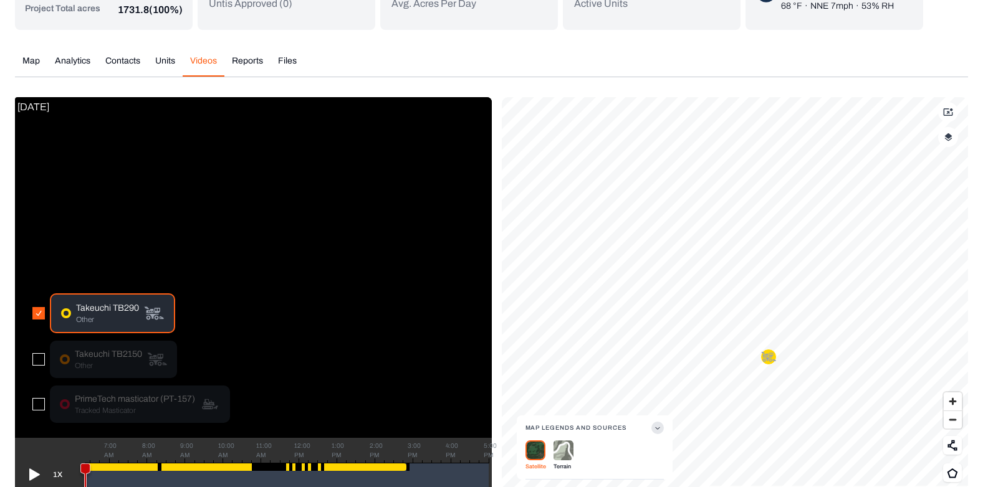
scroll to position [175, 0]
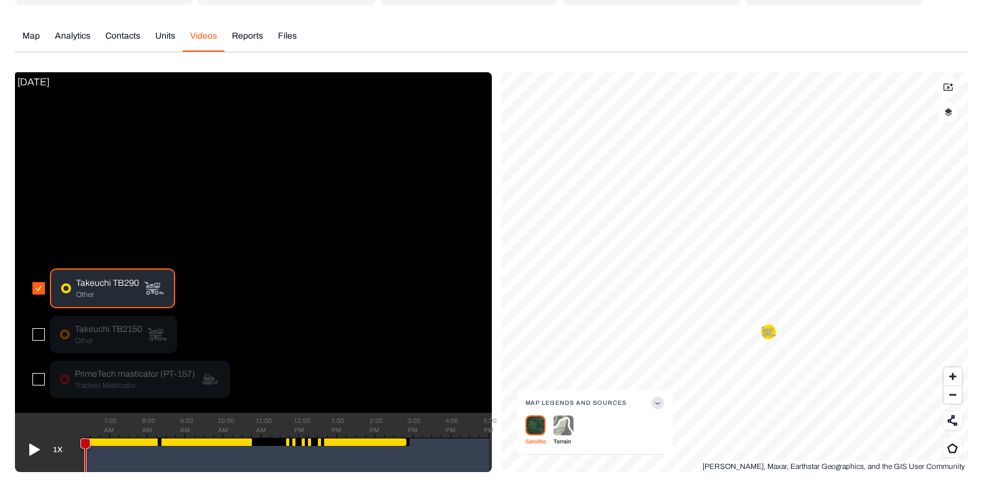
click at [34, 448] on icon at bounding box center [34, 450] width 11 height 12
click at [216, 274] on div "Takeuchi TB290 Other" at bounding box center [131, 289] width 198 height 40
click at [238, 165] on video at bounding box center [253, 242] width 477 height 341
click at [244, 135] on video at bounding box center [253, 242] width 477 height 341
click at [943, 115] on button "button" at bounding box center [948, 112] width 20 height 20
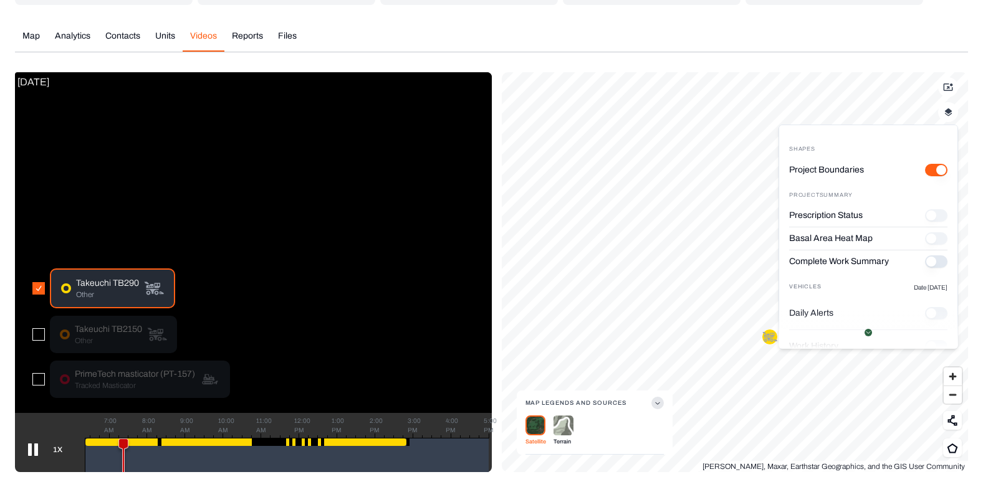
click at [949, 86] on icon at bounding box center [948, 87] width 10 height 10
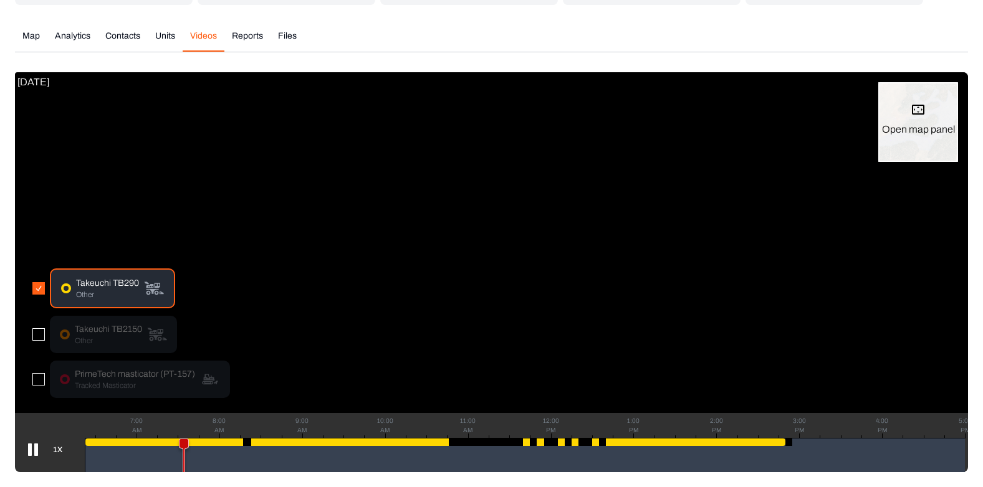
click at [913, 111] on icon at bounding box center [918, 110] width 12 height 10
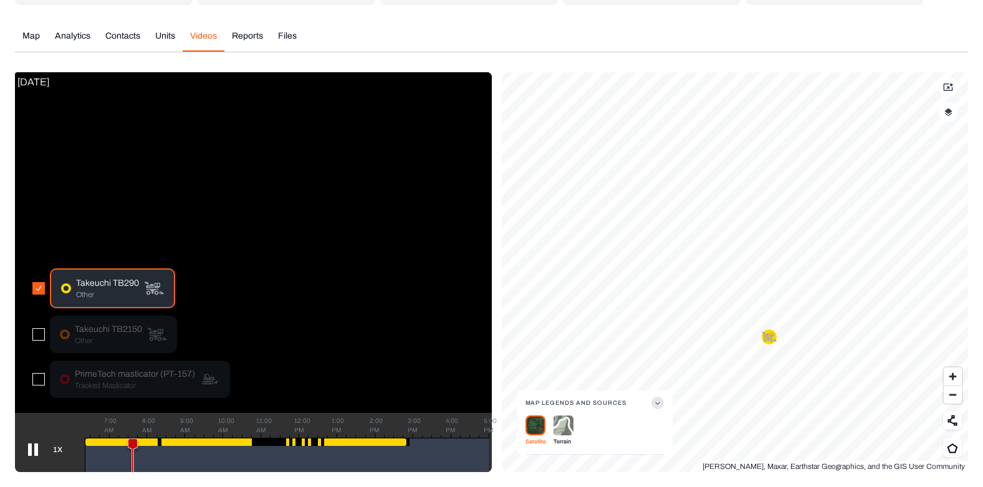
click at [949, 87] on icon at bounding box center [948, 87] width 9 height 7
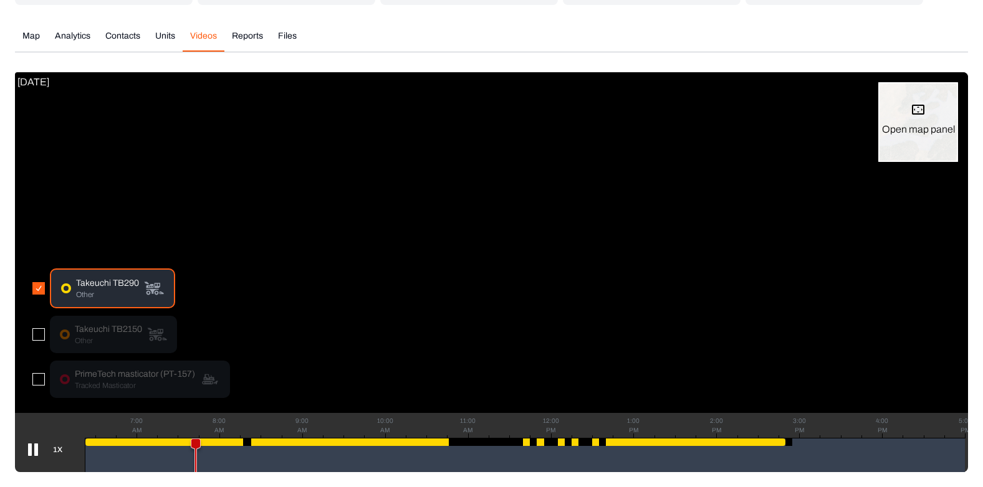
click at [918, 108] on icon at bounding box center [918, 110] width 12 height 10
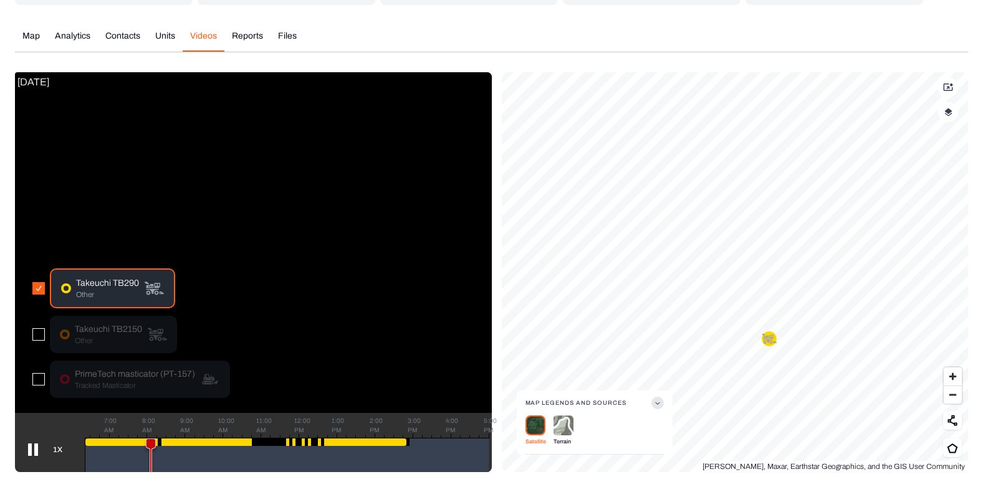
drag, startPoint x: 326, startPoint y: 163, endPoint x: 323, endPoint y: 85, distance: 78.0
click at [323, 85] on video at bounding box center [253, 242] width 477 height 341
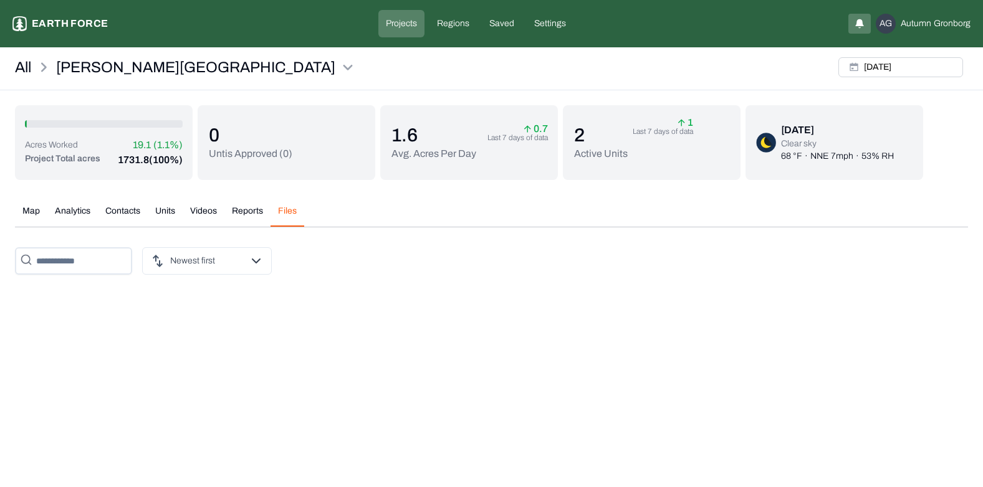
click at [290, 36] on div "Lewis Ranch Earth force Projects Regions Saved Settings AG Autumn Gronborg All …" at bounding box center [491, 142] width 983 height 285
click at [446, 27] on p "Regions" at bounding box center [453, 23] width 32 height 12
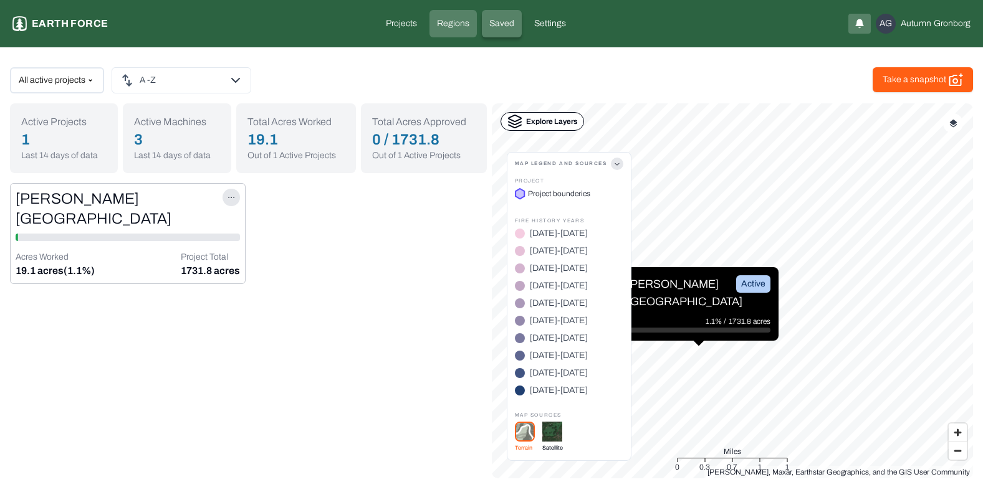
click at [500, 24] on p "Saved" at bounding box center [501, 23] width 25 height 12
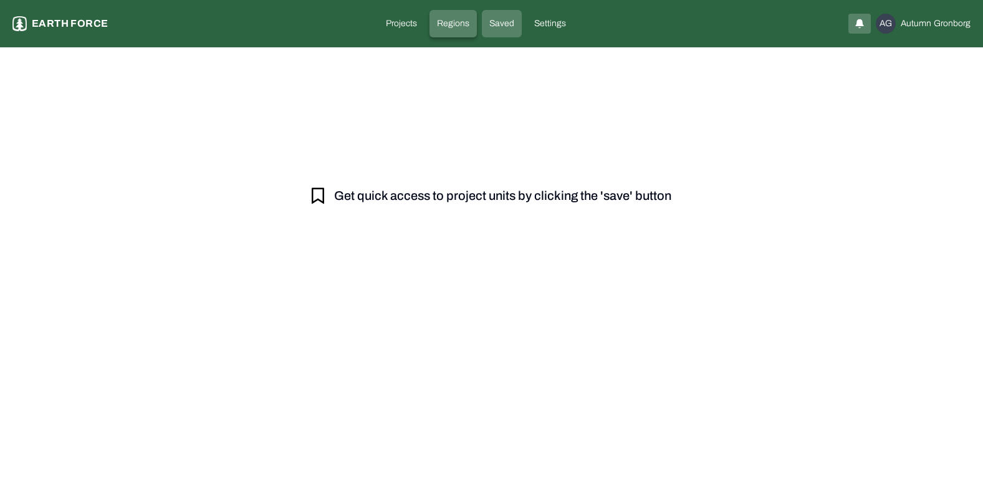
click at [451, 26] on p "Regions" at bounding box center [453, 23] width 32 height 12
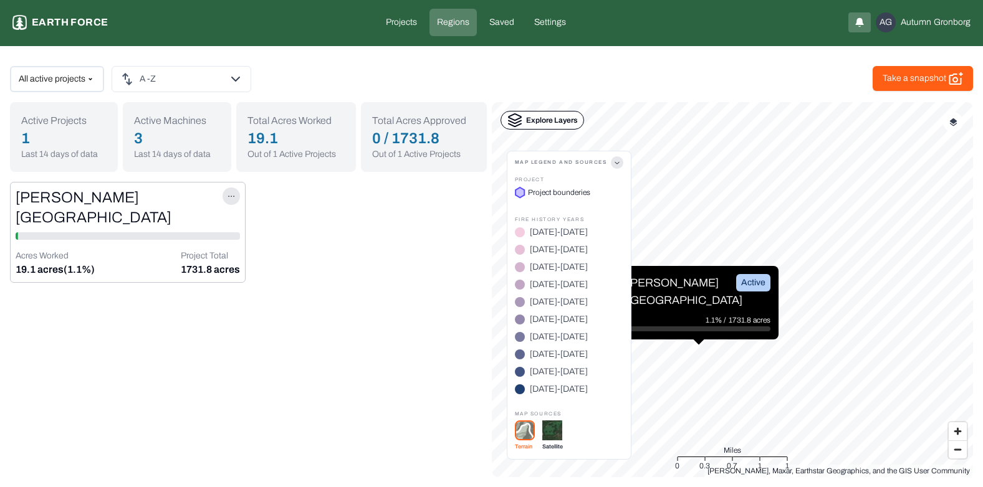
scroll to position [1, 0]
click at [549, 231] on span "2005-2006" at bounding box center [559, 232] width 58 height 12
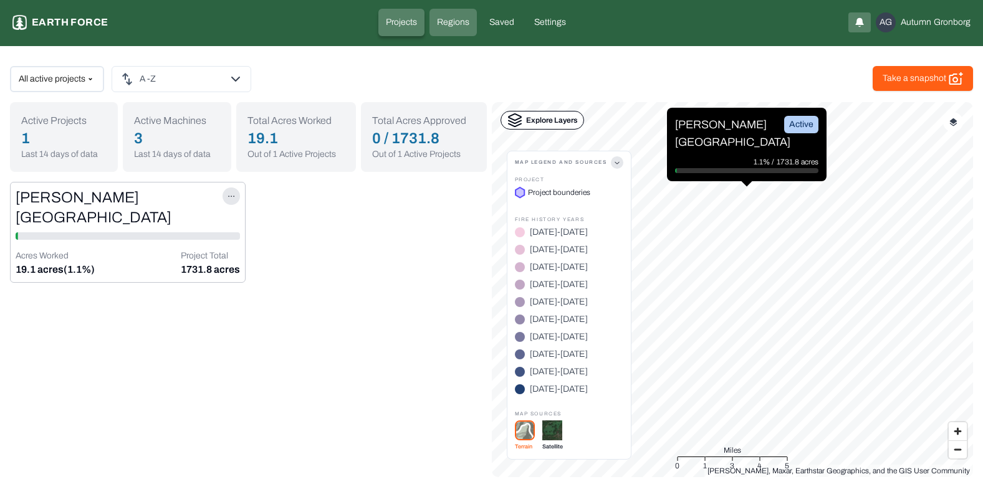
click at [413, 16] on p "Projects" at bounding box center [401, 22] width 31 height 12
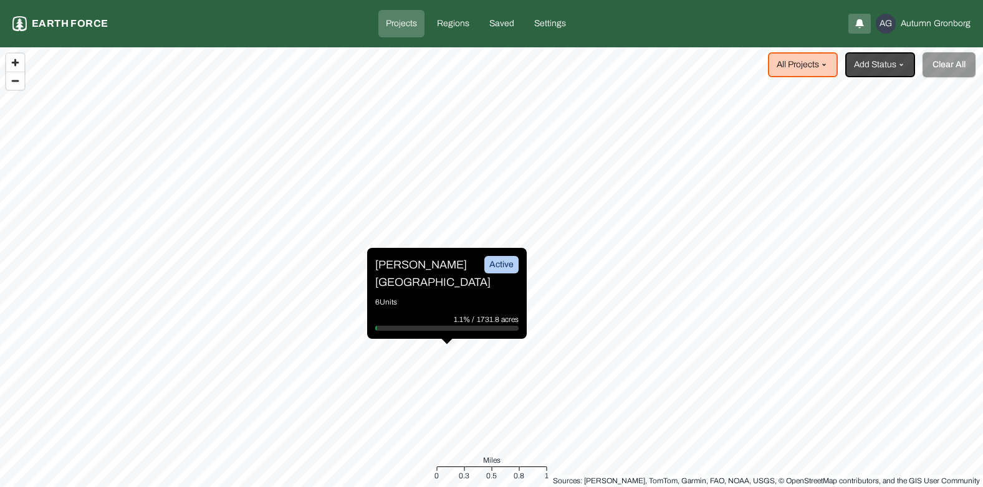
click at [423, 273] on p "[PERSON_NAME][GEOGRAPHIC_DATA]" at bounding box center [421, 273] width 93 height 35
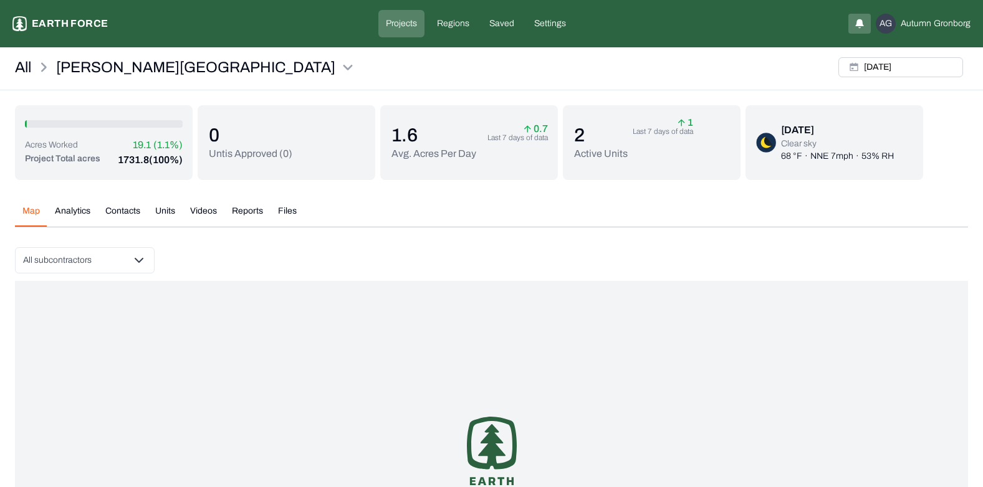
click at [249, 209] on button "Reports" at bounding box center [247, 216] width 46 height 22
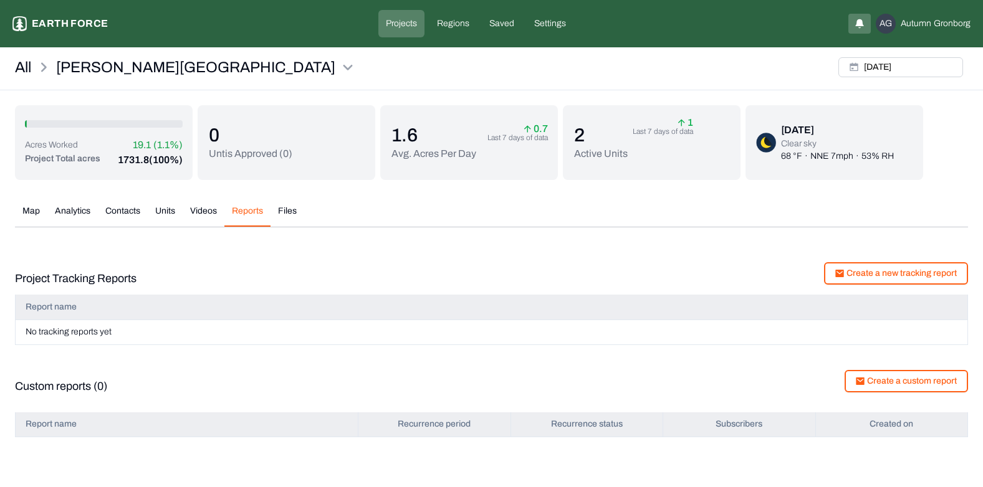
click at [249, 209] on button "Reports" at bounding box center [247, 216] width 46 height 22
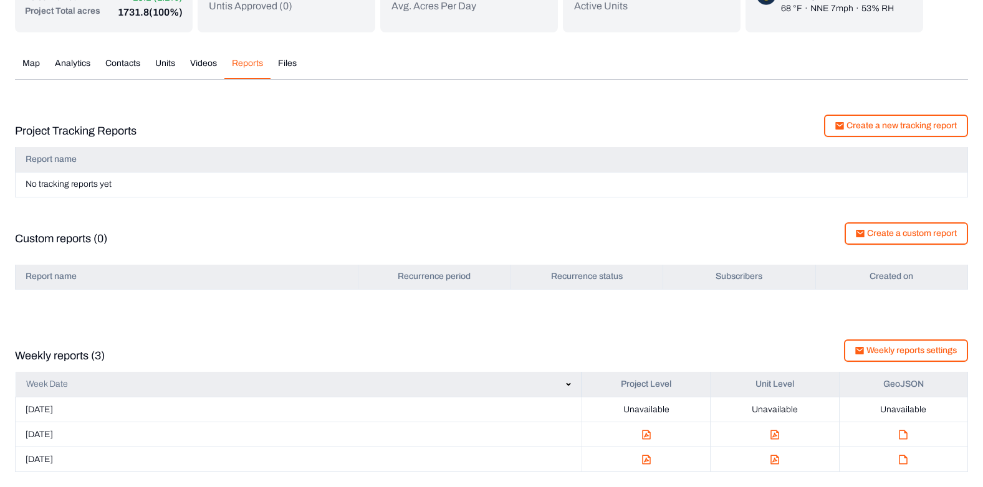
scroll to position [148, 0]
click at [904, 434] on img at bounding box center [903, 435] width 9 height 10
click at [647, 434] on img "button" at bounding box center [646, 435] width 9 height 10
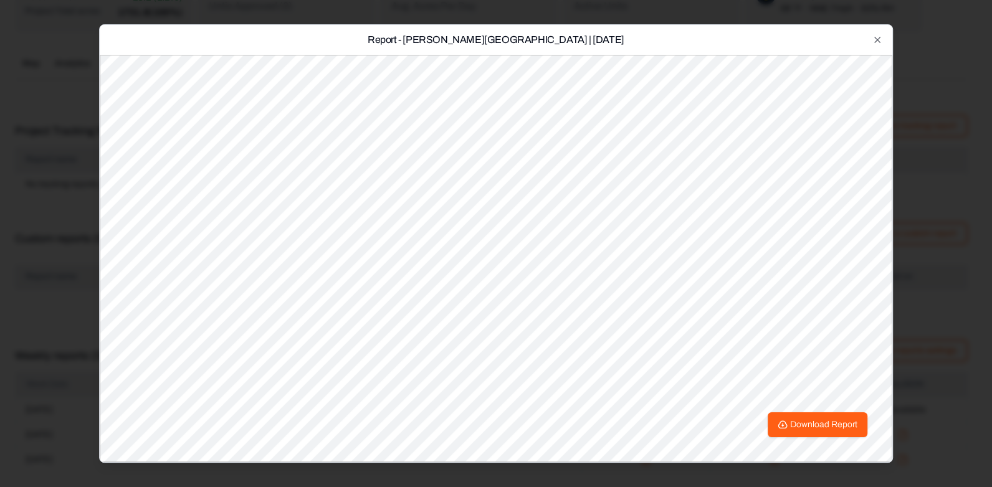
click at [645, 37] on div "Report - Lewis Ranch | 9.15.2025 Download Report Close" at bounding box center [496, 243] width 794 height 439
click at [878, 41] on icon "button" at bounding box center [878, 40] width 6 height 6
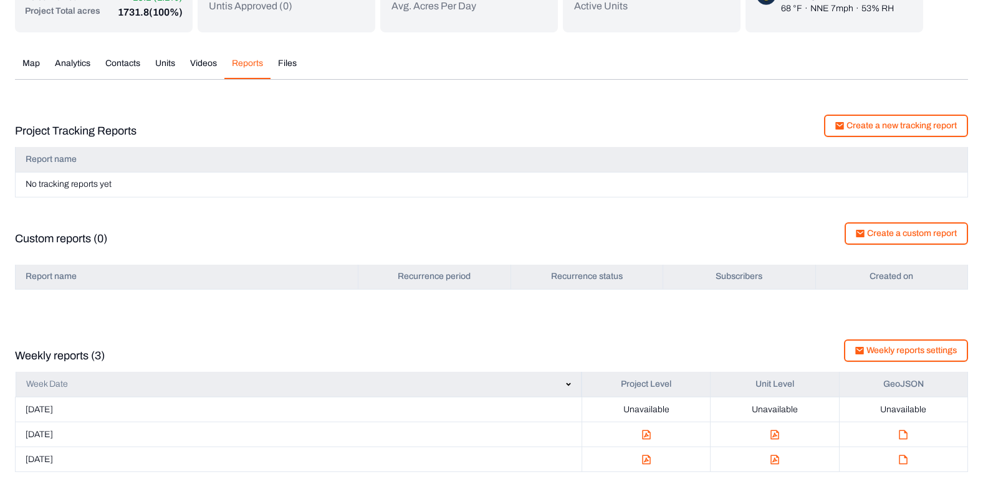
click at [643, 245] on div "Custom reports (0) Create a custom report" at bounding box center [491, 239] width 953 height 32
click at [775, 459] on img "button" at bounding box center [774, 460] width 9 height 10
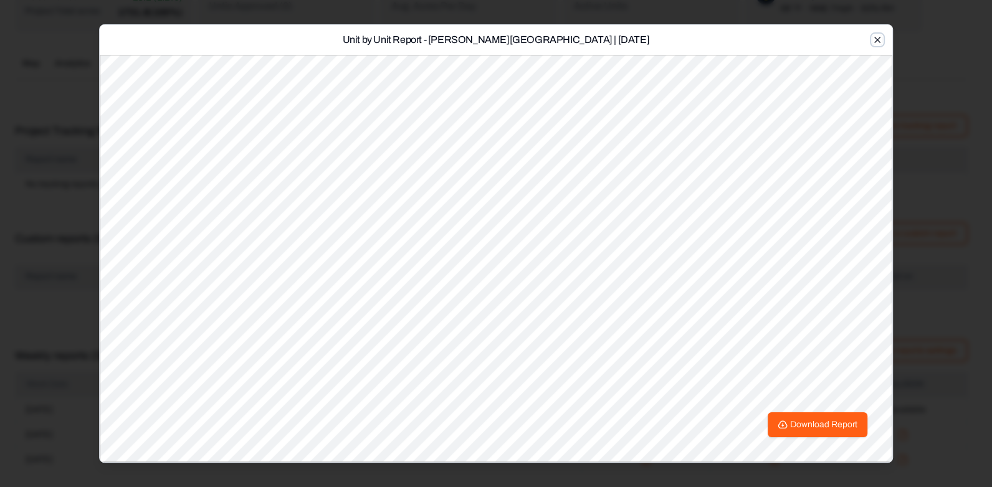
click at [876, 39] on icon "button" at bounding box center [878, 40] width 6 height 6
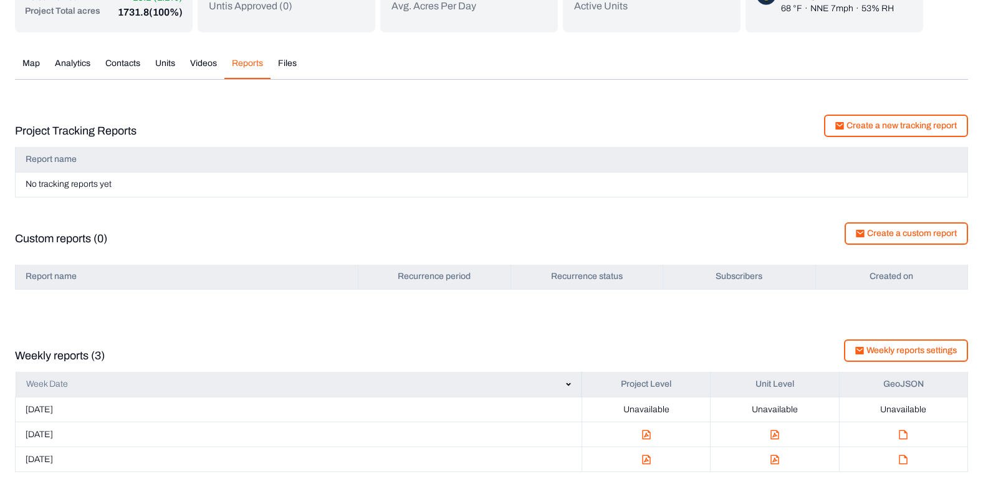
click at [901, 434] on img at bounding box center [903, 435] width 9 height 10
